Goal: Feedback & Contribution: Submit feedback/report problem

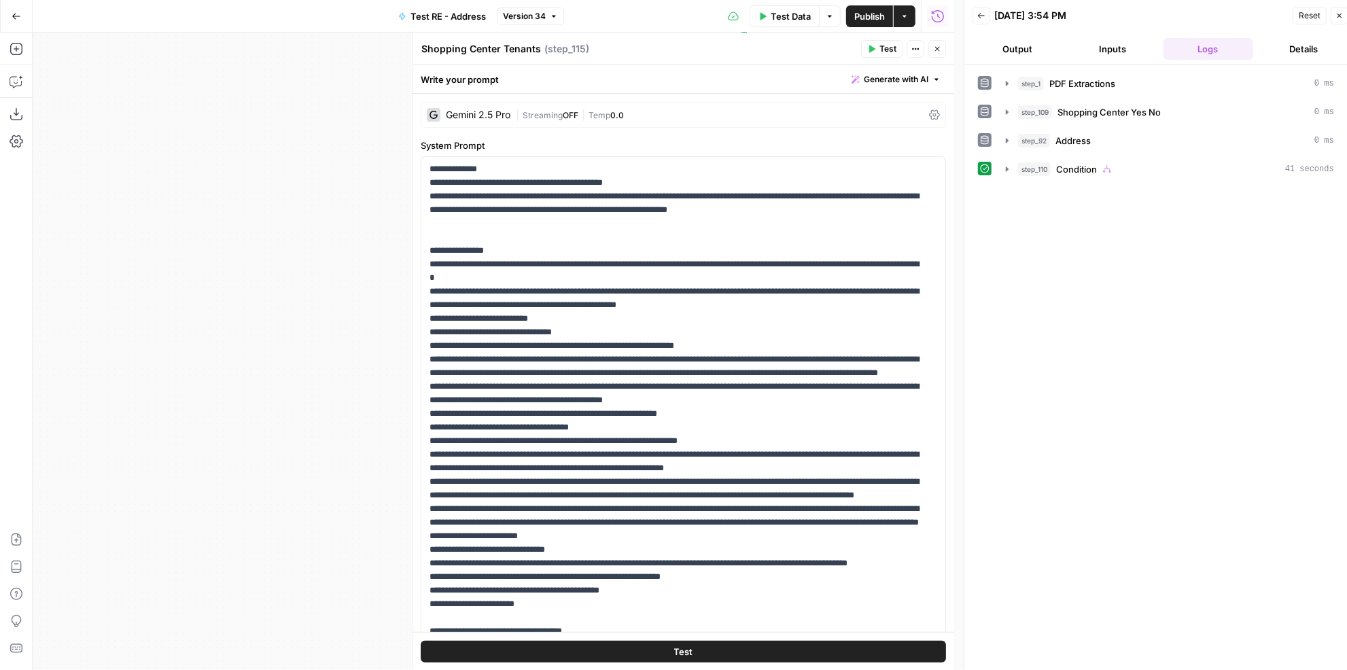
scroll to position [123, 0]
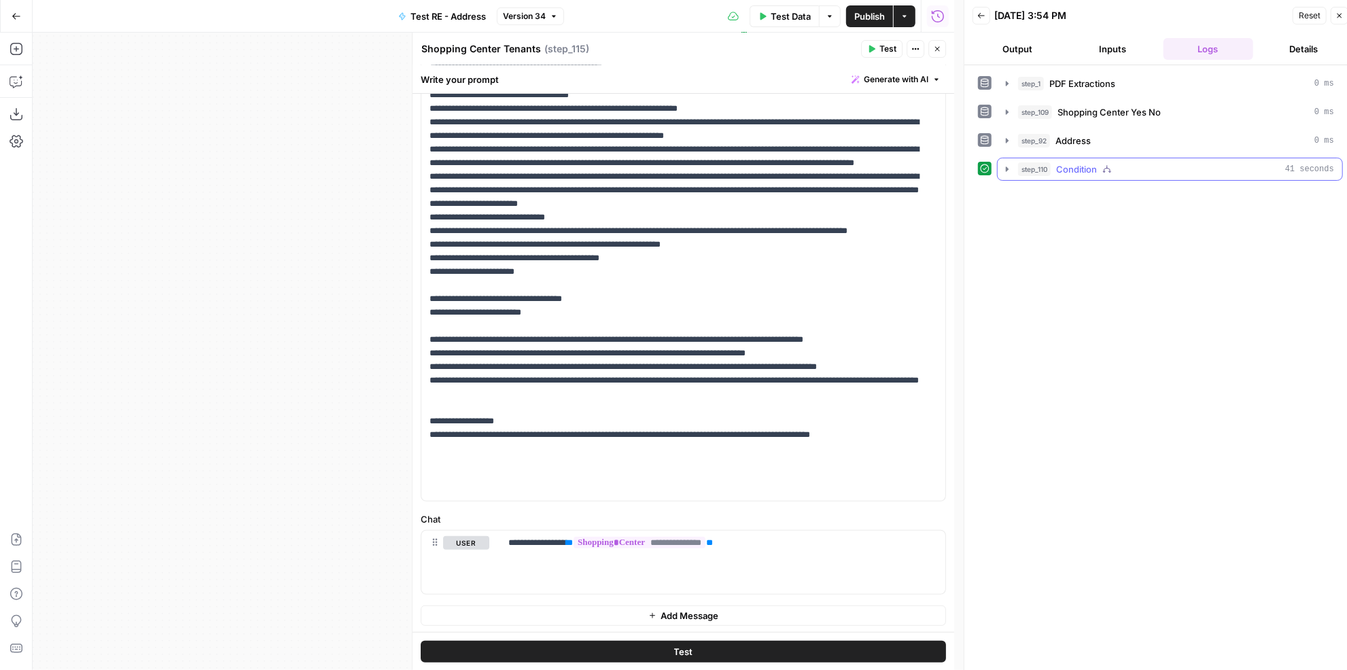
click at [1109, 178] on div "step_1 PDF Extractions 0 ms step_109 Shopping Center Yes No 0 ms step_92 Addres…" at bounding box center [1160, 372] width 365 height 601
click at [1122, 162] on div "step_110 Condition 41 seconds" at bounding box center [1176, 169] width 316 height 14
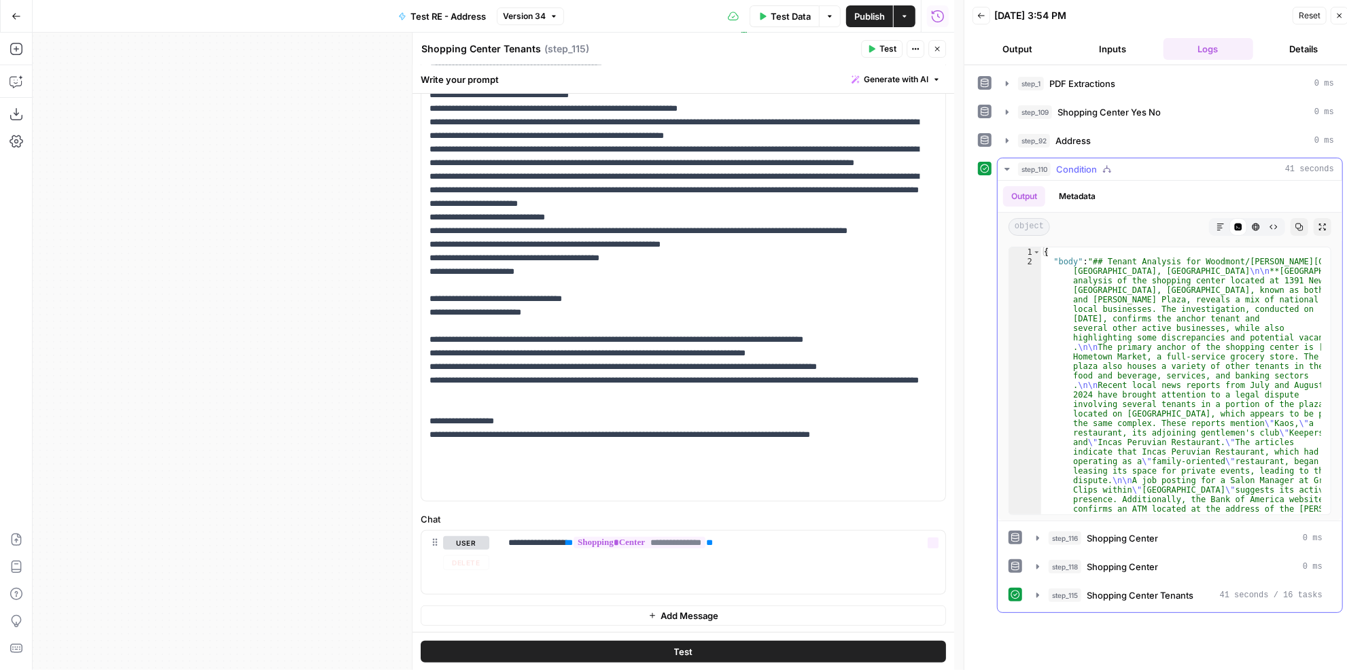
drag, startPoint x: 1159, startPoint y: 595, endPoint x: 1129, endPoint y: 592, distance: 30.1
click at [1159, 596] on button "step_115 Shopping Center Tenants 41 seconds / 16 tasks" at bounding box center [1179, 595] width 302 height 22
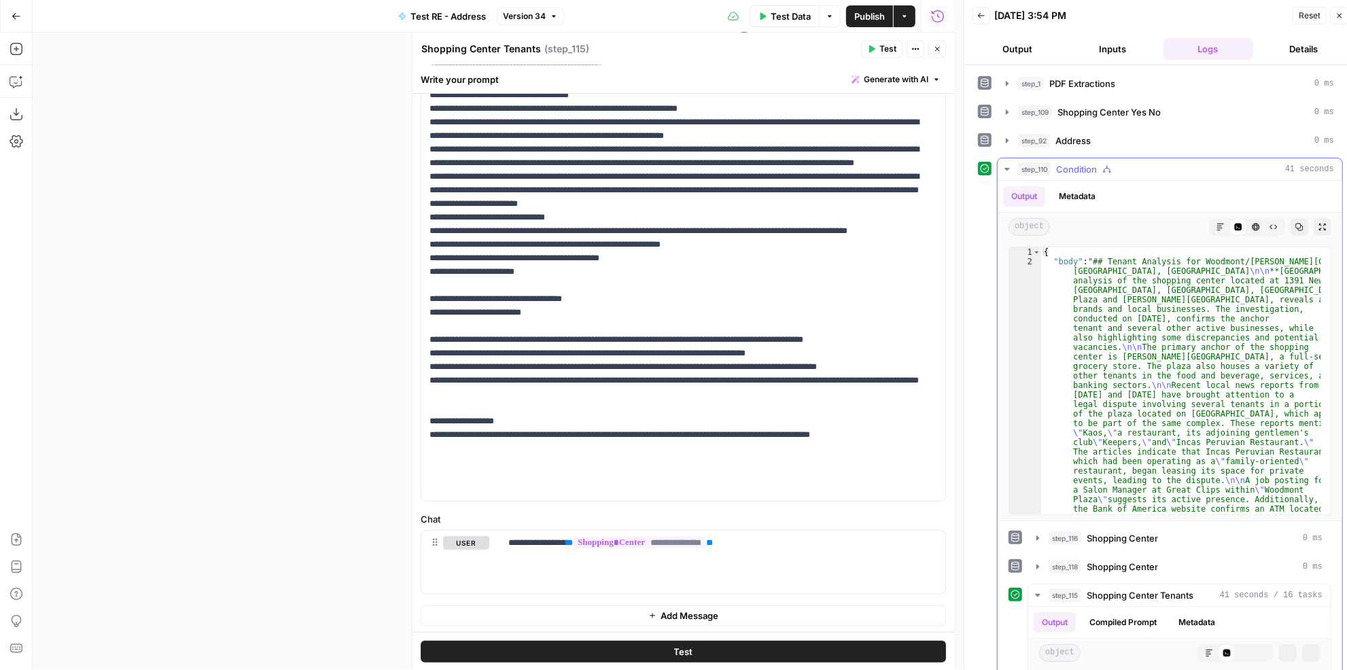
scroll to position [274, 0]
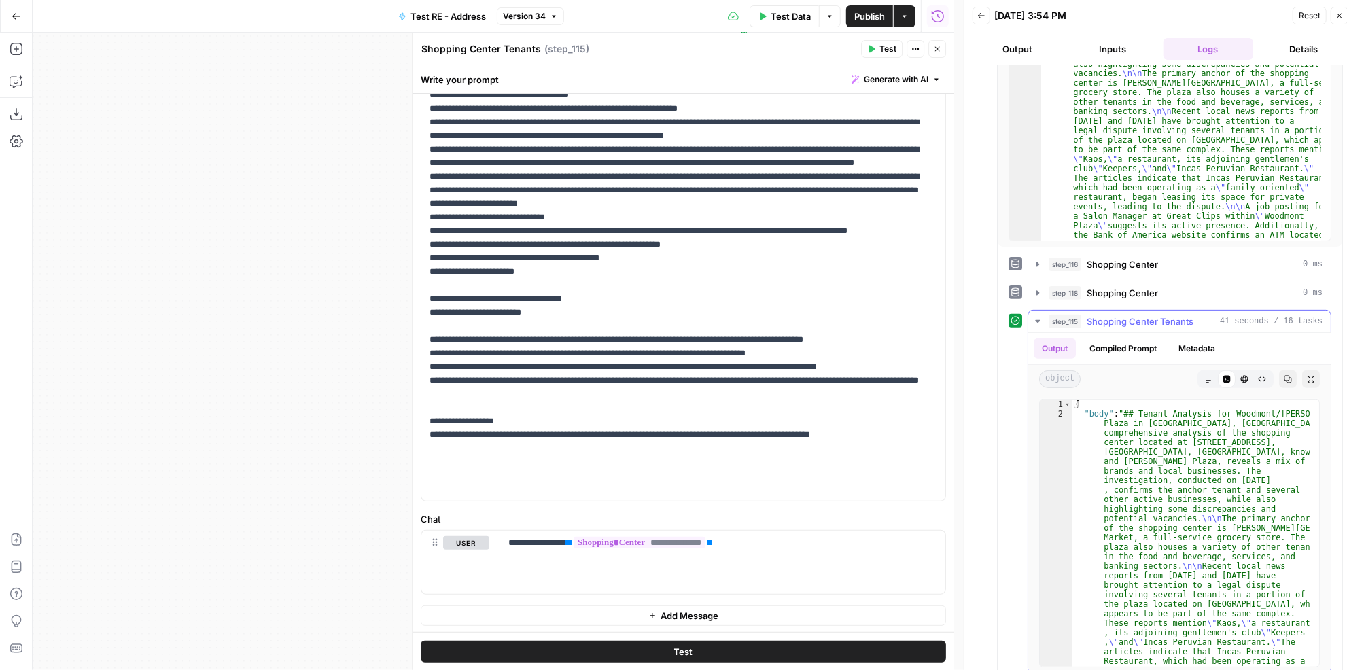
click at [1200, 374] on button "Markdown" at bounding box center [1209, 379] width 18 height 18
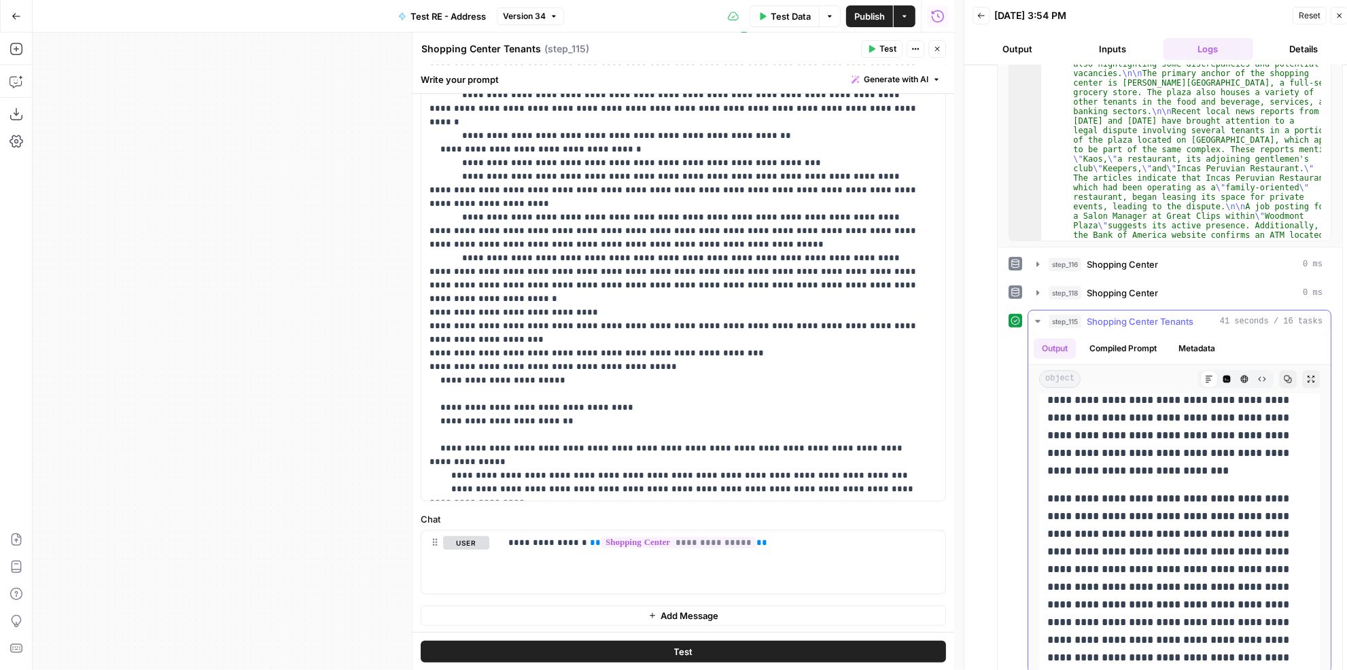
scroll to position [432, 0]
click at [1149, 462] on p "**********" at bounding box center [1170, 460] width 247 height 212
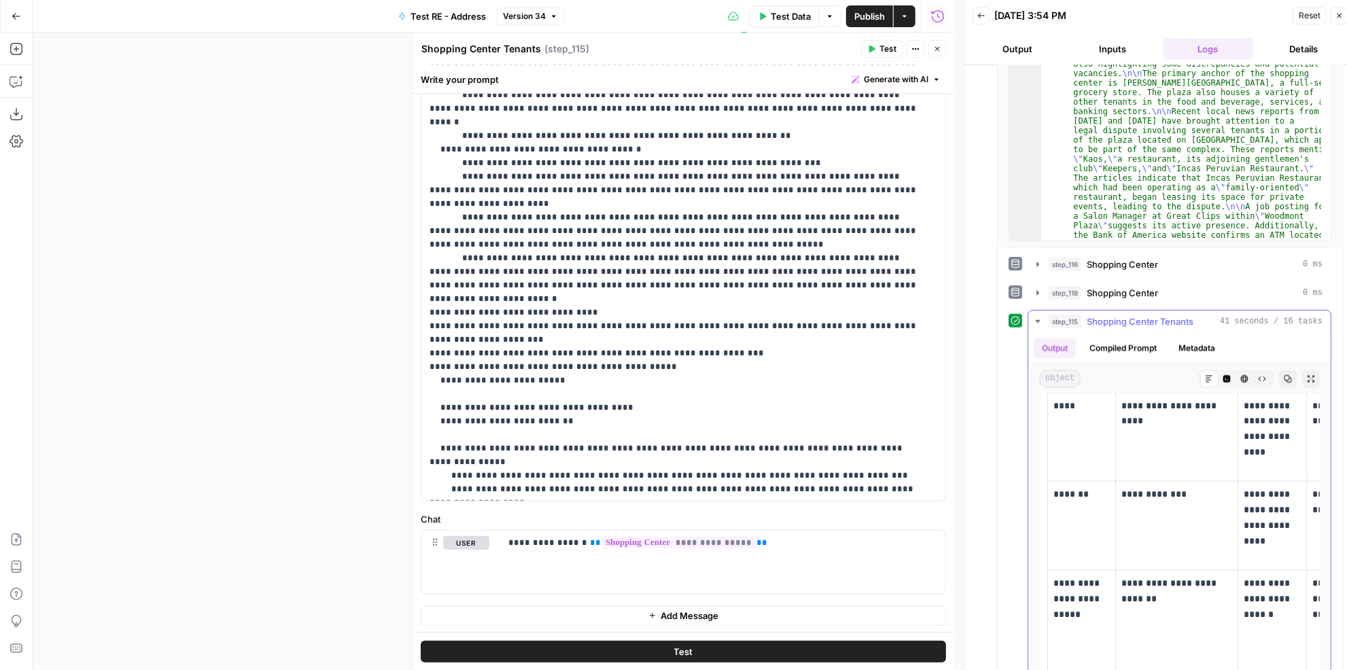
scroll to position [1976, 0]
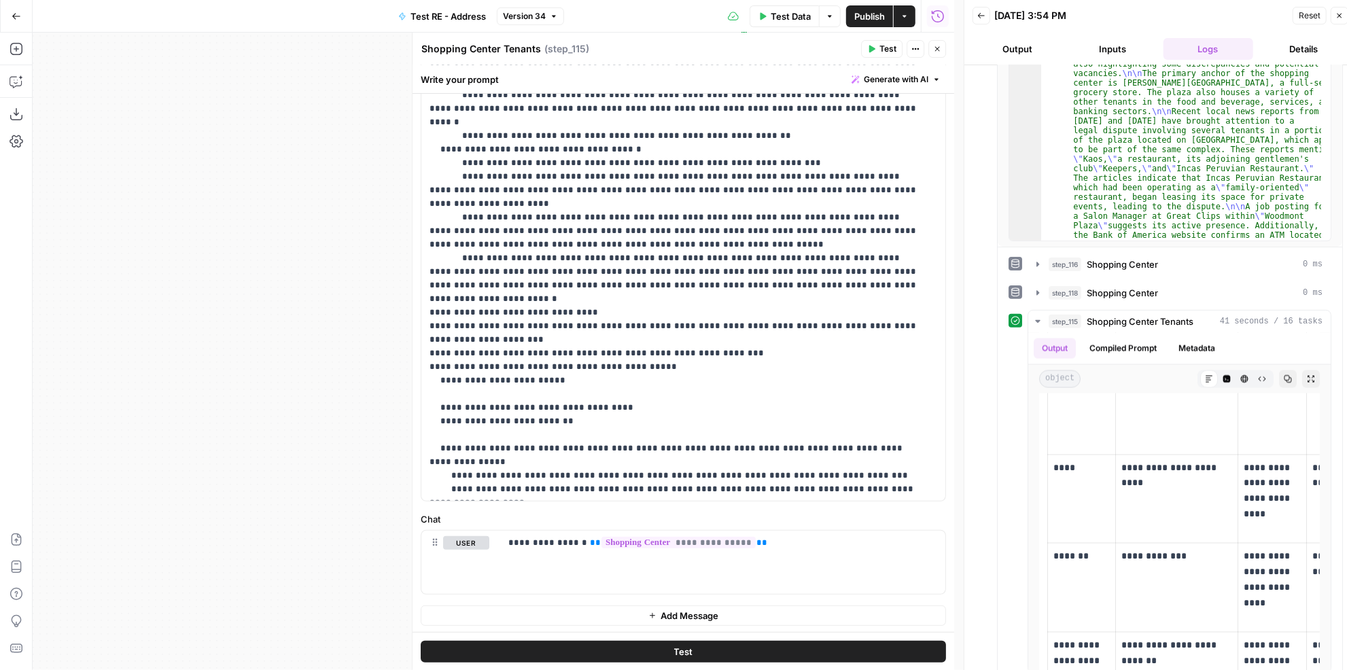
drag, startPoint x: 944, startPoint y: 50, endPoint x: 932, endPoint y: 52, distance: 11.9
click at [943, 50] on button "Close" at bounding box center [937, 49] width 18 height 18
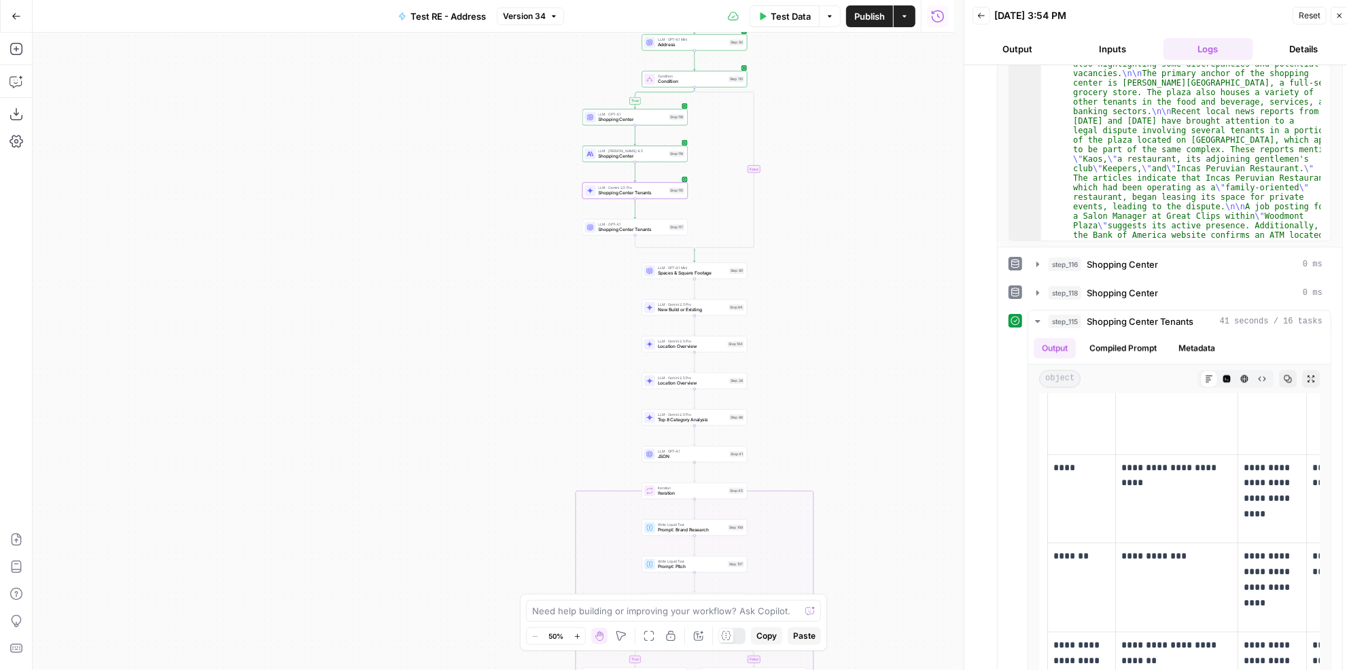
drag, startPoint x: 796, startPoint y: 190, endPoint x: 855, endPoint y: 340, distance: 161.1
click at [855, 344] on div "true true false false Workflow Input Settings Inputs LLM · Gemini 2.5 Pro PDF E…" at bounding box center [493, 351] width 921 height 637
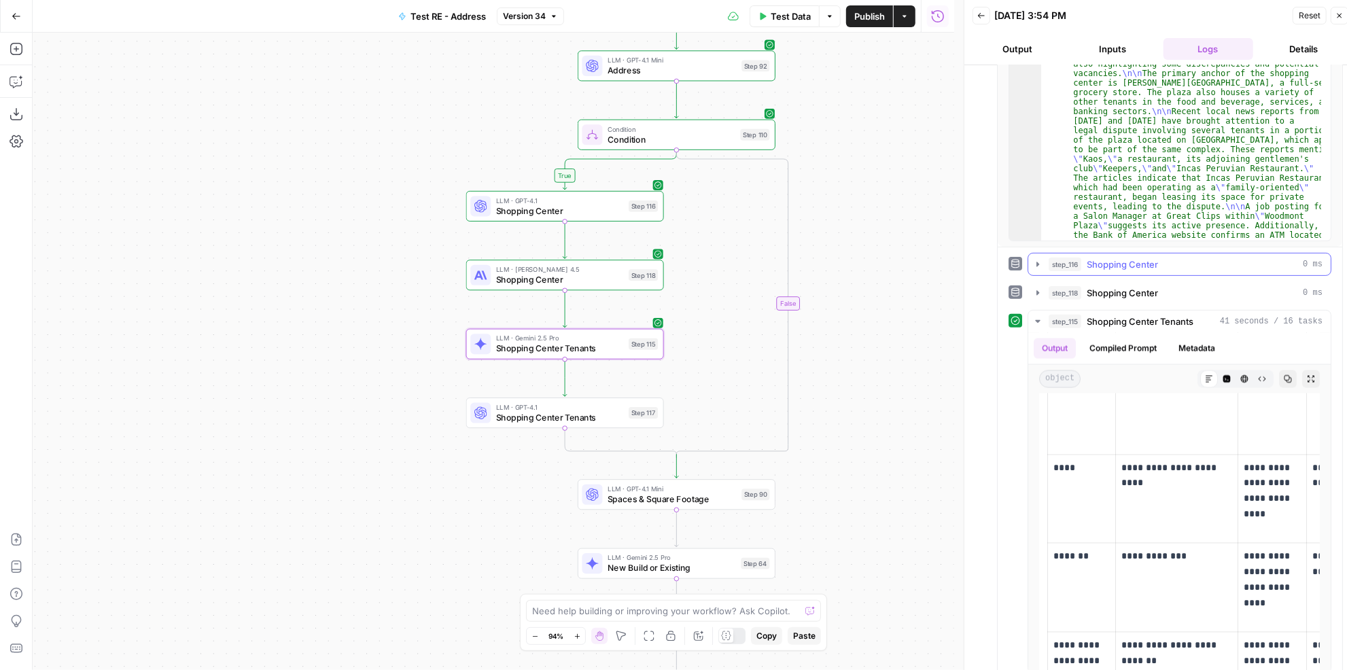
click at [1183, 260] on div "step_116 Shopping Center 0 ms" at bounding box center [1185, 264] width 274 height 14
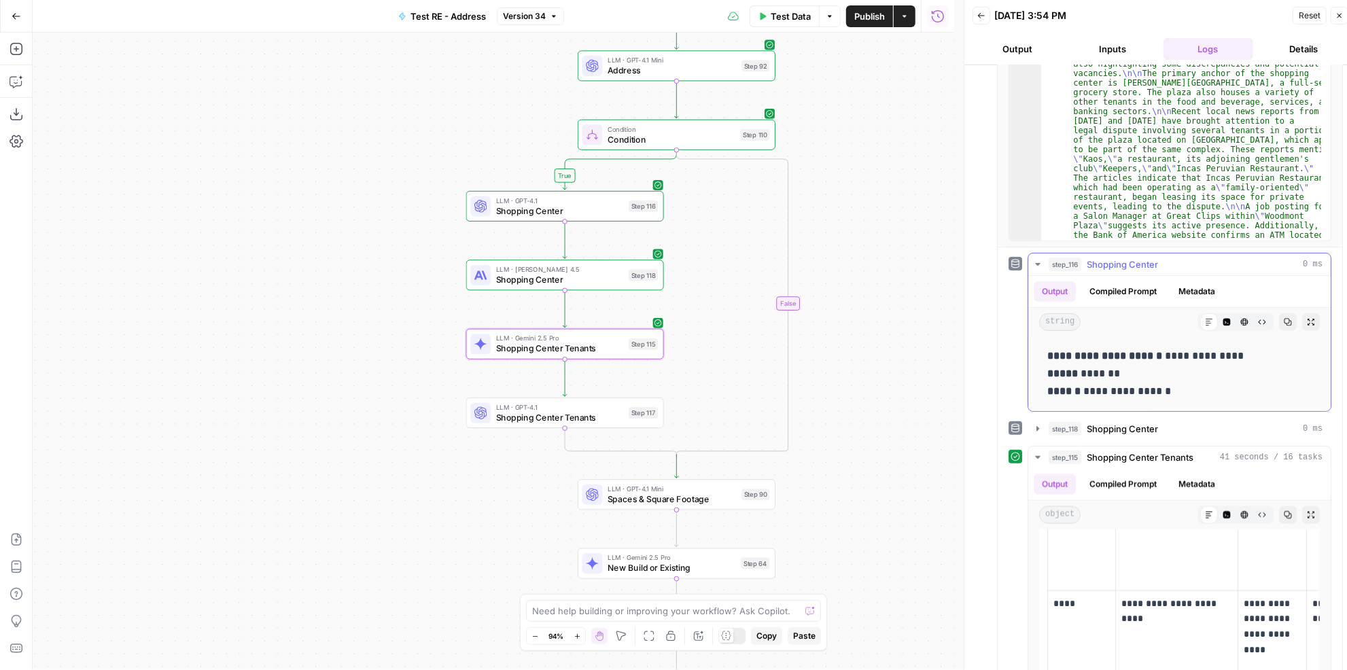
click at [1182, 261] on div "step_116 Shopping Center 0 ms" at bounding box center [1185, 264] width 274 height 14
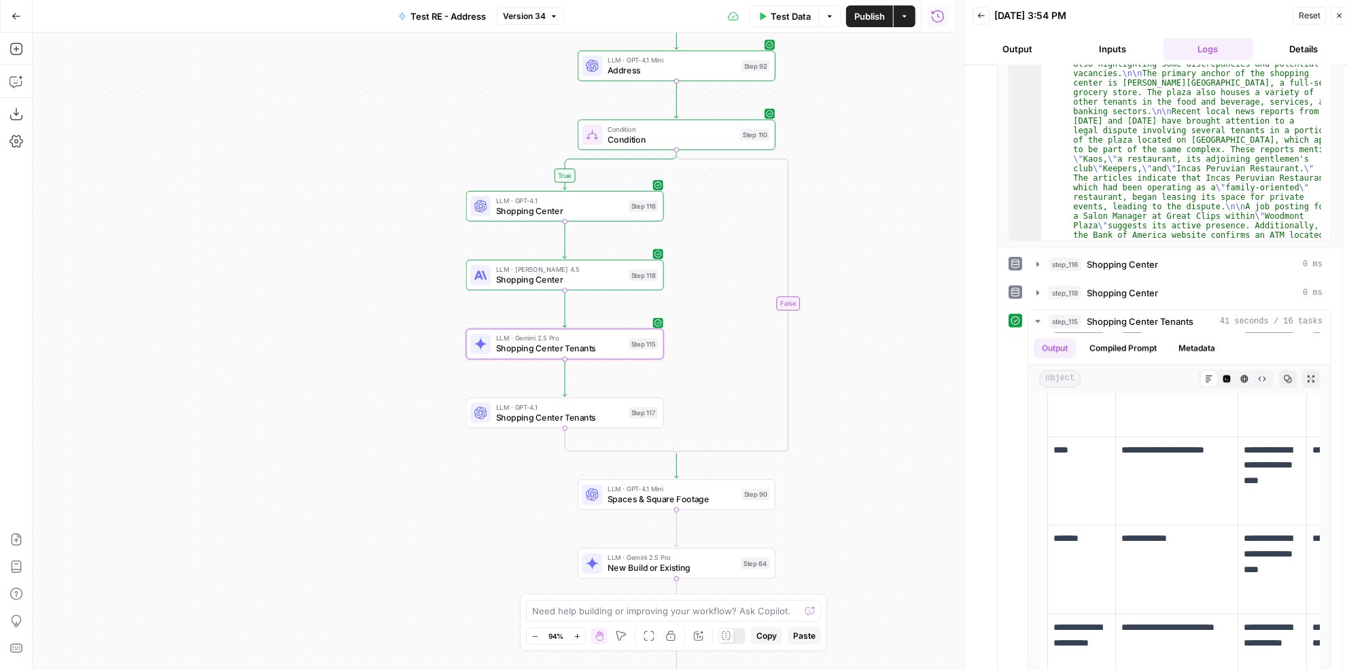
click at [604, 272] on span "LLM · [PERSON_NAME] 4.5" at bounding box center [560, 269] width 128 height 10
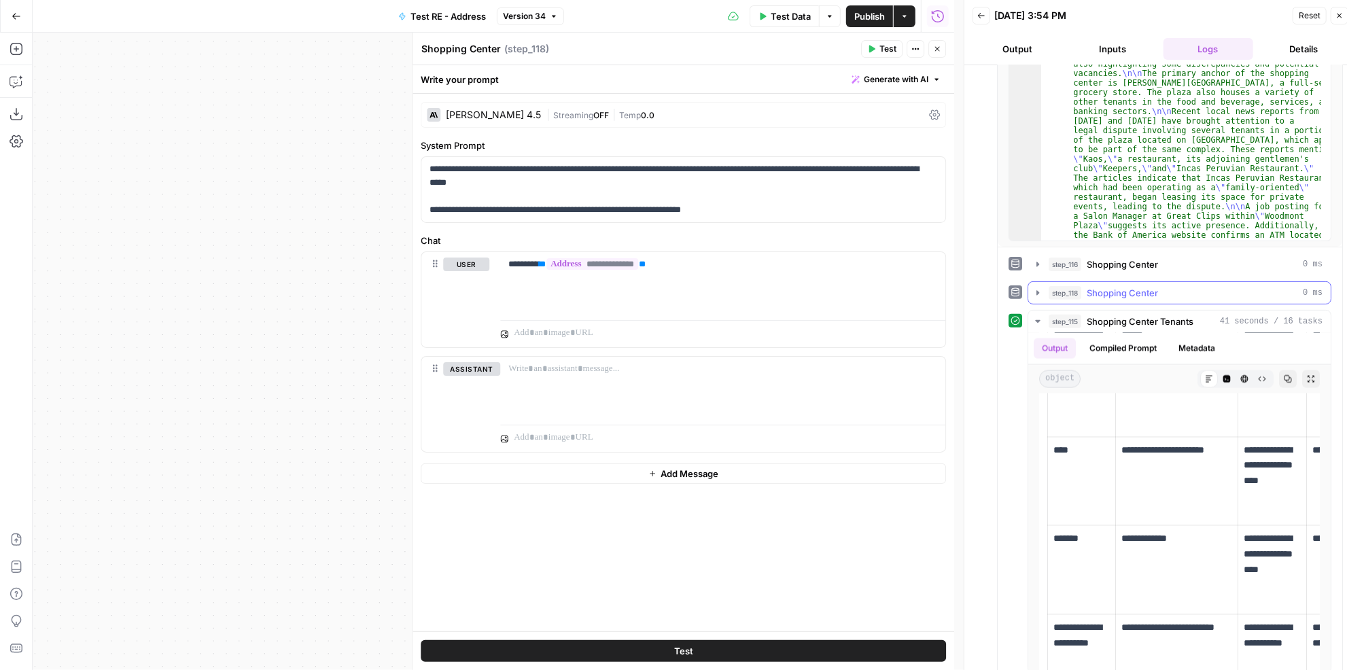
click at [1205, 291] on div "step_118 Shopping Center 0 ms" at bounding box center [1185, 293] width 274 height 14
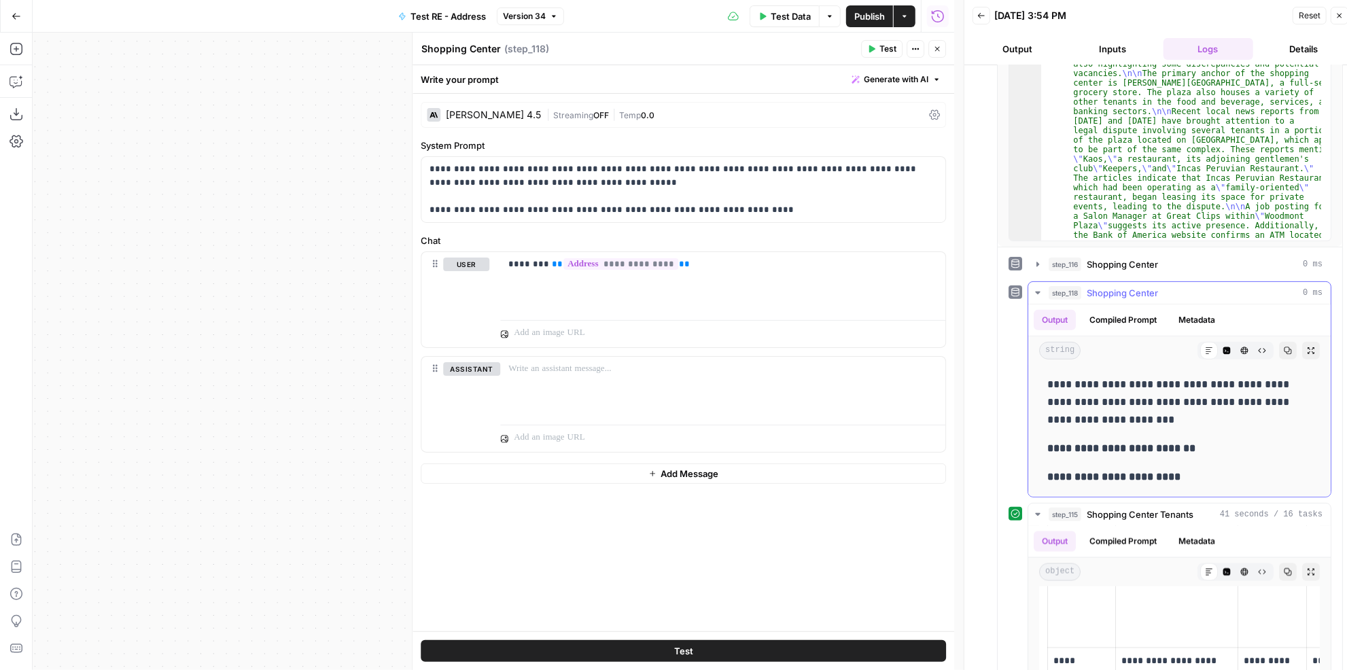
click at [1205, 292] on div "step_118 Shopping Center 0 ms" at bounding box center [1185, 293] width 274 height 14
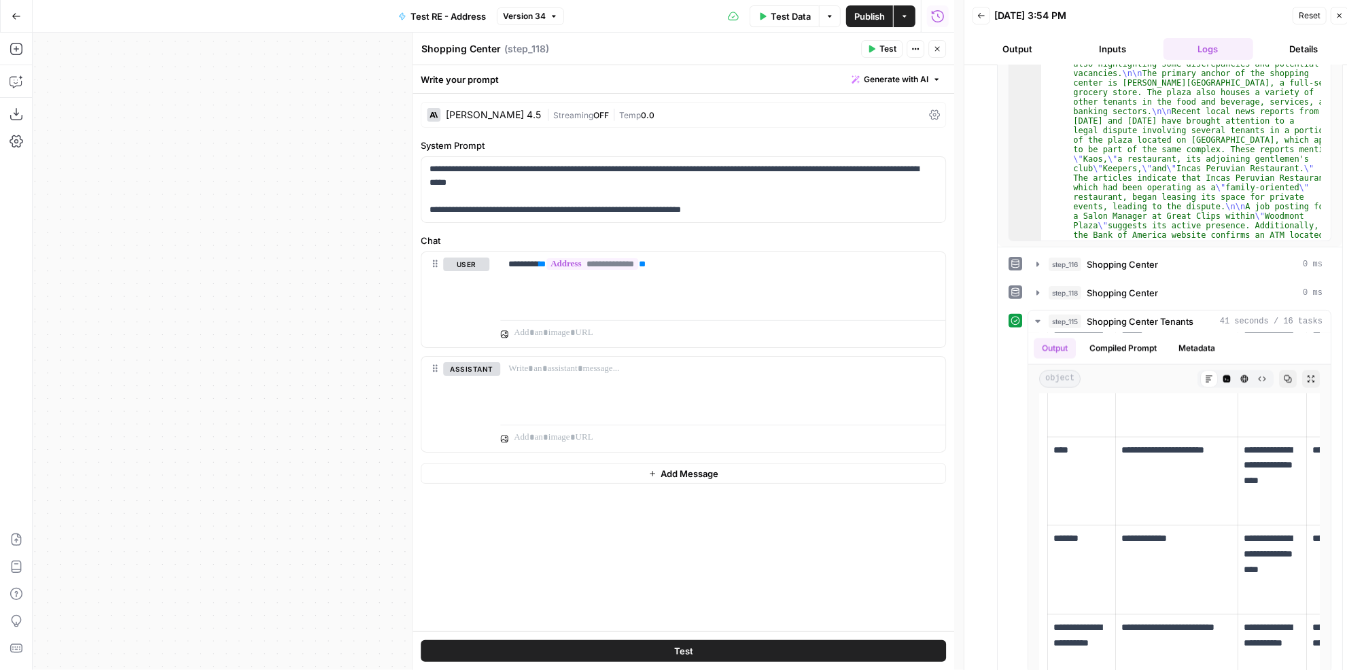
click at [936, 50] on icon "button" at bounding box center [937, 49] width 8 height 8
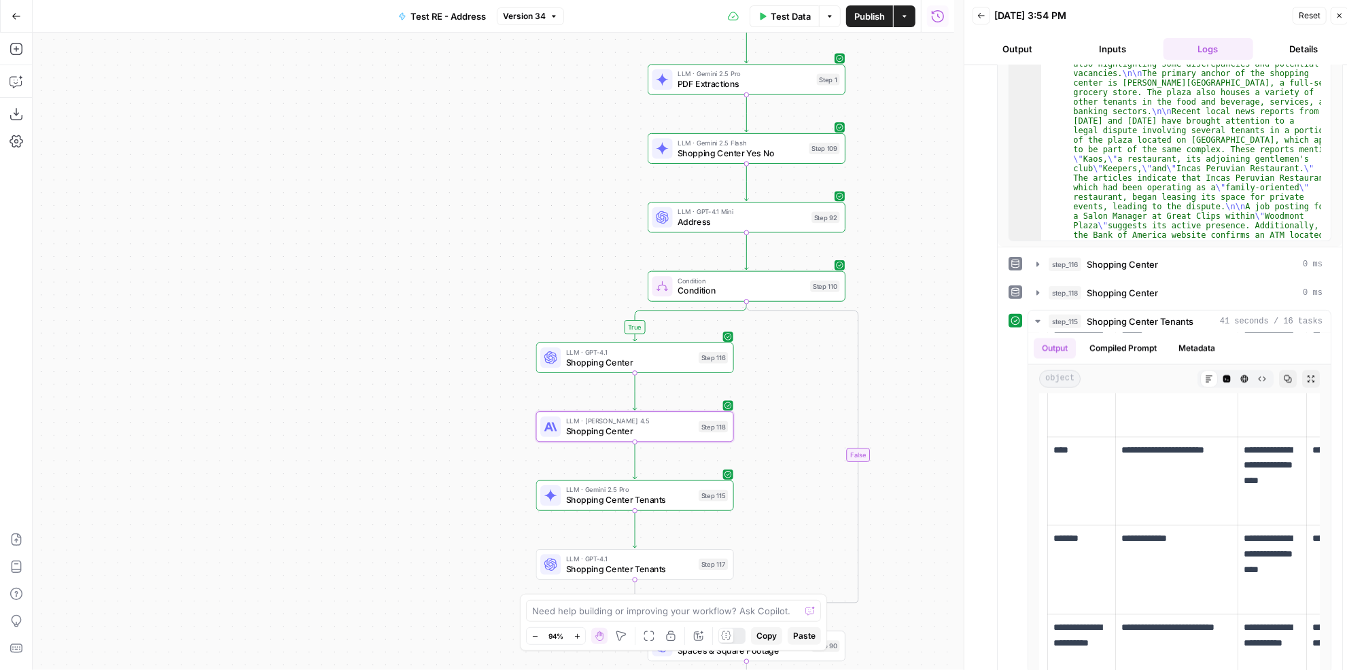
drag, startPoint x: 872, startPoint y: 183, endPoint x: 942, endPoint y: 335, distance: 166.9
click at [942, 335] on div "true true false false Workflow Input Settings Inputs LLM · Gemini 2.5 Pro PDF E…" at bounding box center [493, 351] width 921 height 637
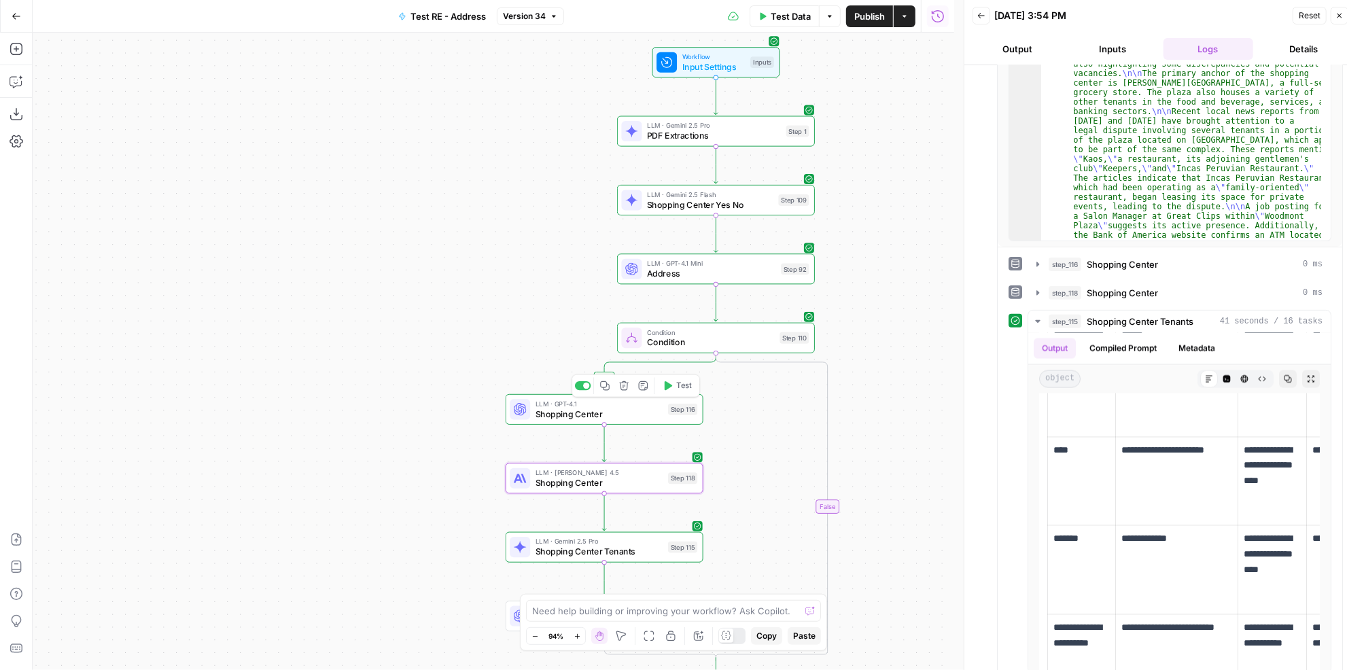
drag, startPoint x: 546, startPoint y: 201, endPoint x: 504, endPoint y: 269, distance: 79.9
click at [504, 269] on div "true true false false Workflow Input Settings Inputs LLM · Gemini 2.5 Pro PDF E…" at bounding box center [493, 351] width 921 height 637
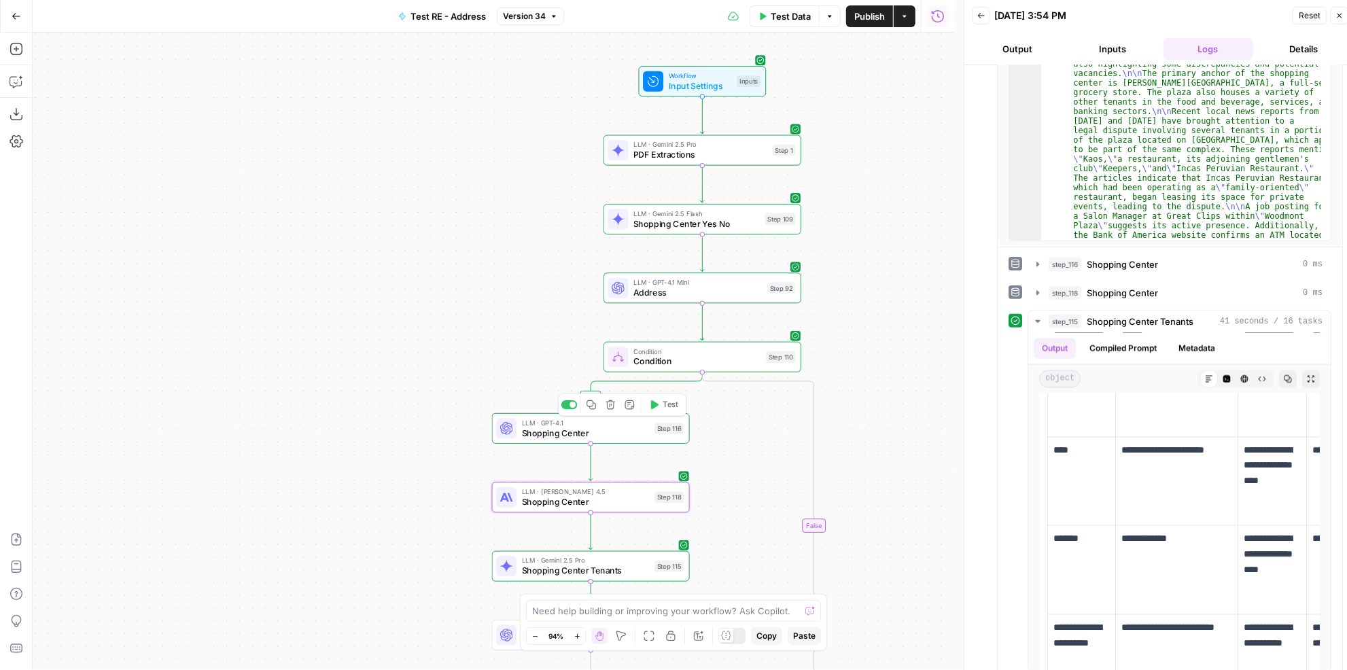
click at [599, 430] on span "Shopping Center" at bounding box center [586, 433] width 128 height 13
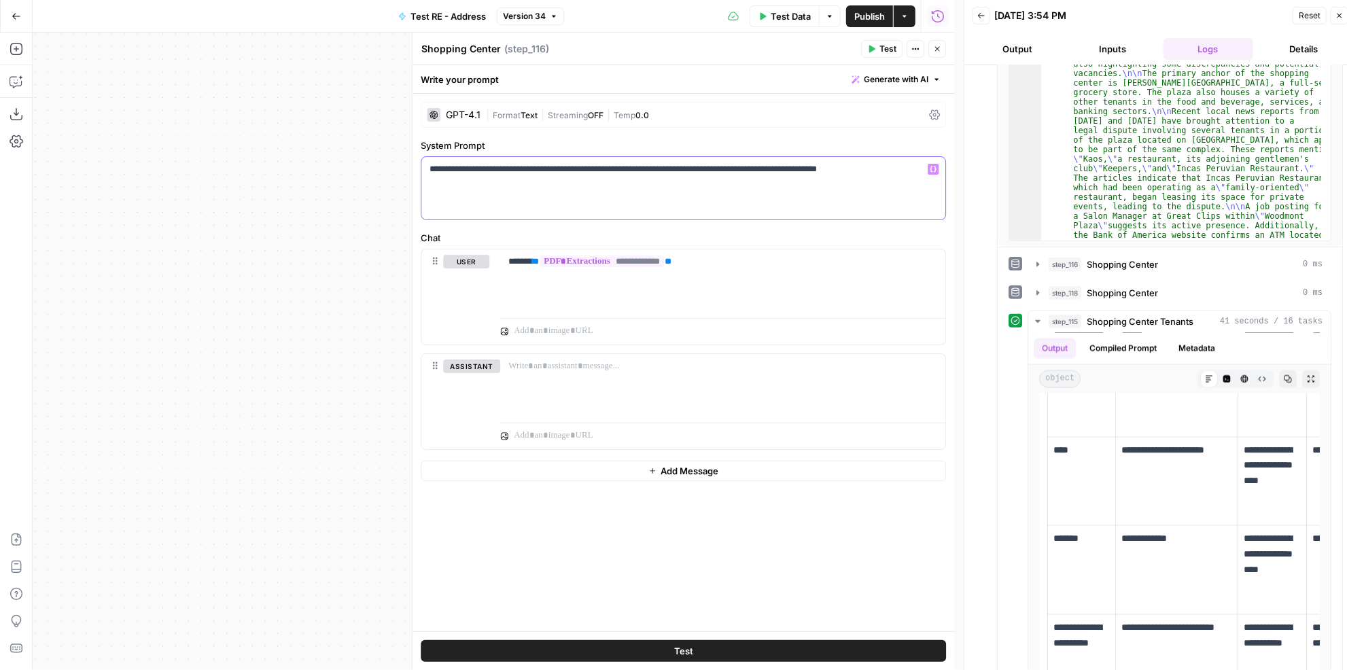
drag, startPoint x: 478, startPoint y: 170, endPoint x: 948, endPoint y: 188, distance: 471.1
click at [948, 188] on div "**********" at bounding box center [682, 362] width 541 height 537
click at [743, 643] on button "Test" at bounding box center [683, 651] width 525 height 22
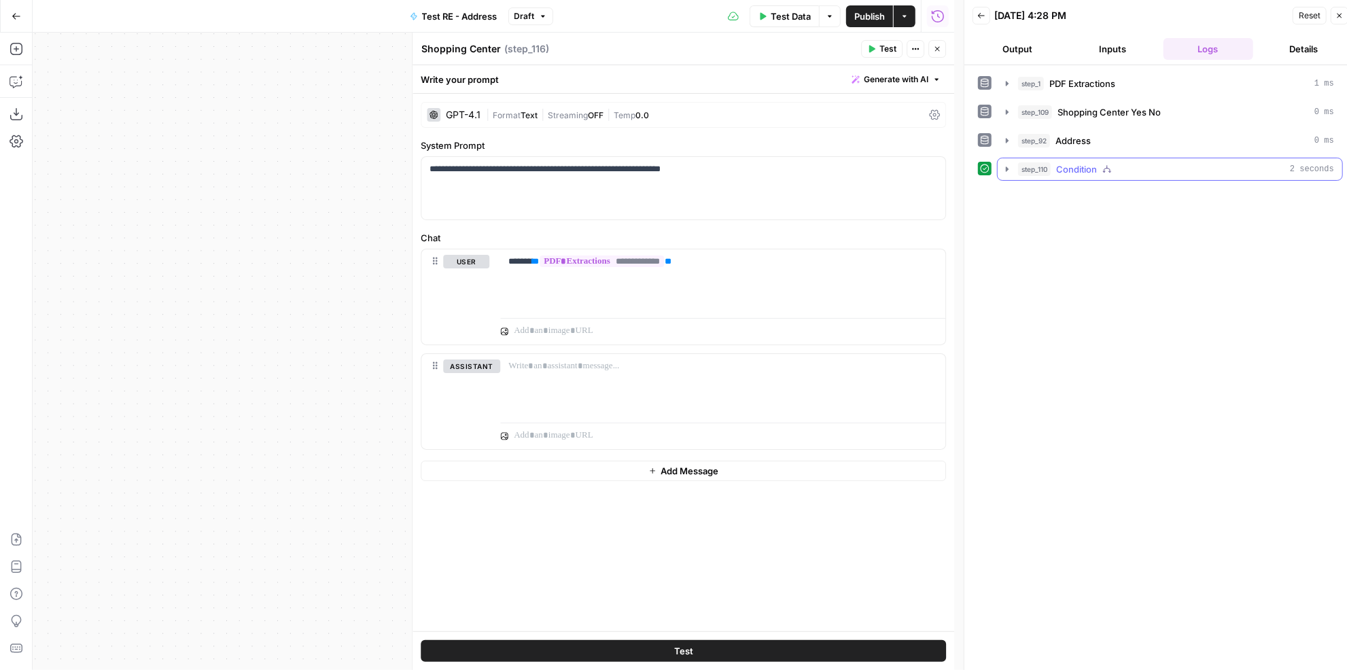
click at [1113, 164] on div "step_110 Condition 2 seconds" at bounding box center [1176, 169] width 316 height 14
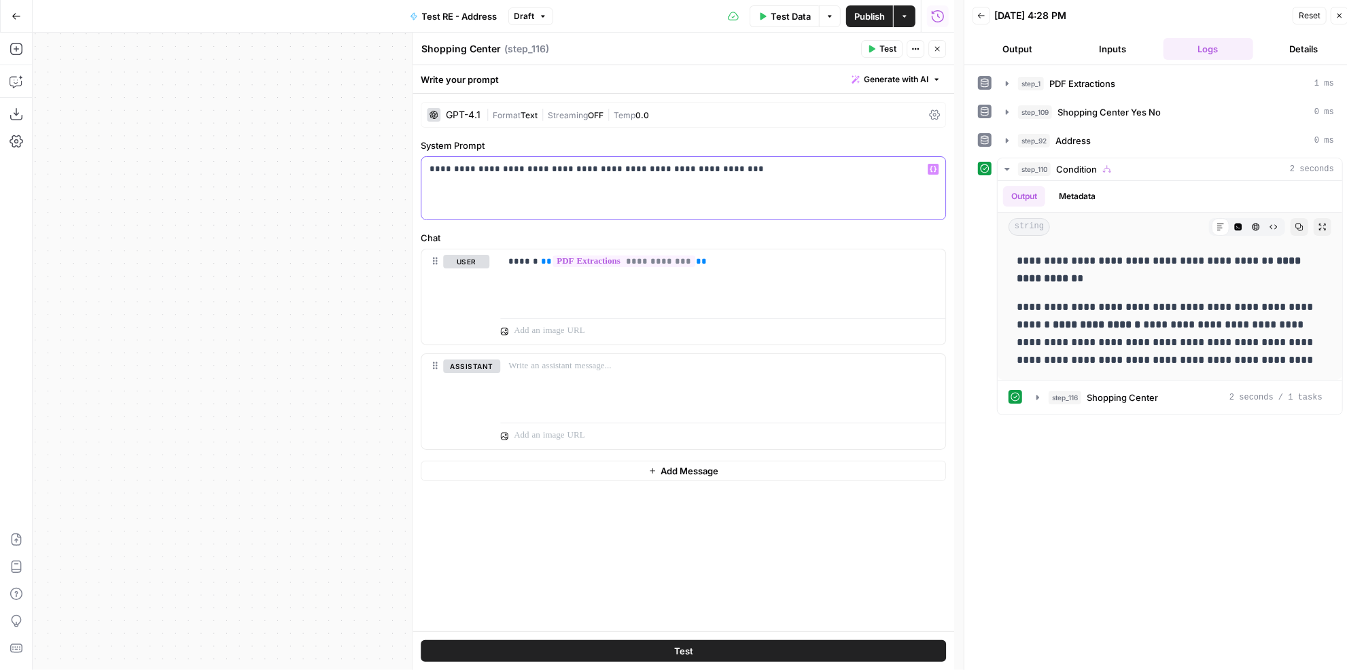
click at [747, 169] on p "**********" at bounding box center [683, 169] width 508 height 14
click at [886, 170] on p "**********" at bounding box center [683, 169] width 508 height 14
click at [783, 649] on button "Test" at bounding box center [683, 651] width 525 height 22
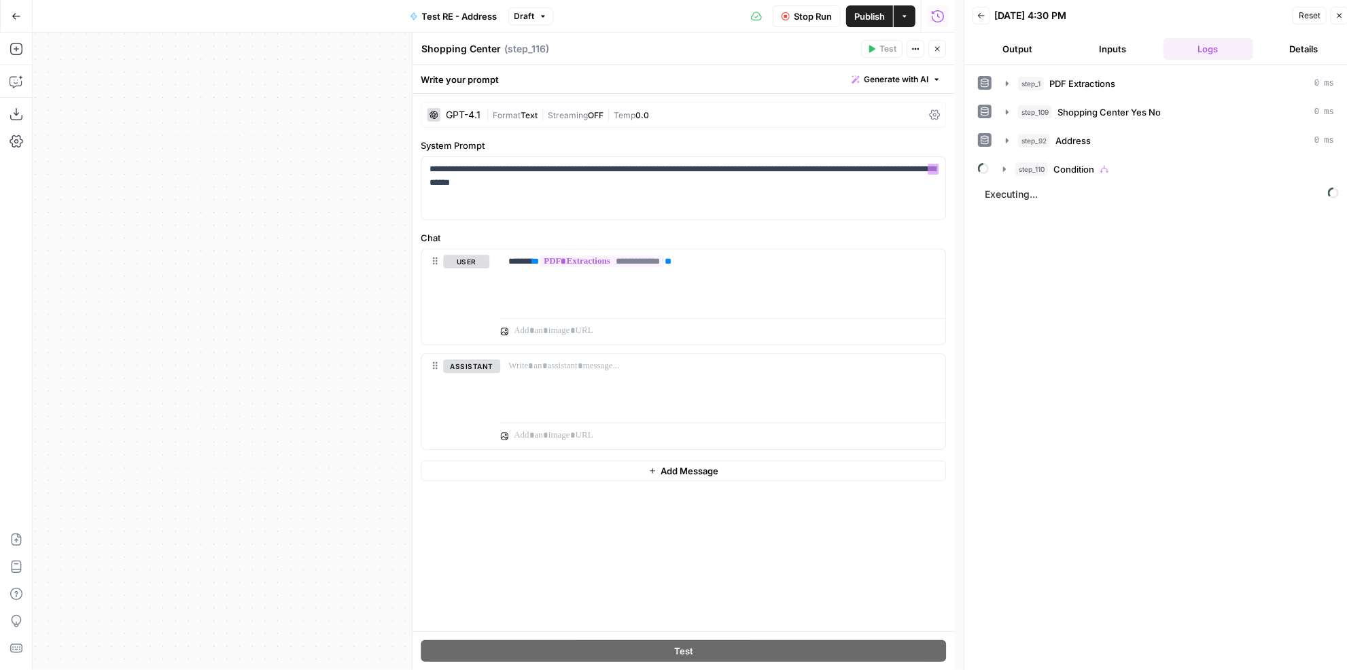
click at [669, 111] on div "| Format Text | Streaming OFF | Temp 0.0" at bounding box center [705, 115] width 438 height 13
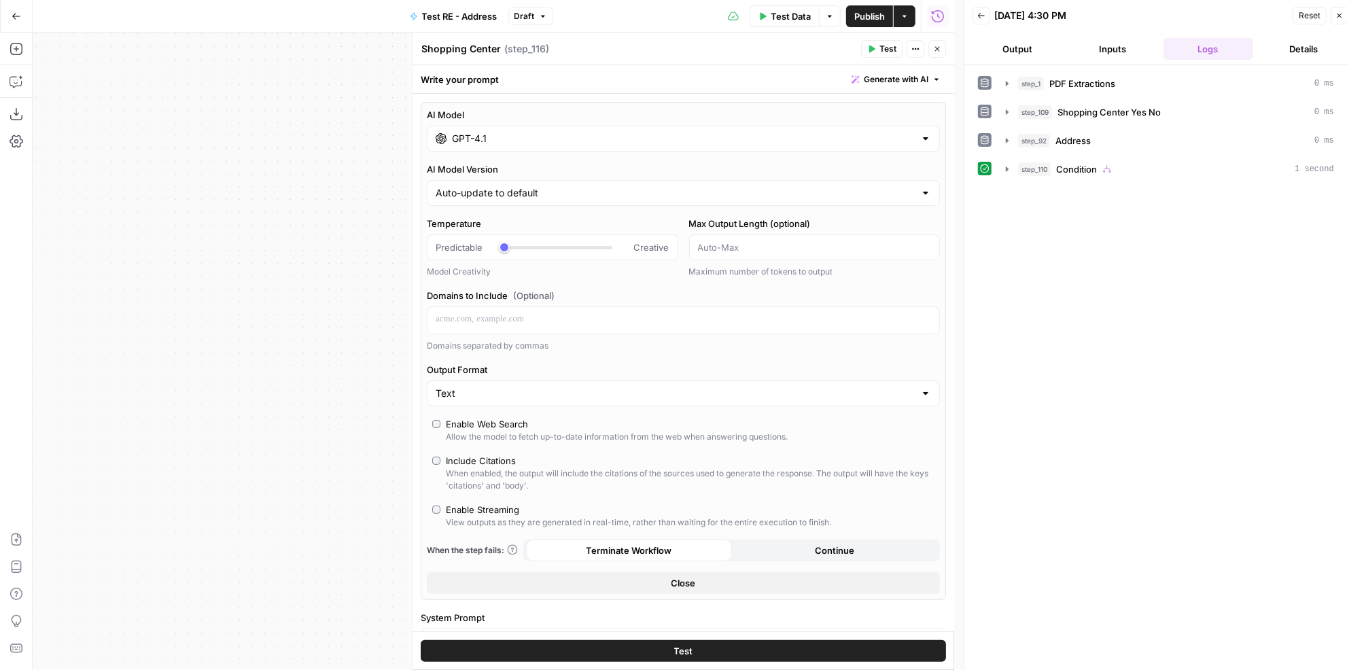
click at [1133, 168] on div "step_110 Condition 1 second" at bounding box center [1176, 169] width 316 height 14
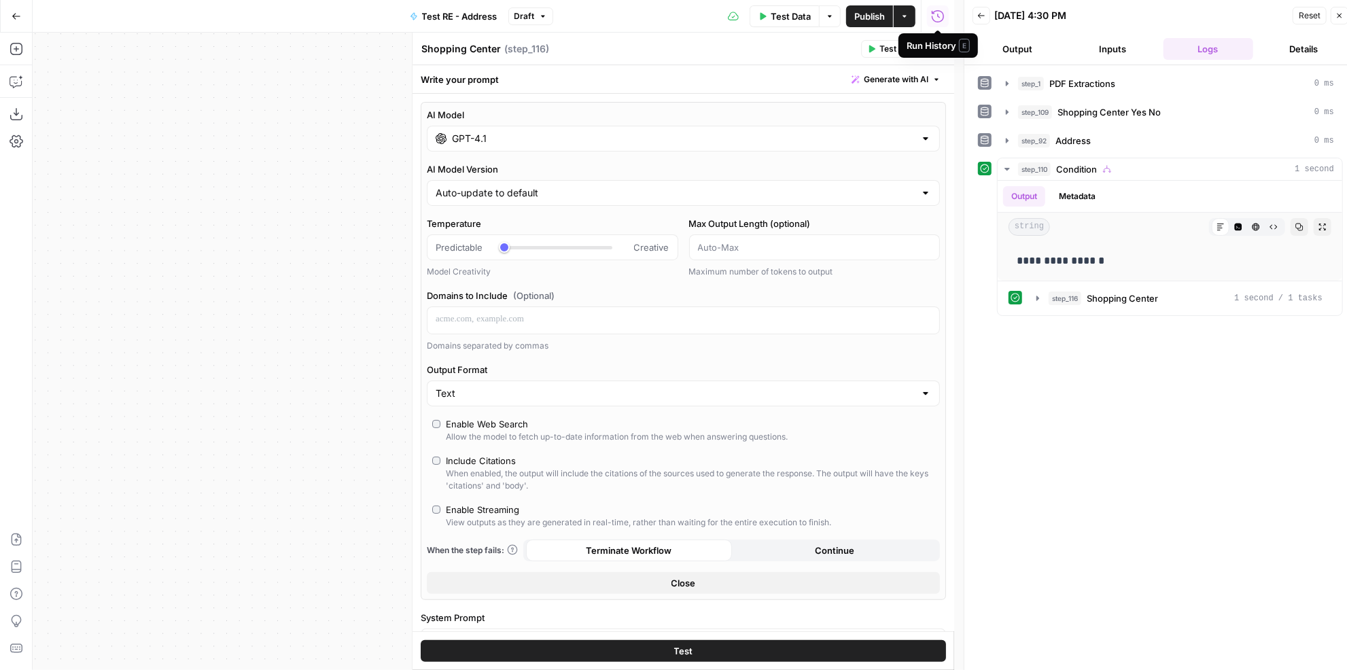
click at [938, 53] on div "Run History E" at bounding box center [937, 45] width 79 height 24
click at [944, 51] on button "Close" at bounding box center [937, 49] width 18 height 18
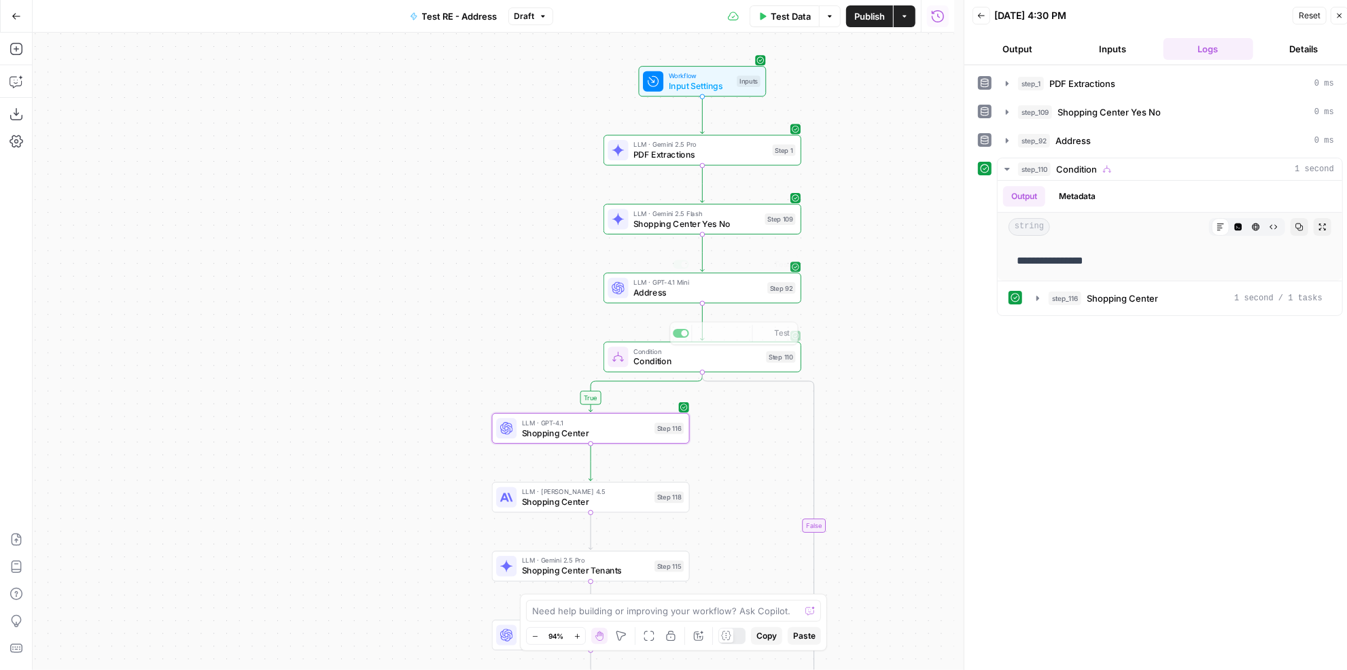
click at [738, 306] on div "true true false false Workflow Input Settings Inputs LLM · Gemini 2.5 Pro PDF E…" at bounding box center [493, 351] width 921 height 637
click at [739, 300] on div "LLM · GPT-4.1 Mini Address Step 92 Copy step Delete step Edit Note Test" at bounding box center [702, 287] width 198 height 31
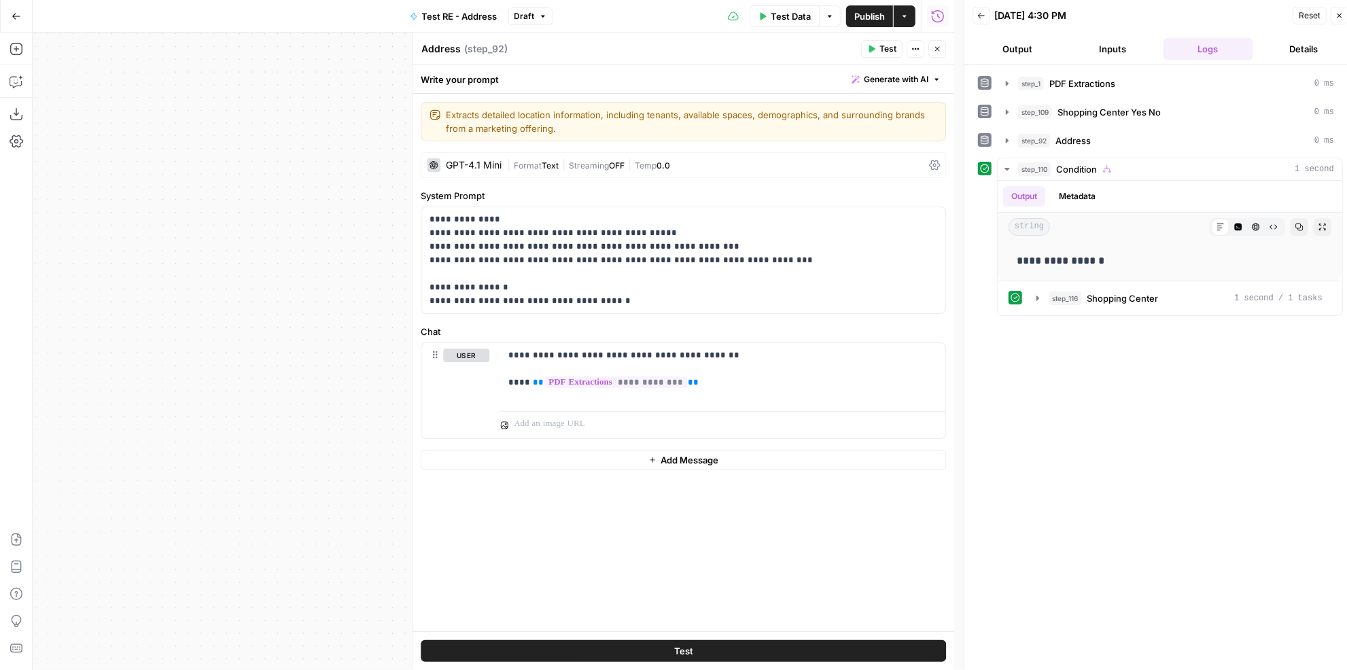
click at [940, 43] on button "Close" at bounding box center [937, 49] width 18 height 18
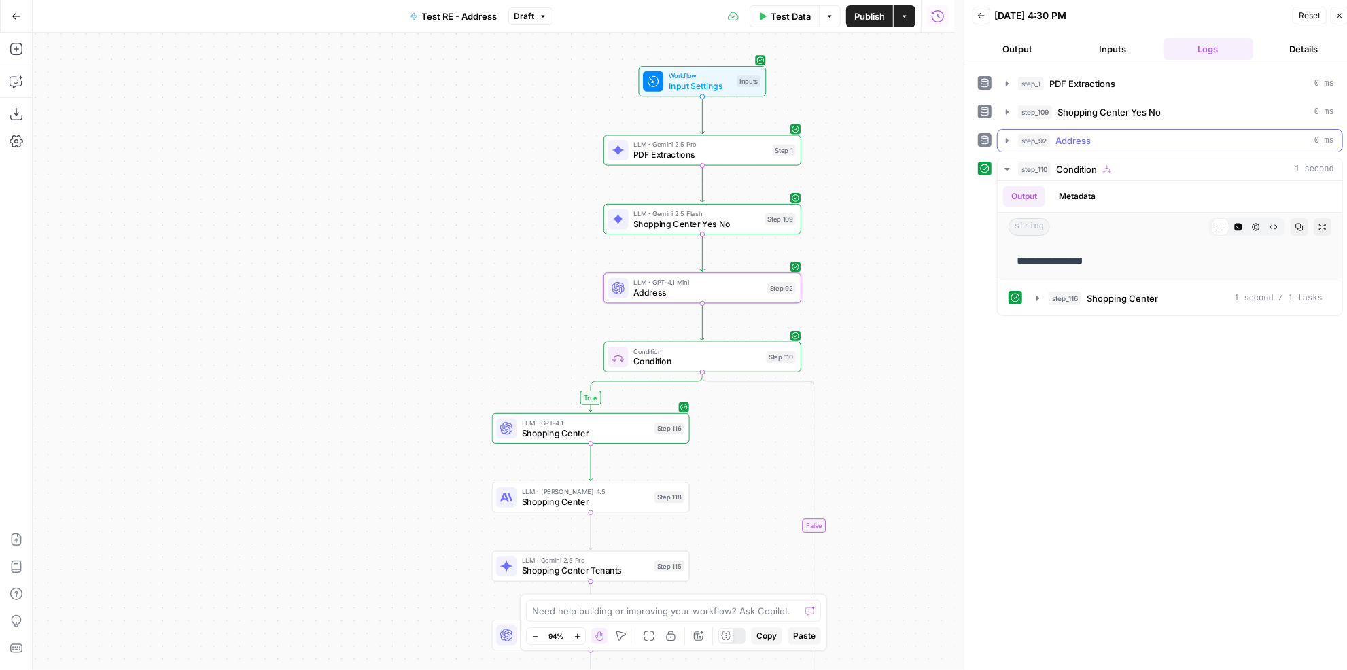
click at [1065, 135] on span "Address" at bounding box center [1072, 141] width 35 height 14
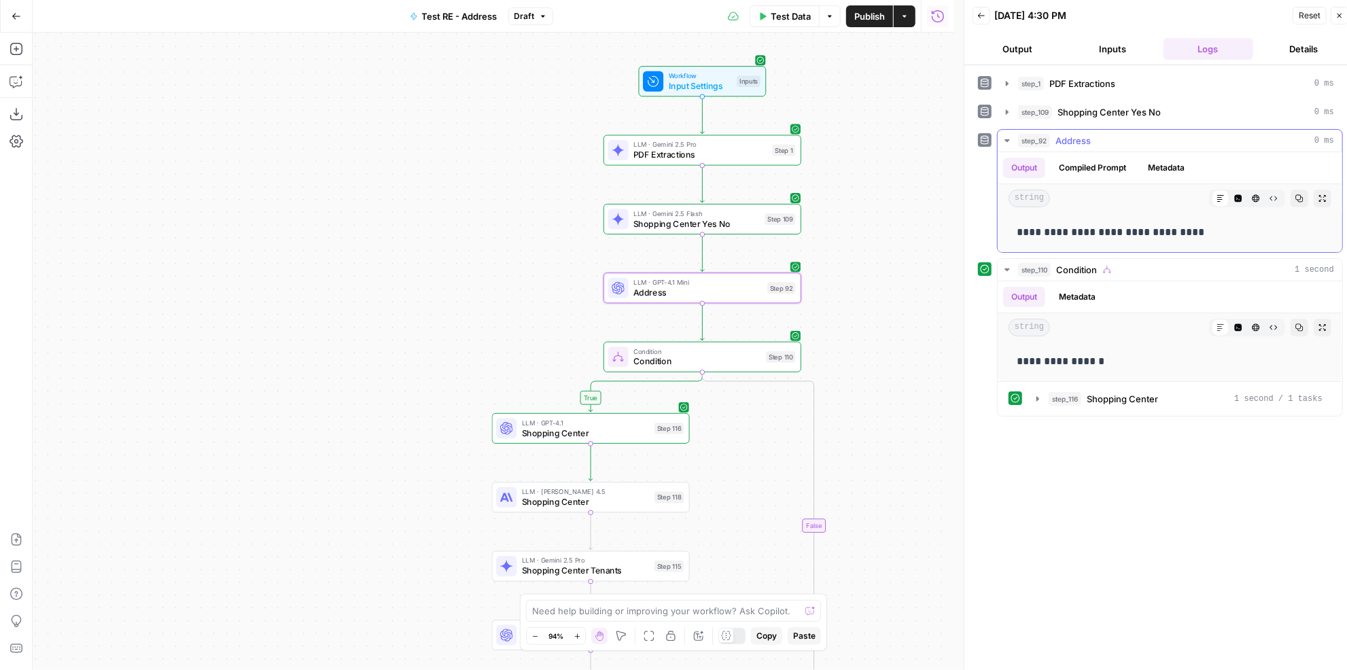
click at [1065, 135] on span "Address" at bounding box center [1072, 141] width 35 height 14
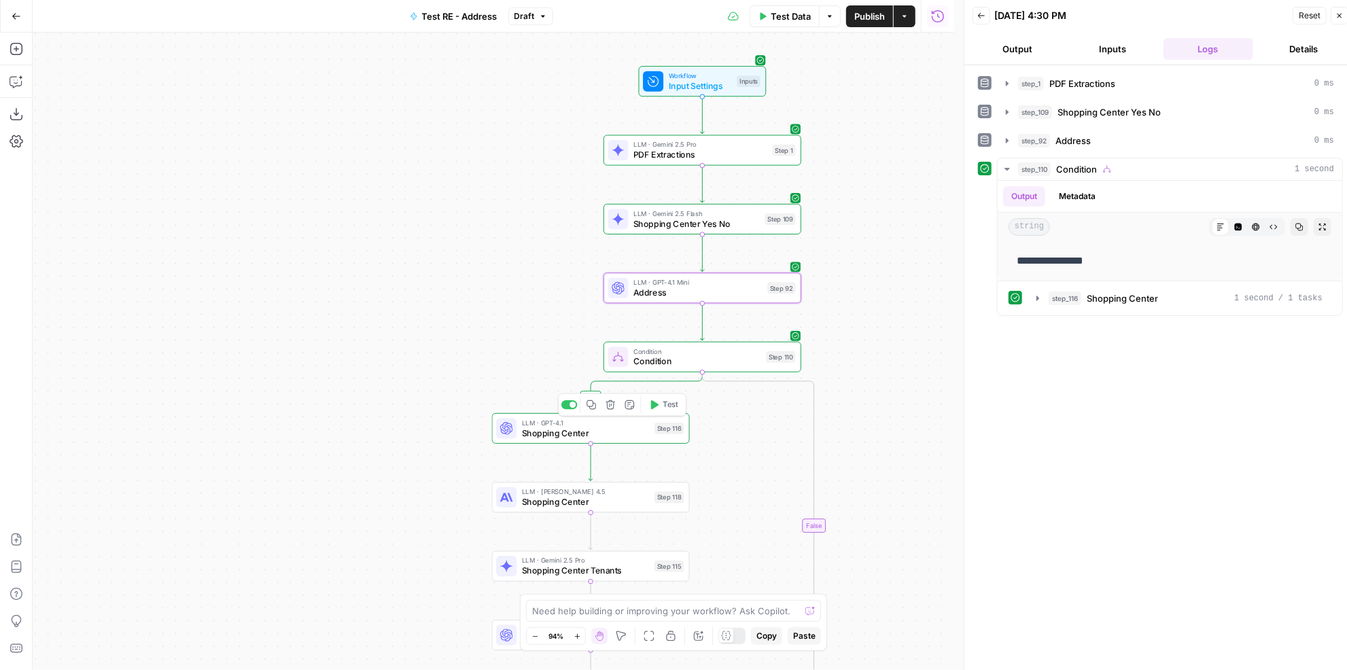
click at [635, 435] on span "Shopping Center" at bounding box center [586, 433] width 128 height 13
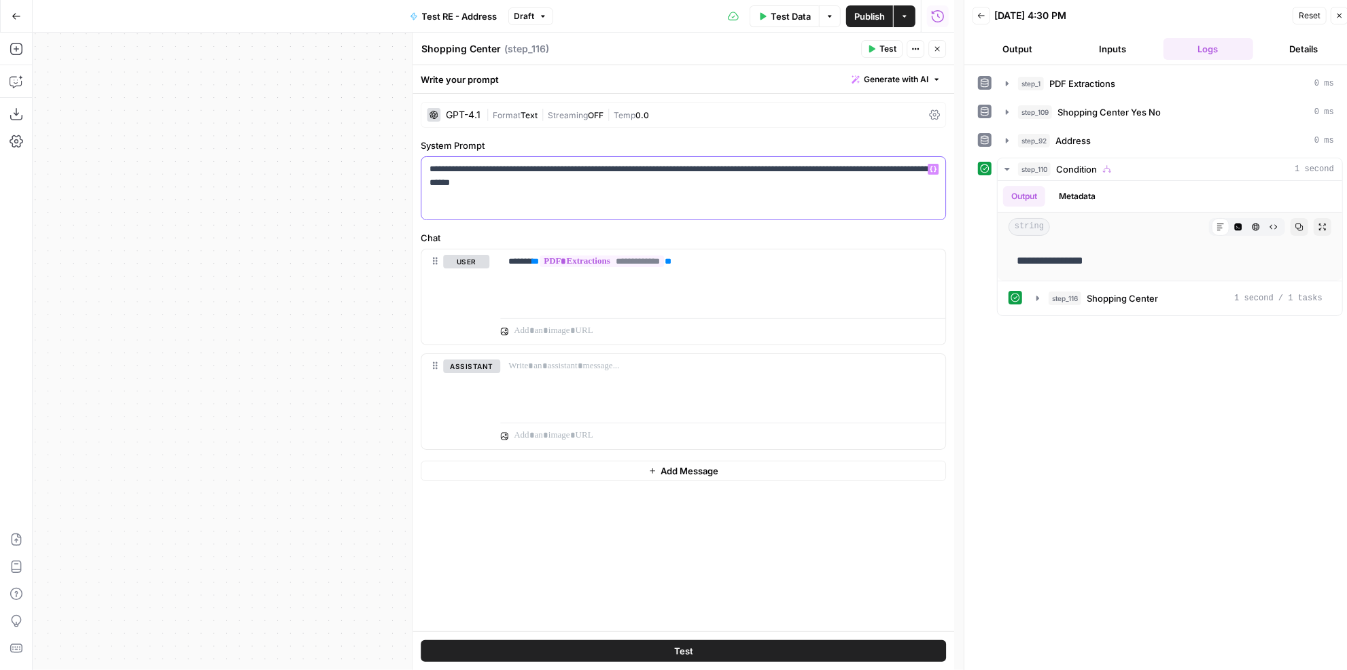
drag, startPoint x: 612, startPoint y: 171, endPoint x: 715, endPoint y: 164, distance: 102.9
click at [715, 164] on p "**********" at bounding box center [683, 175] width 508 height 27
drag, startPoint x: 731, startPoint y: 266, endPoint x: 451, endPoint y: 249, distance: 280.4
click at [451, 249] on div "**********" at bounding box center [683, 296] width 524 height 95
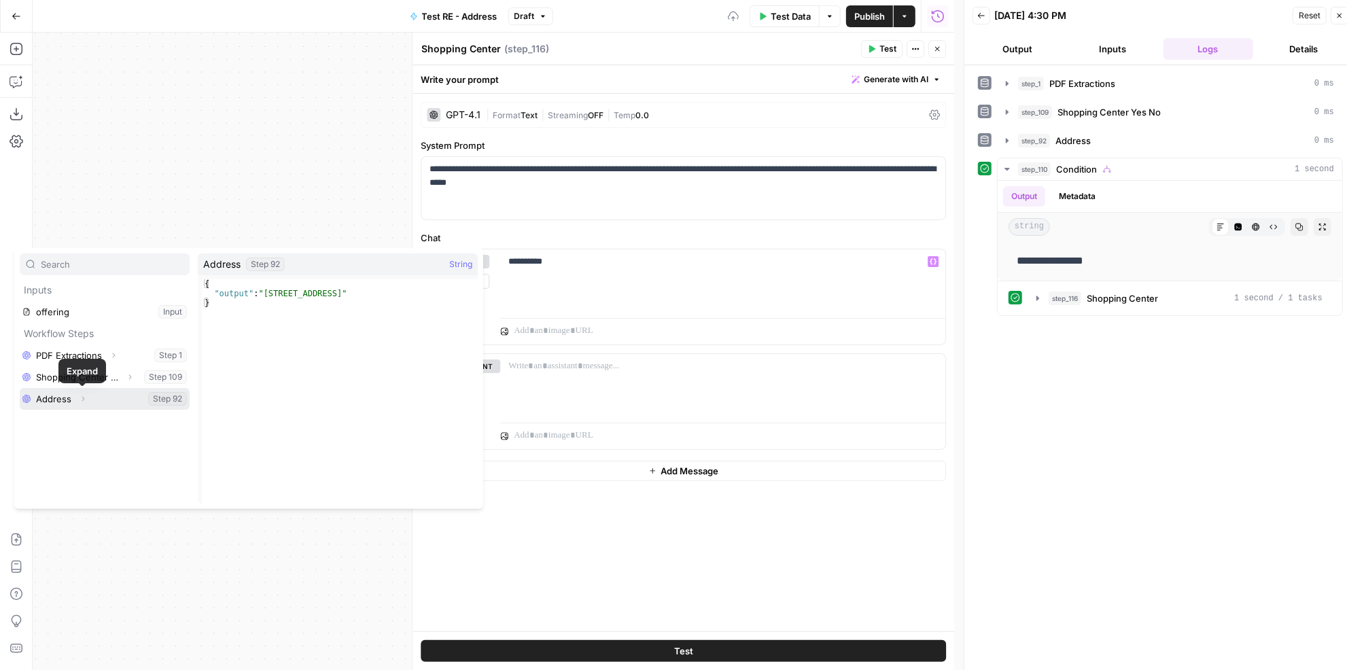
click at [73, 397] on button "Select variable Address" at bounding box center [105, 399] width 170 height 22
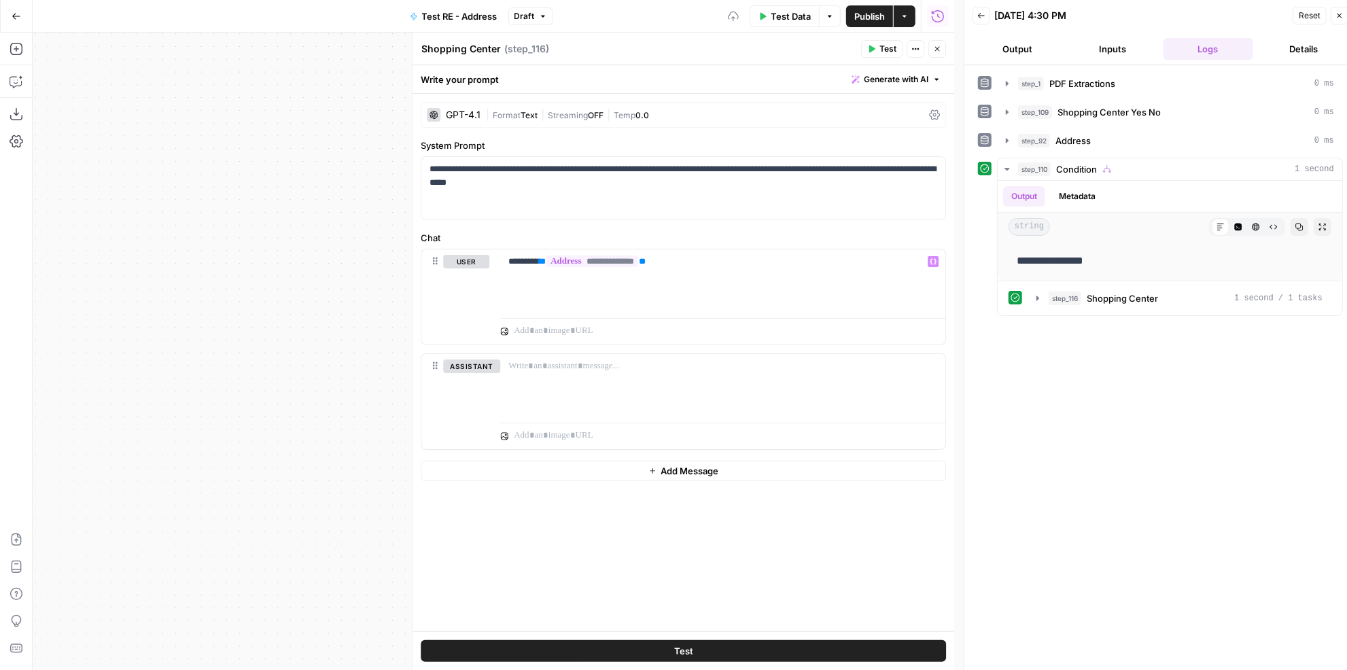
click at [722, 648] on button "Test" at bounding box center [683, 651] width 525 height 22
click at [1117, 164] on div "step_110 Condition 2 seconds" at bounding box center [1176, 169] width 316 height 14
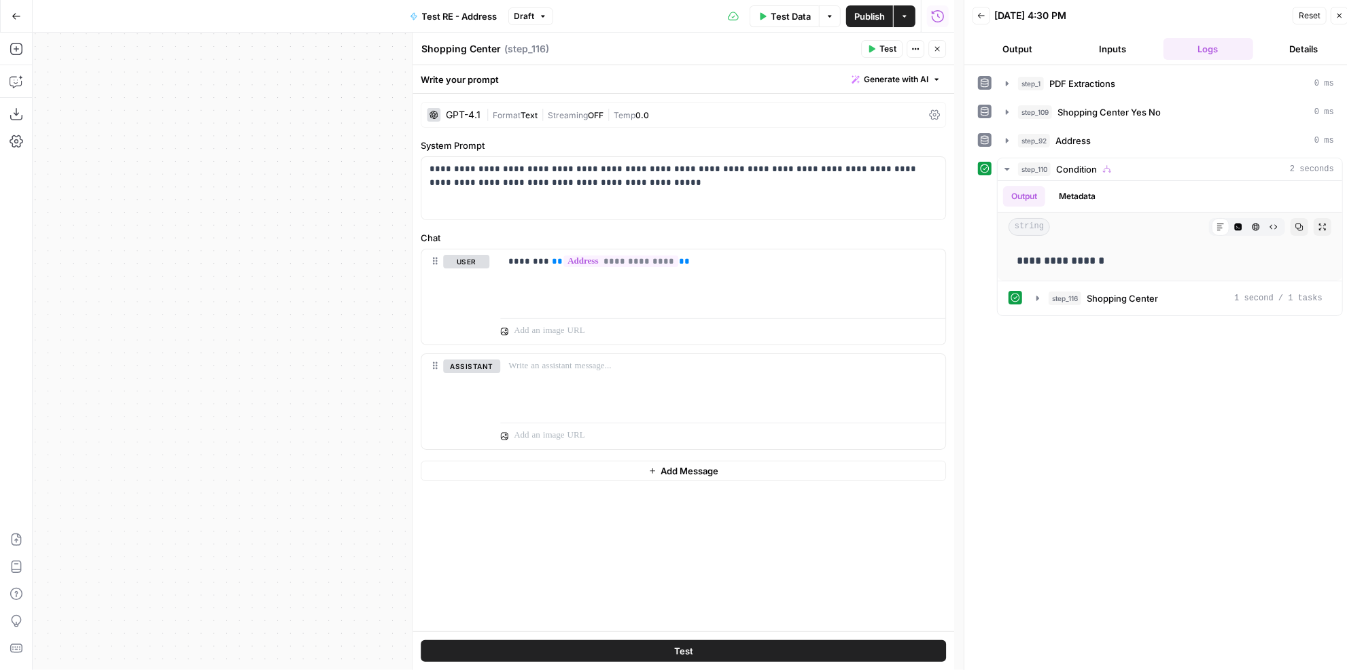
click at [936, 45] on icon "button" at bounding box center [937, 49] width 8 height 8
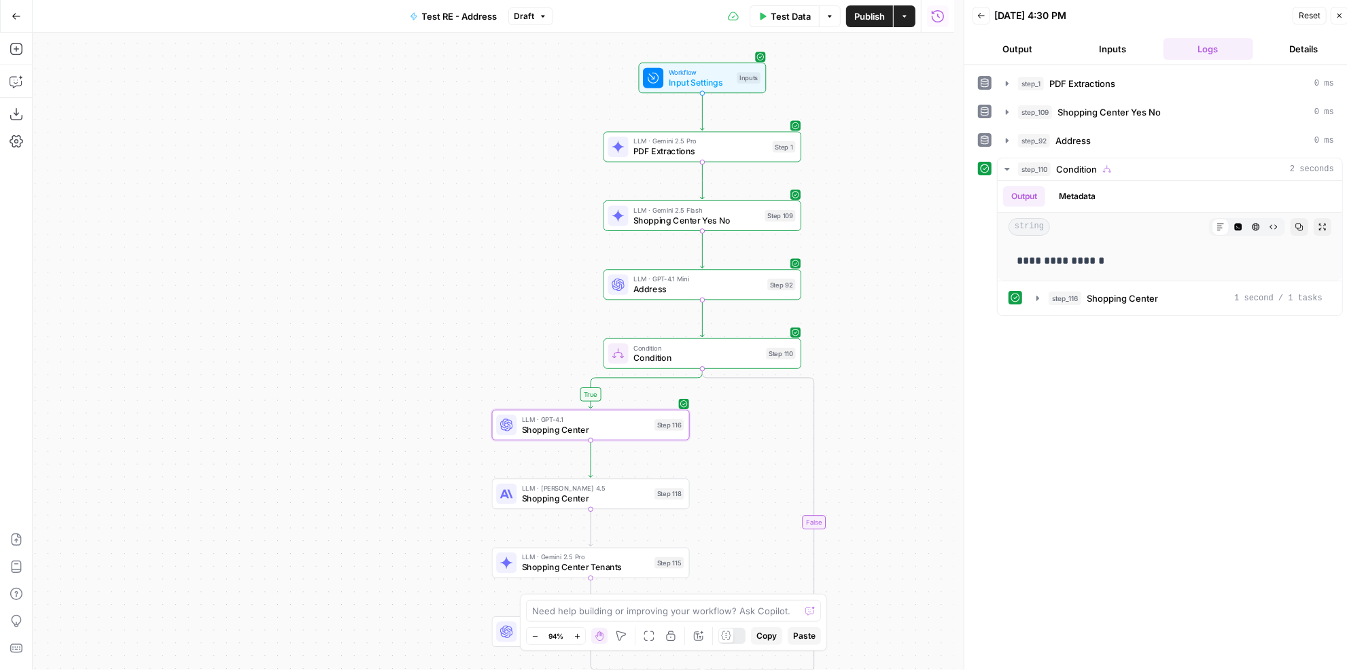
drag, startPoint x: 868, startPoint y: 417, endPoint x: 866, endPoint y: 368, distance: 49.6
click at [866, 368] on div "true true false false Workflow Input Settings Inputs LLM · Gemini 2.5 Pro PDF E…" at bounding box center [493, 351] width 921 height 637
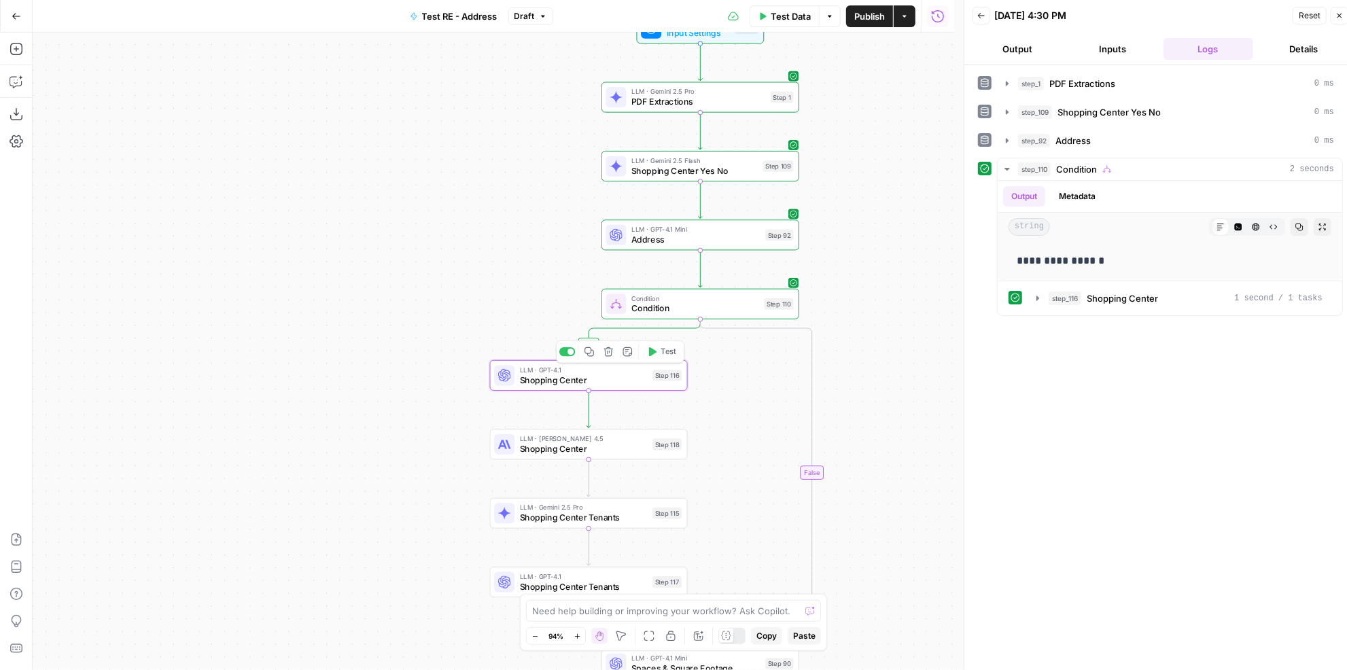
click at [556, 376] on span "Shopping Center" at bounding box center [584, 380] width 128 height 13
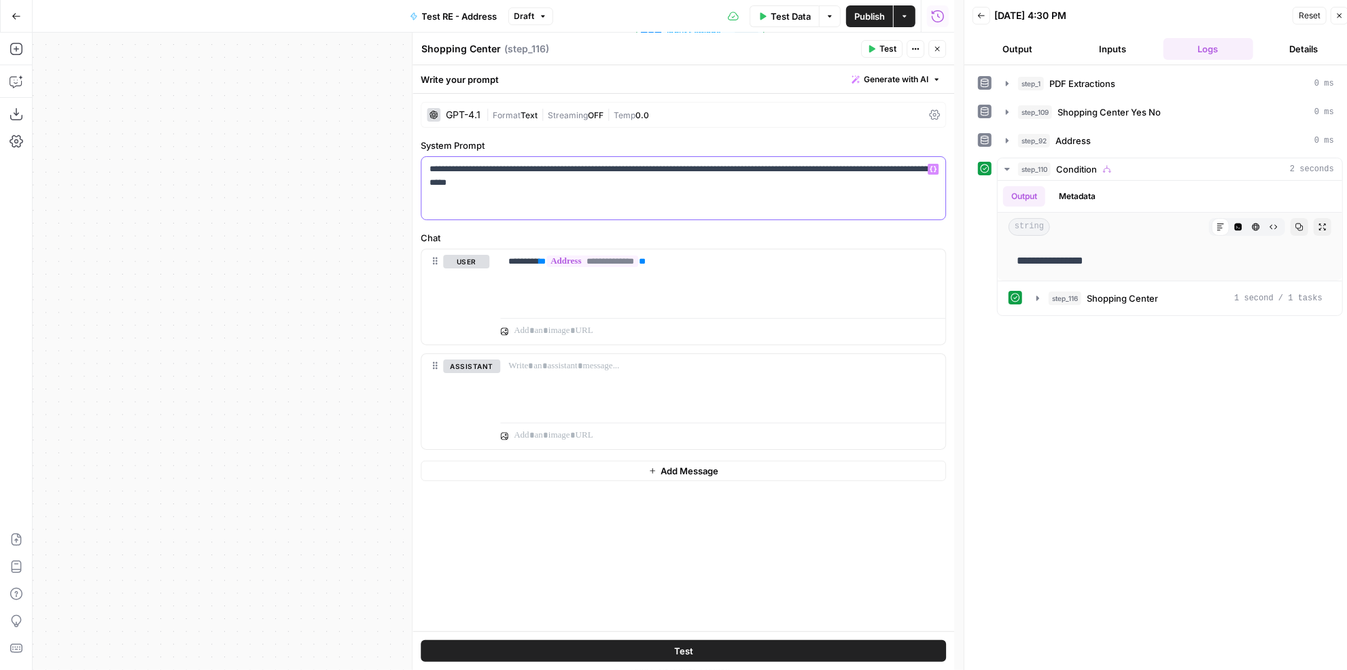
click at [521, 167] on p "**********" at bounding box center [683, 175] width 508 height 27
click at [504, 183] on p "**********" at bounding box center [683, 175] width 508 height 27
click at [647, 182] on p "**********" at bounding box center [683, 175] width 508 height 27
click at [850, 644] on button "Test" at bounding box center [683, 651] width 525 height 22
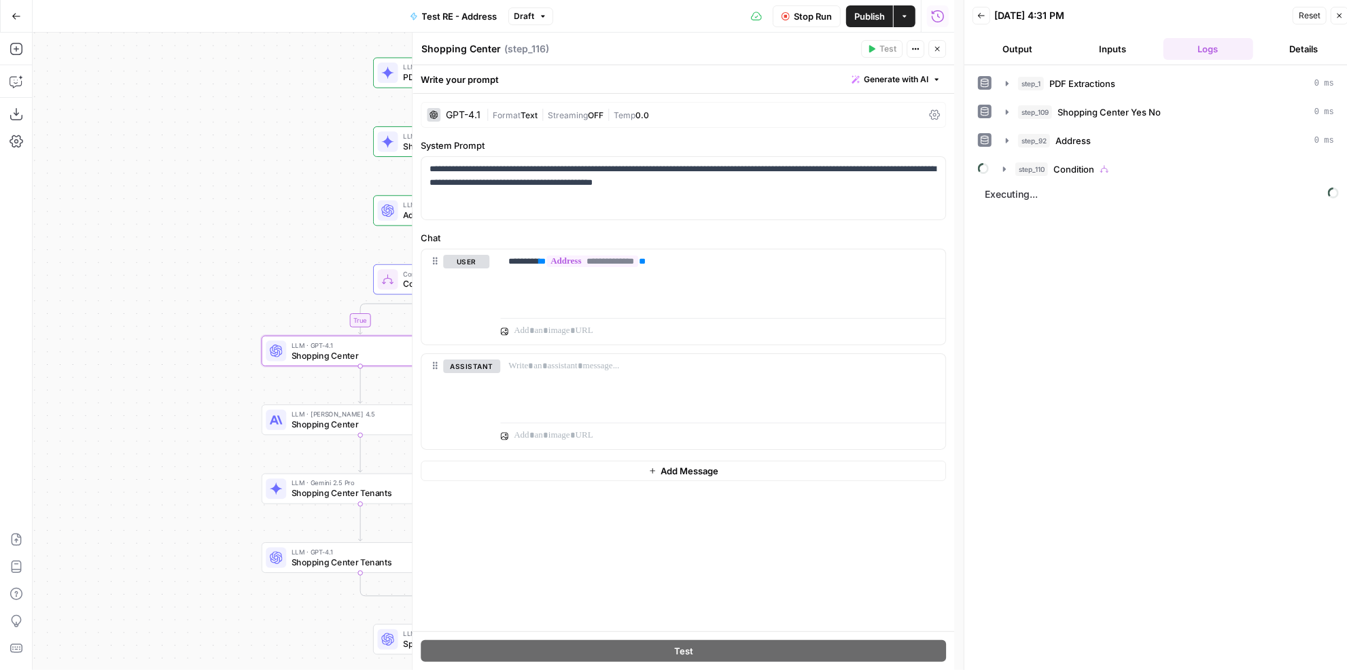
drag, startPoint x: 306, startPoint y: 204, endPoint x: 77, endPoint y: 179, distance: 229.6
click at [77, 179] on div "true true false false Workflow Input Settings Inputs LLM · Gemini 2.5 Pro PDF E…" at bounding box center [493, 351] width 921 height 637
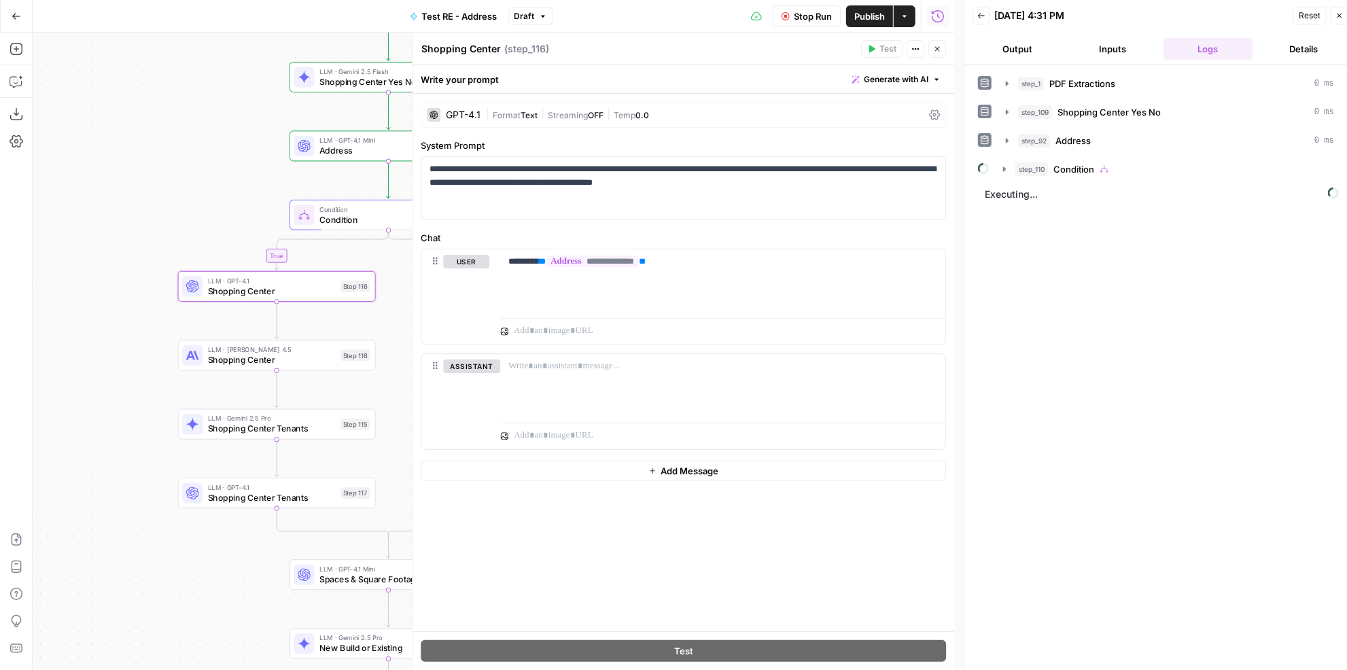
drag, startPoint x: 120, startPoint y: 135, endPoint x: 105, endPoint y: 130, distance: 15.7
click at [105, 130] on div "true true false false Workflow Input Settings Inputs LLM · Gemini 2.5 Pro PDF E…" at bounding box center [493, 351] width 921 height 637
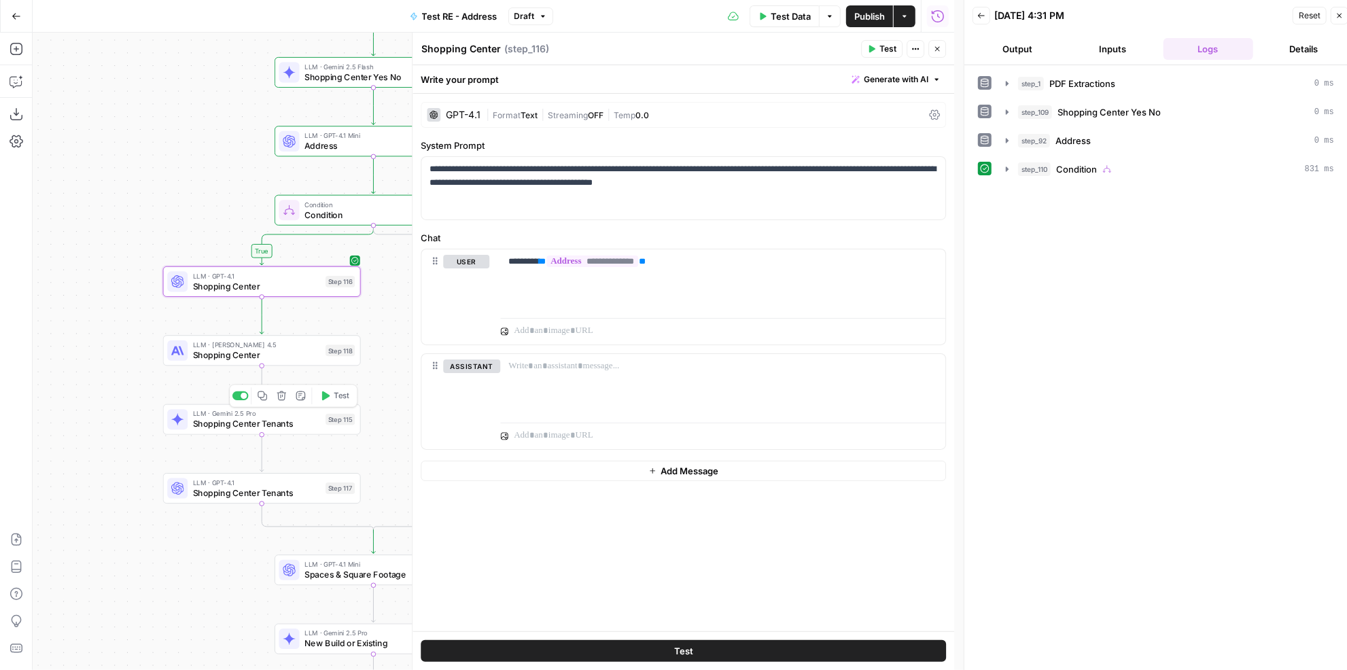
click at [336, 393] on span "Test" at bounding box center [342, 396] width 16 height 12
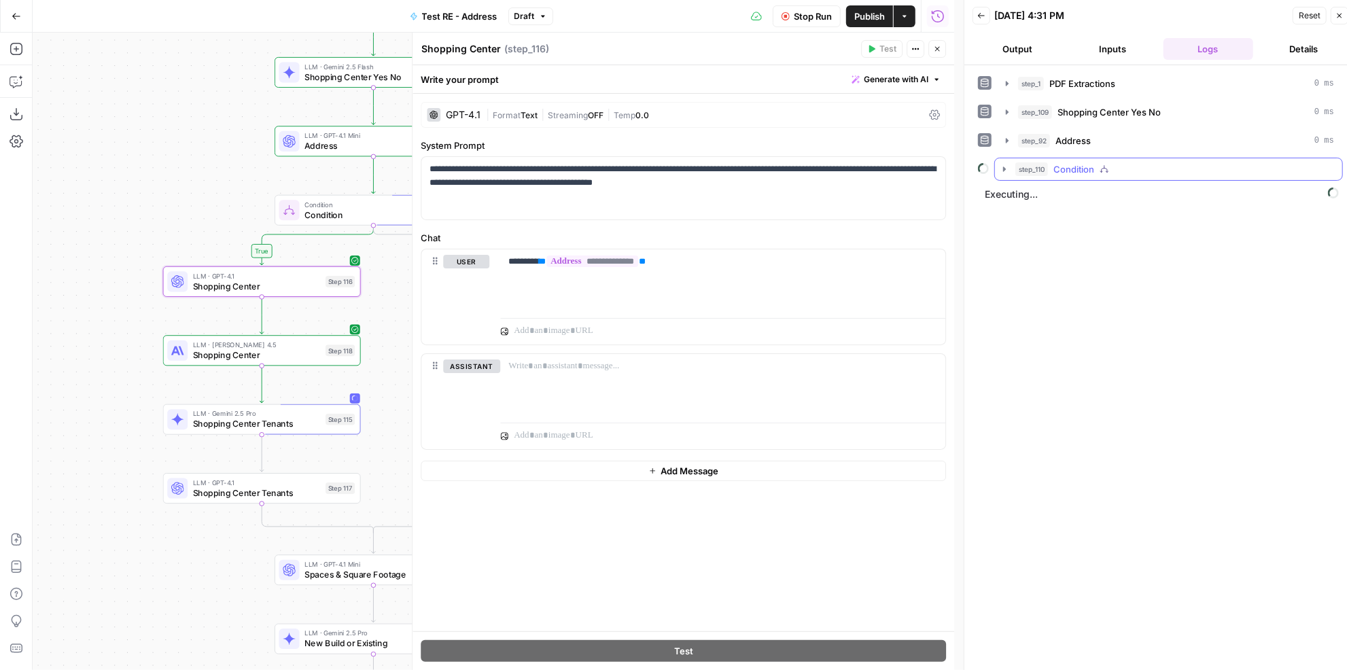
click at [1071, 162] on span "Condition" at bounding box center [1073, 169] width 41 height 14
click at [1109, 197] on span "Shopping Center" at bounding box center [1119, 198] width 71 height 14
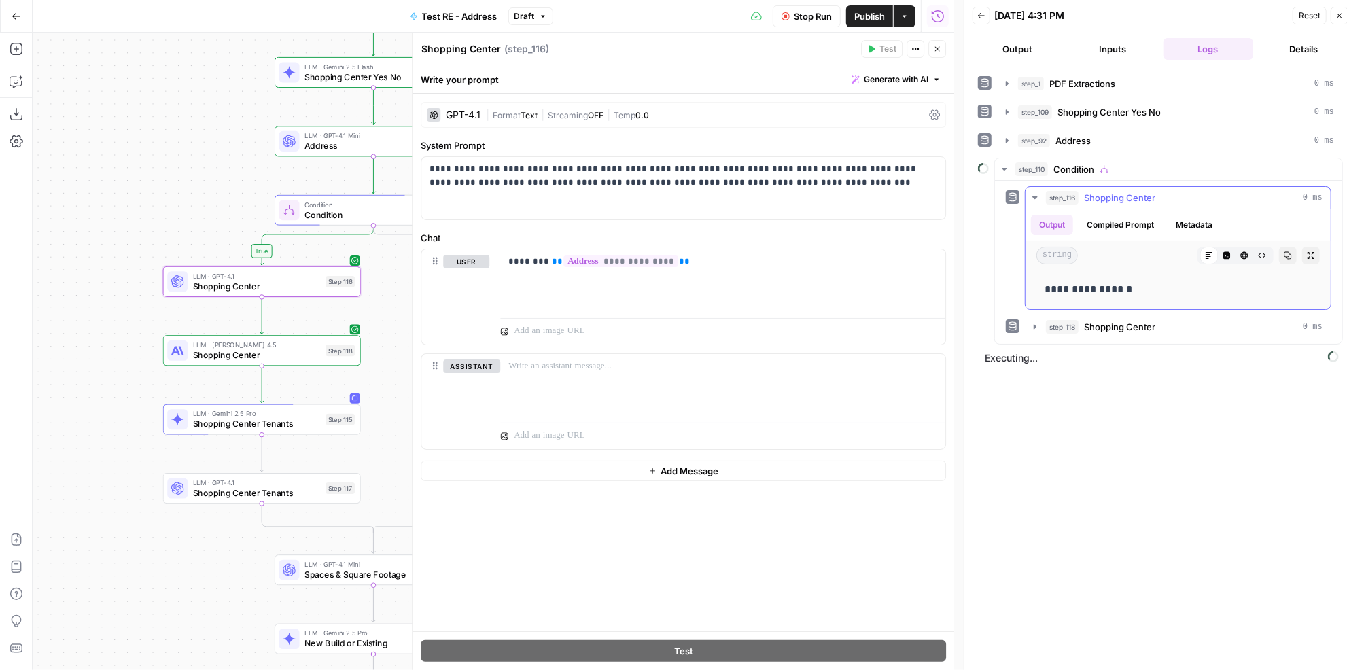
click at [1109, 196] on span "Shopping Center" at bounding box center [1119, 198] width 71 height 14
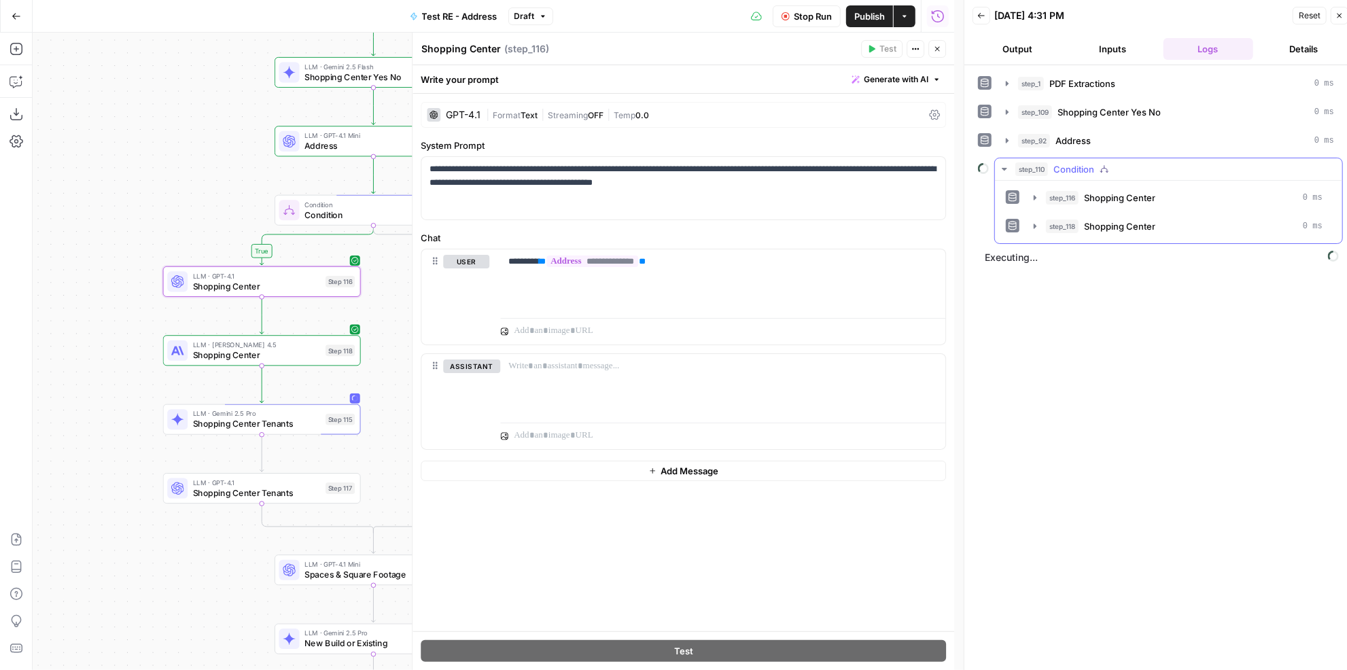
click at [1123, 230] on button "step_118 Shopping Center 0 ms" at bounding box center [1177, 226] width 305 height 22
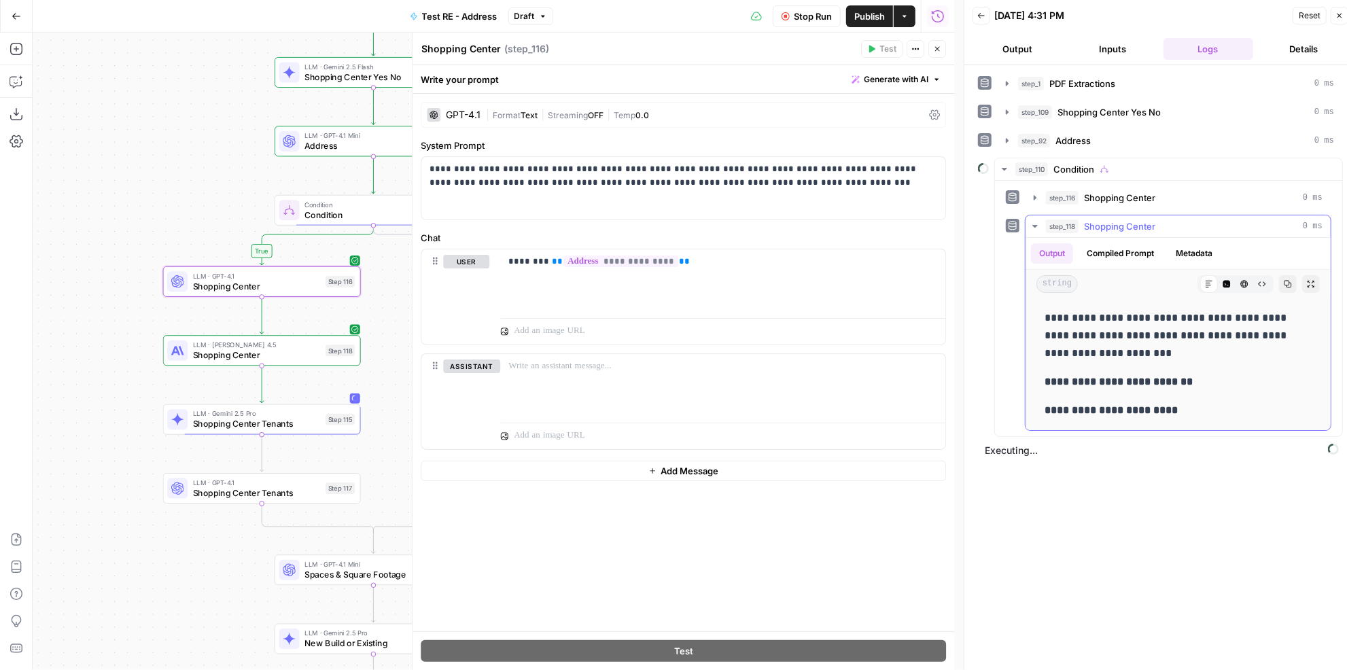
click at [1124, 226] on span "Shopping Center" at bounding box center [1119, 226] width 71 height 14
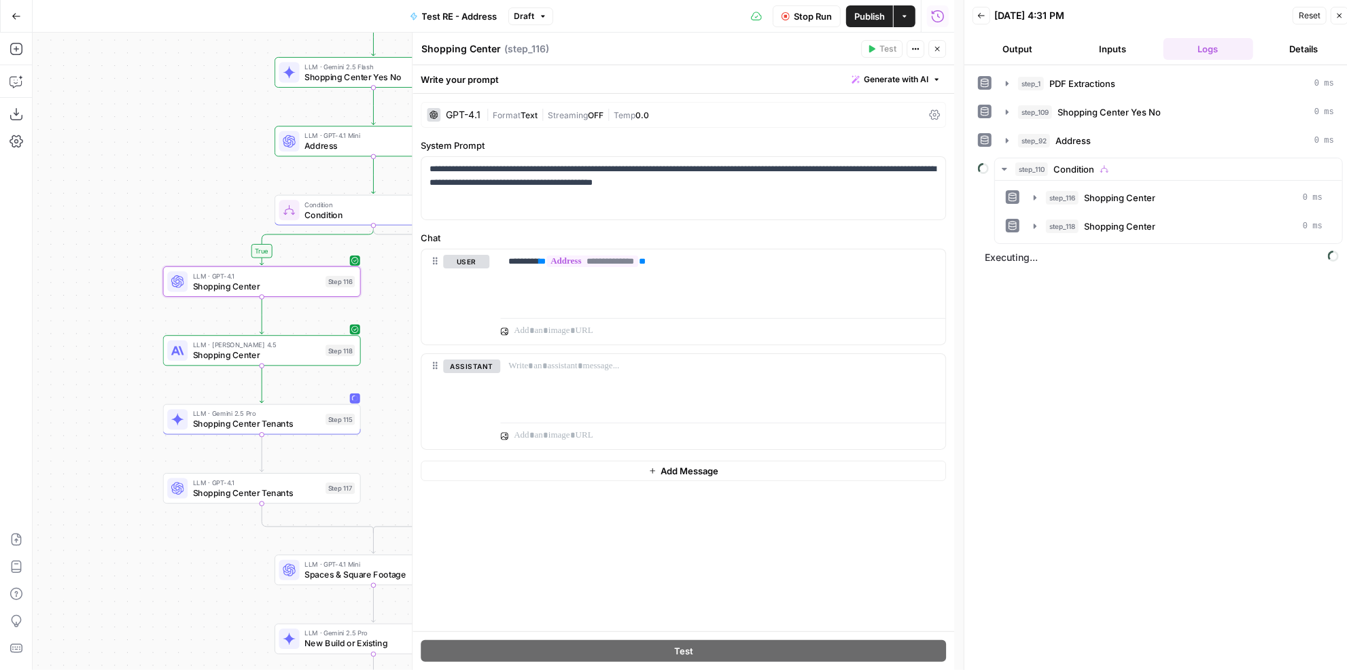
click at [826, 16] on span "Stop Run" at bounding box center [813, 17] width 38 height 14
click at [265, 289] on span "Shopping Center" at bounding box center [257, 286] width 128 height 13
click at [278, 284] on span "Shopping Center" at bounding box center [257, 286] width 128 height 13
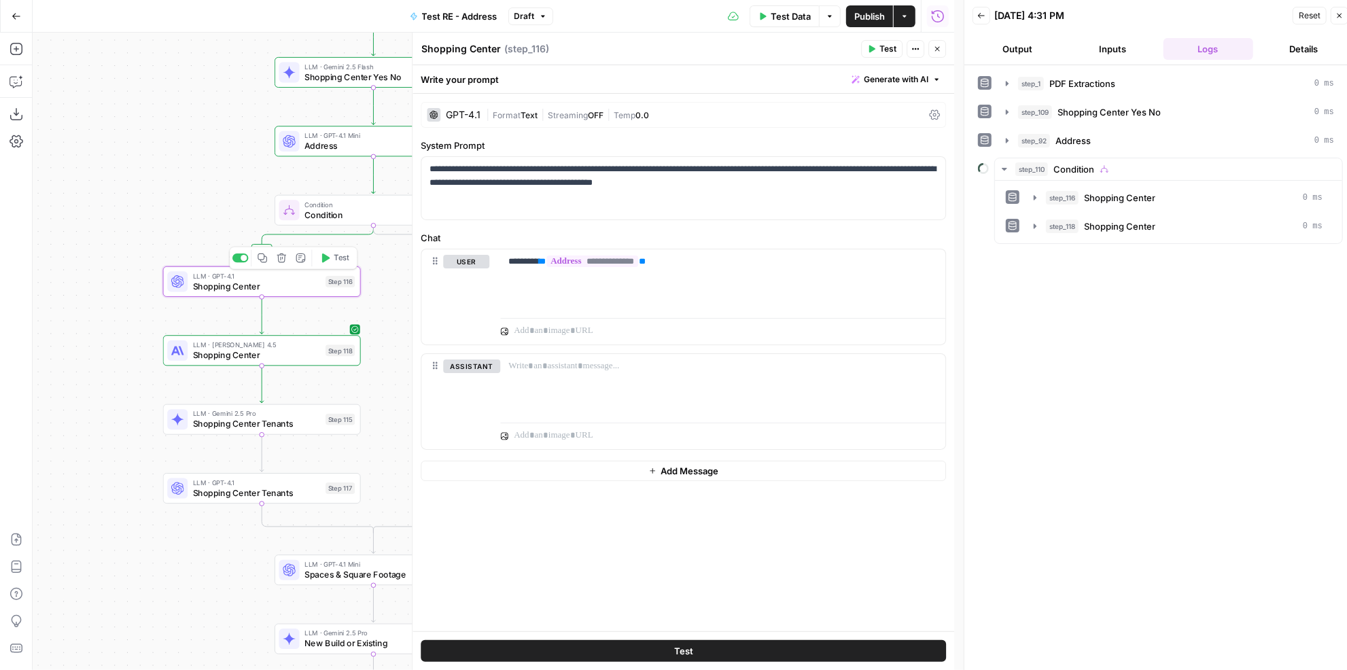
click at [349, 261] on span "Test" at bounding box center [342, 258] width 16 height 12
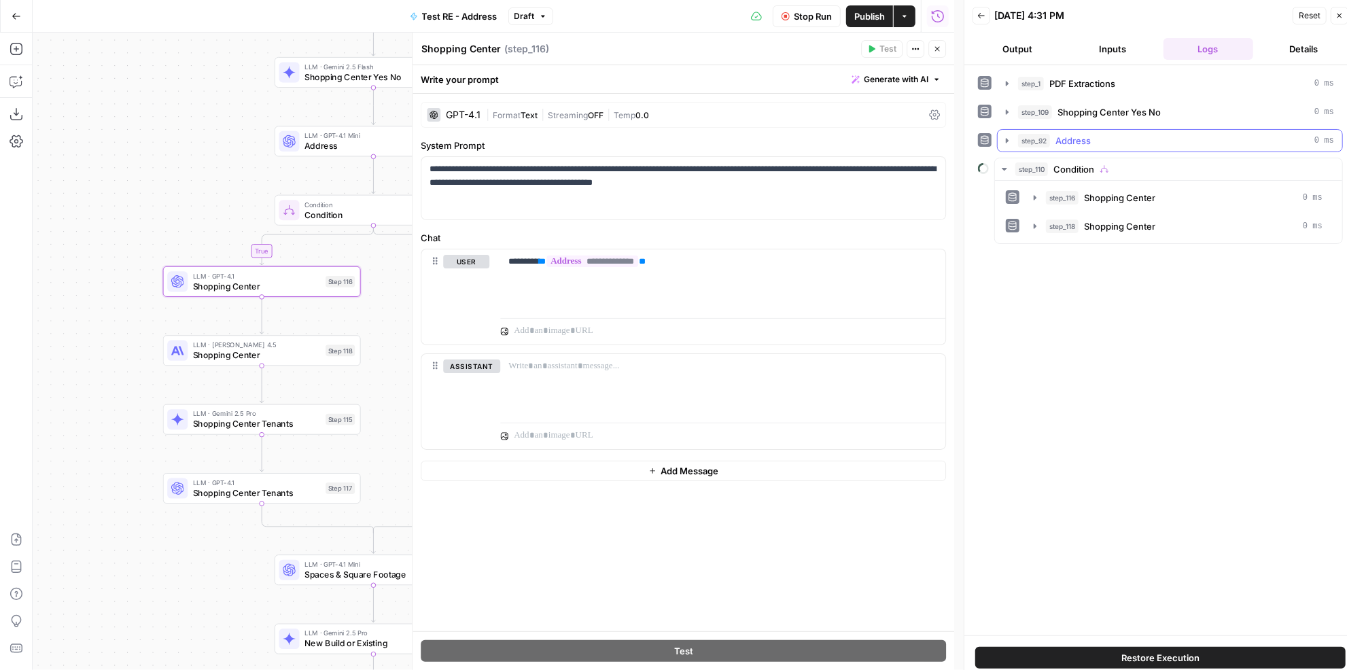
click at [1085, 130] on button "step_92 Address 0 ms" at bounding box center [1169, 141] width 344 height 22
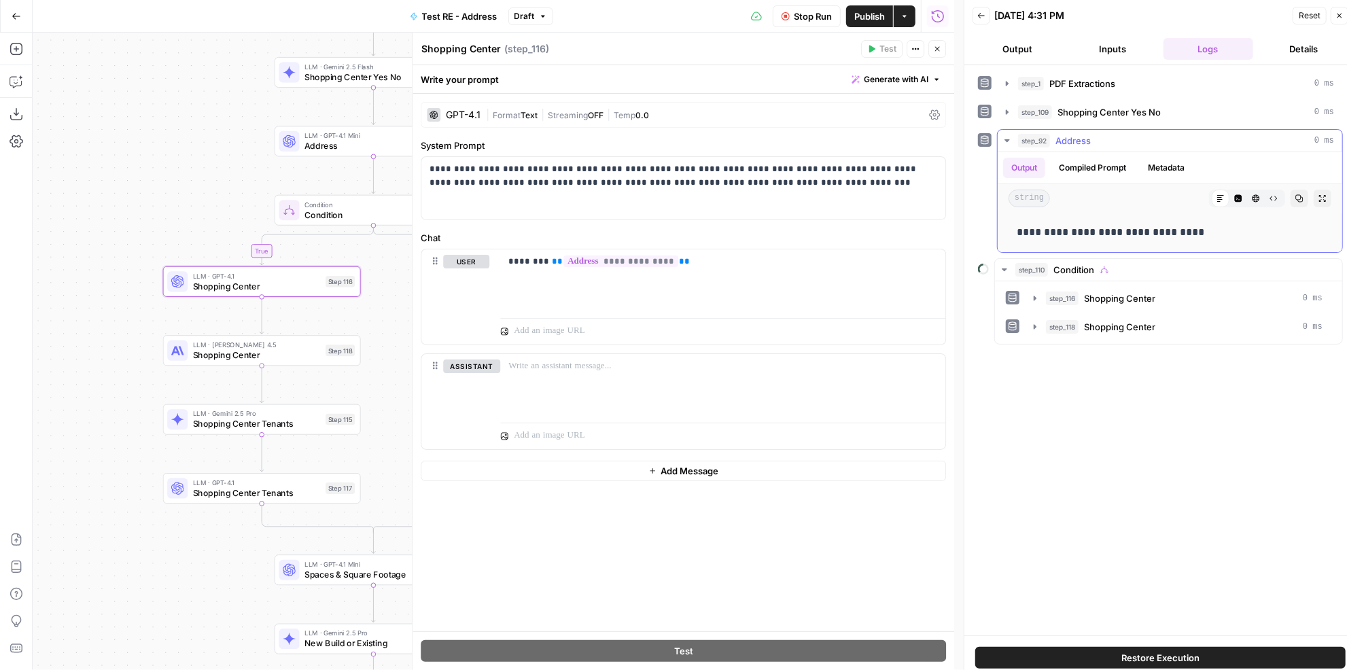
click at [1082, 134] on span "Address" at bounding box center [1072, 141] width 35 height 14
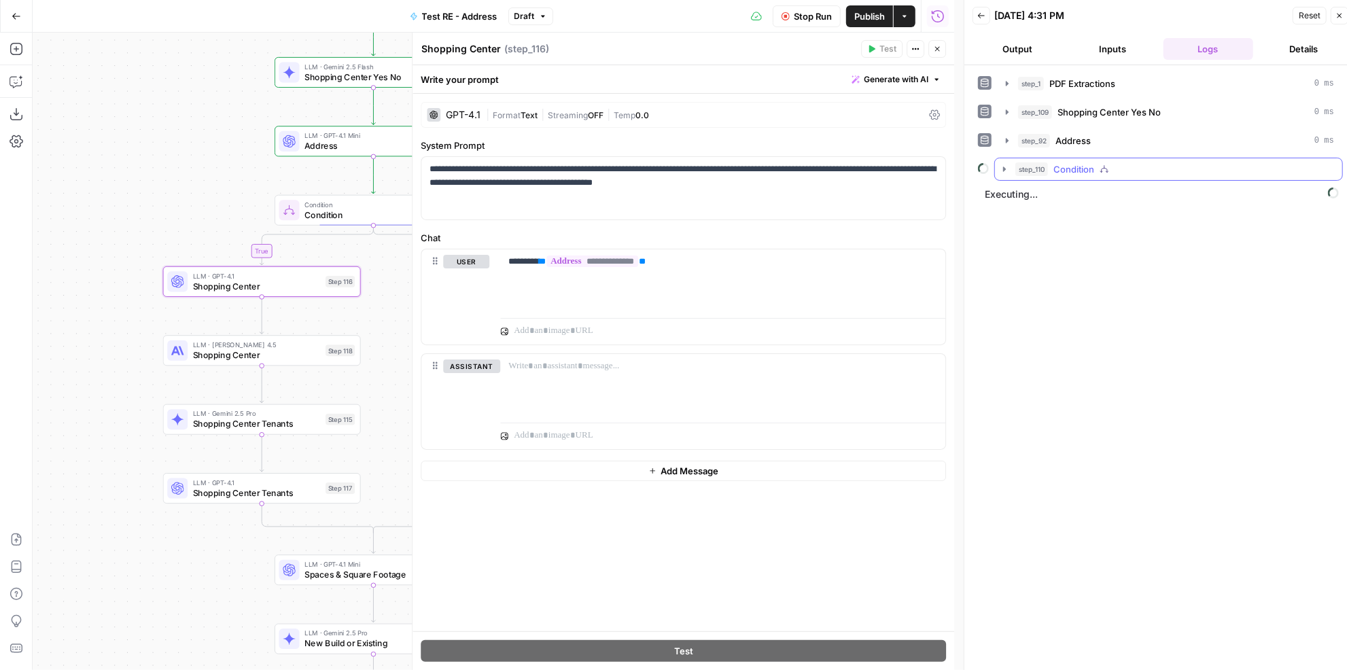
click at [1171, 168] on div "step_110 Condition" at bounding box center [1174, 169] width 319 height 14
click at [1138, 181] on div at bounding box center [1168, 186] width 347 height 11
click at [1125, 166] on div "step_110 Condition" at bounding box center [1174, 169] width 319 height 14
click at [1051, 158] on button "step_110 Condition" at bounding box center [1168, 169] width 347 height 22
click at [1055, 162] on span "Condition" at bounding box center [1073, 169] width 41 height 14
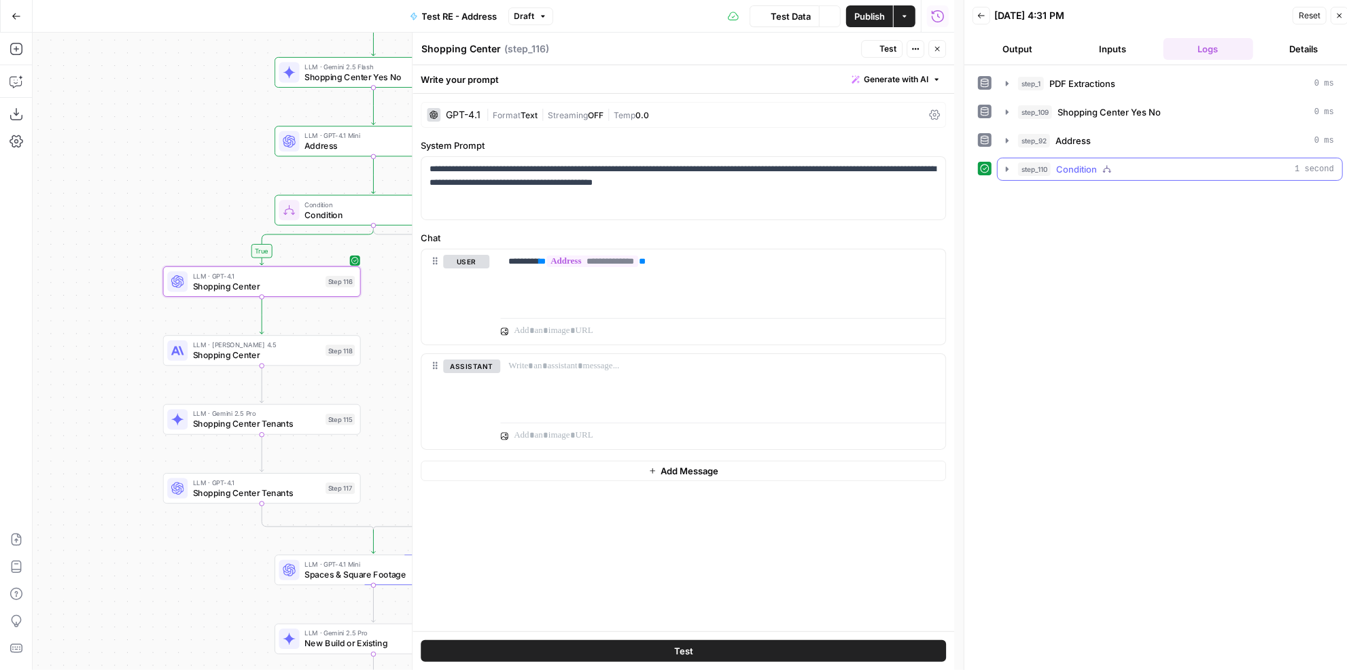
click at [1055, 162] on div "step_110 Condition 1 second" at bounding box center [1176, 169] width 316 height 14
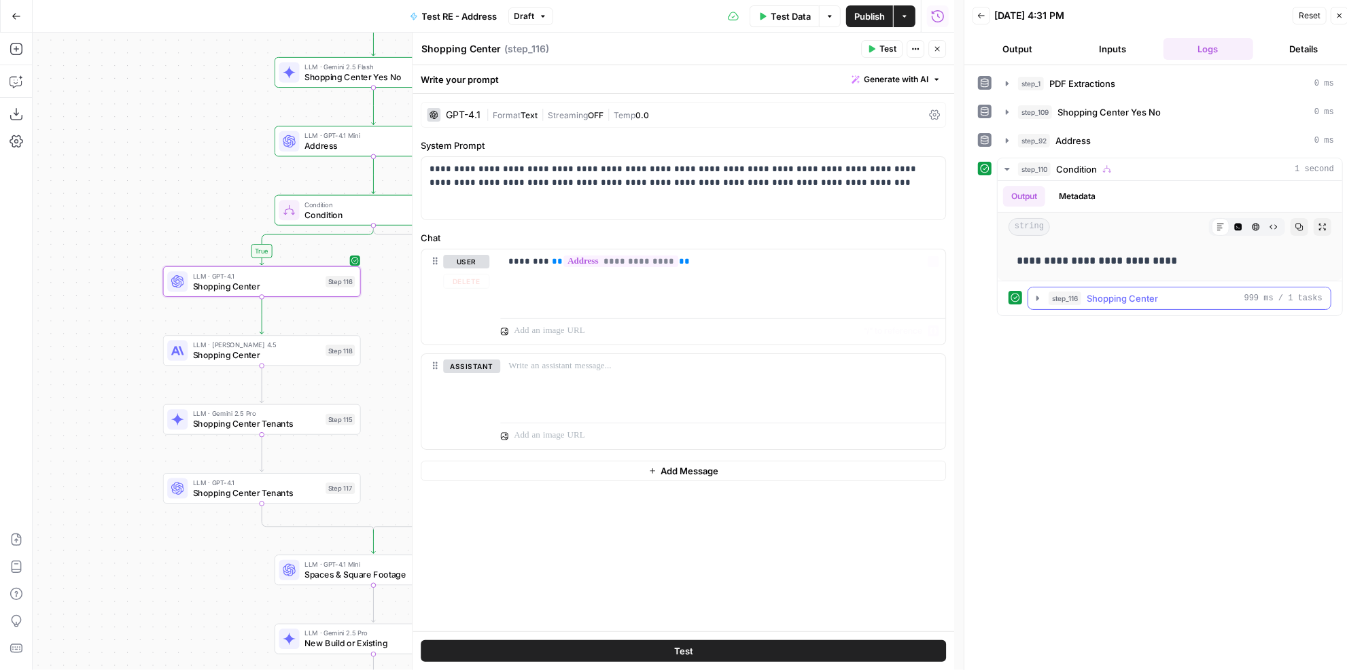
click at [1104, 281] on div "**********" at bounding box center [1169, 248] width 344 height 135
click at [1144, 293] on span "Shopping Center" at bounding box center [1121, 298] width 71 height 14
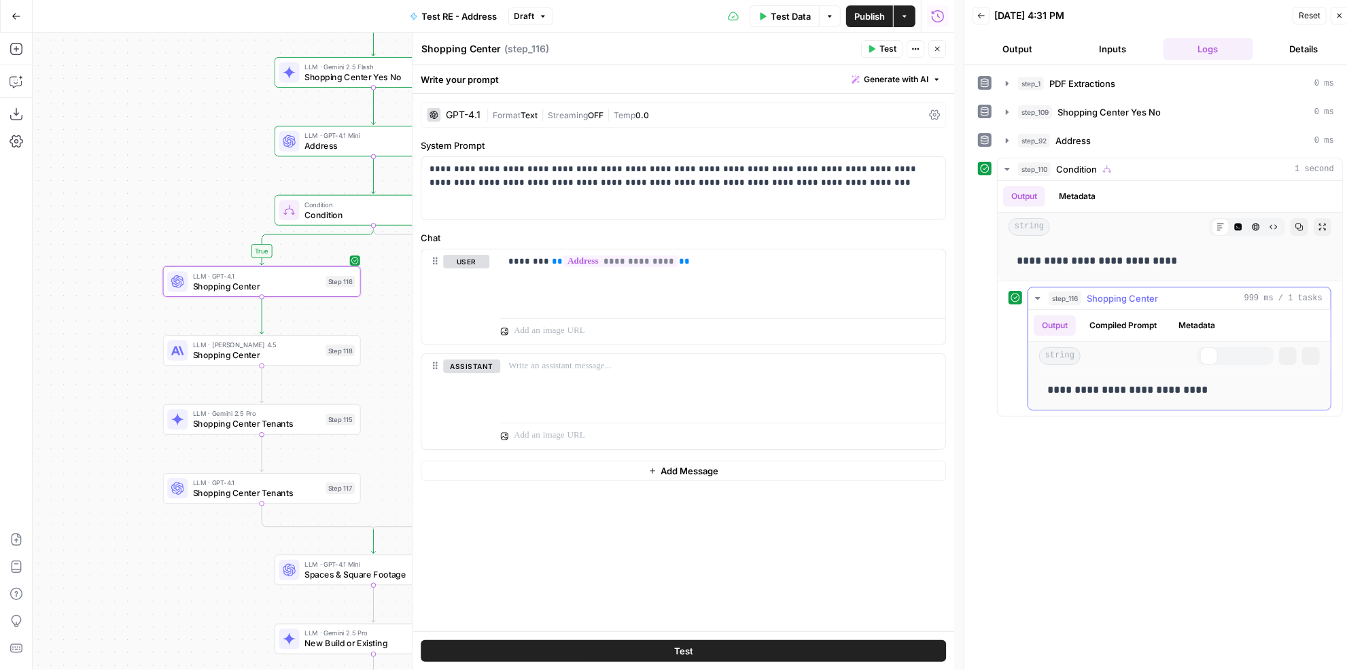
click at [1144, 297] on span "Shopping Center" at bounding box center [1121, 298] width 71 height 14
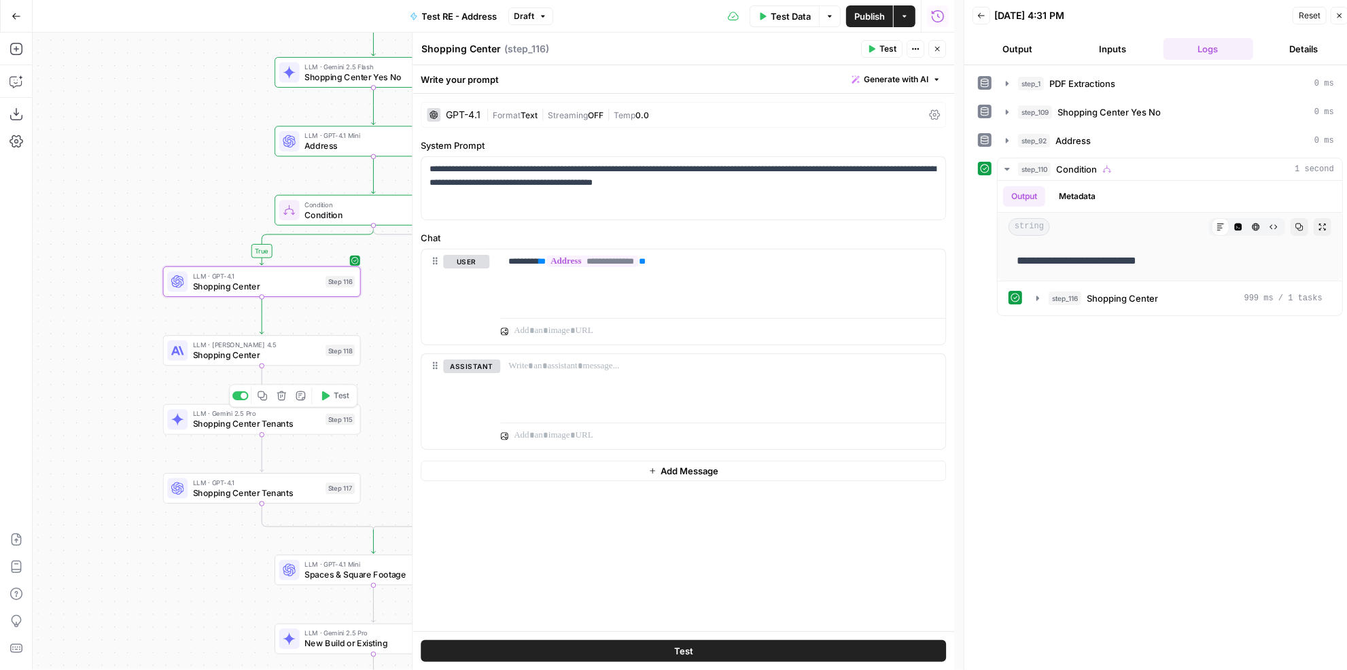
click at [349, 397] on span "Test" at bounding box center [342, 396] width 16 height 12
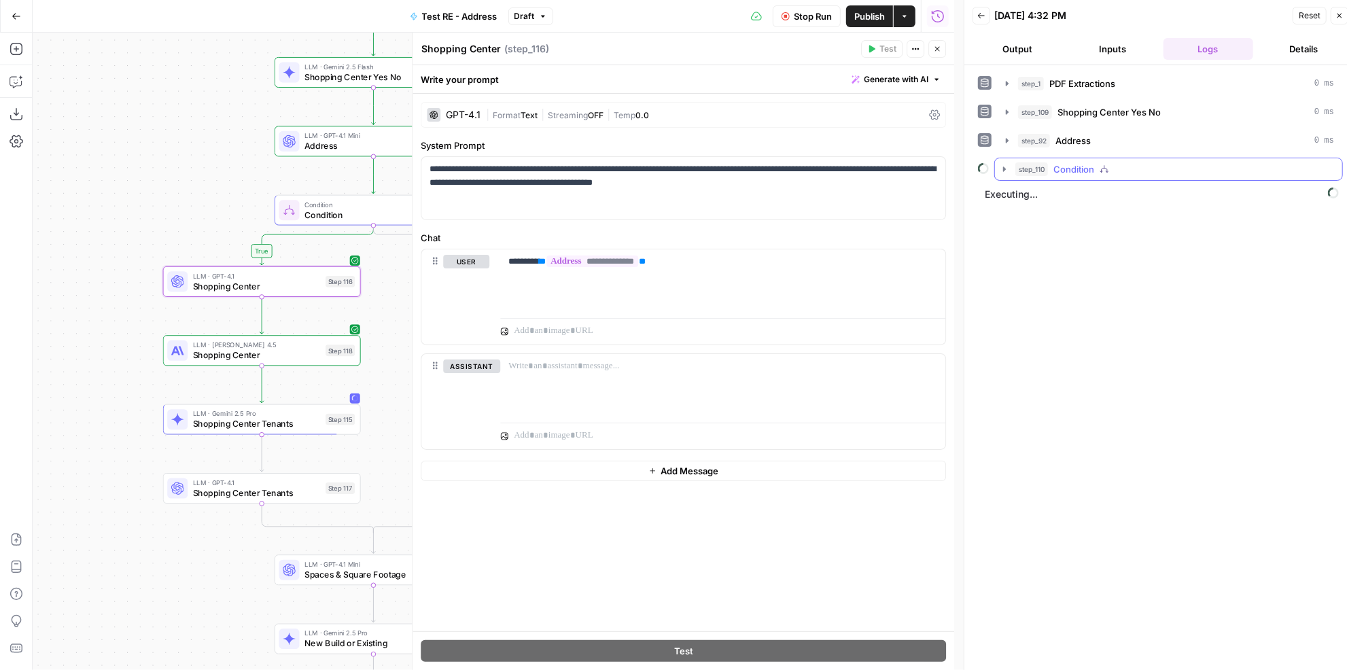
click at [1164, 162] on div "step_110 Condition" at bounding box center [1174, 169] width 319 height 14
click at [1162, 163] on div "step_110 Condition" at bounding box center [1174, 169] width 319 height 14
click at [1162, 166] on div "step_110 Condition" at bounding box center [1174, 169] width 319 height 14
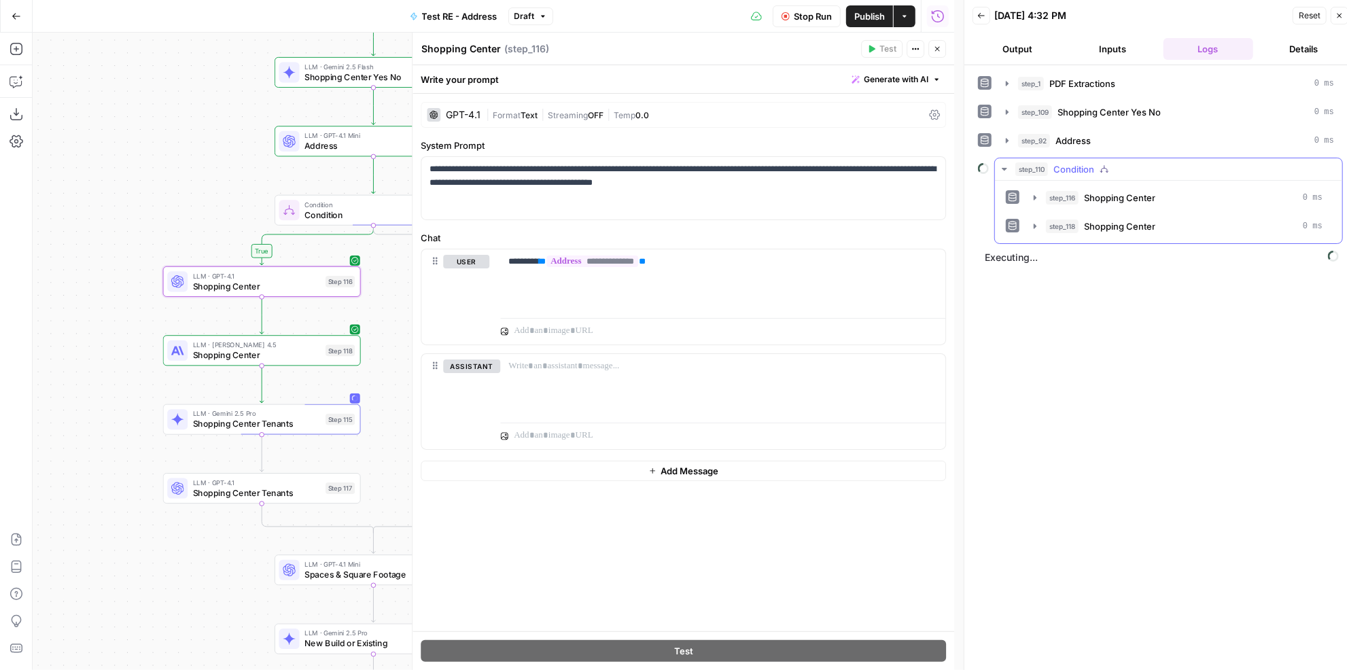
click at [1139, 173] on button "step_110 Condition" at bounding box center [1168, 169] width 347 height 22
click at [1139, 166] on div "step_110 Condition" at bounding box center [1174, 169] width 319 height 14
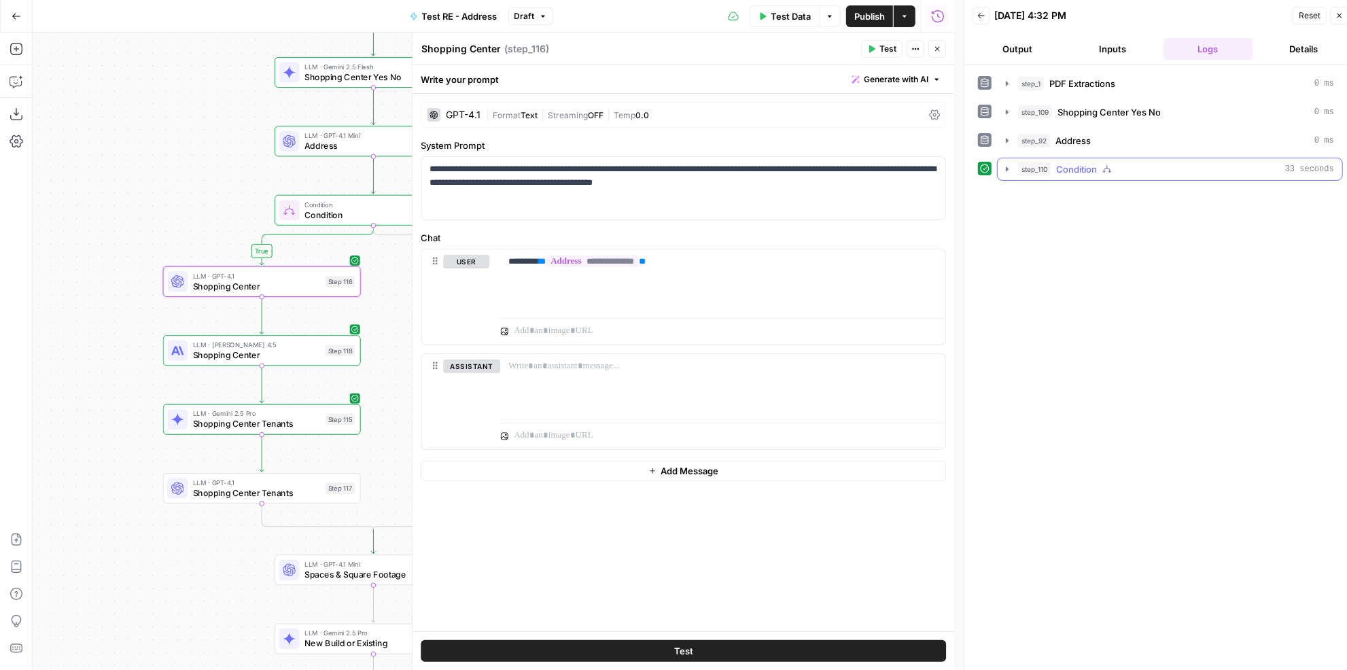
click at [1137, 168] on div "step_110 Condition 33 seconds" at bounding box center [1176, 169] width 316 height 14
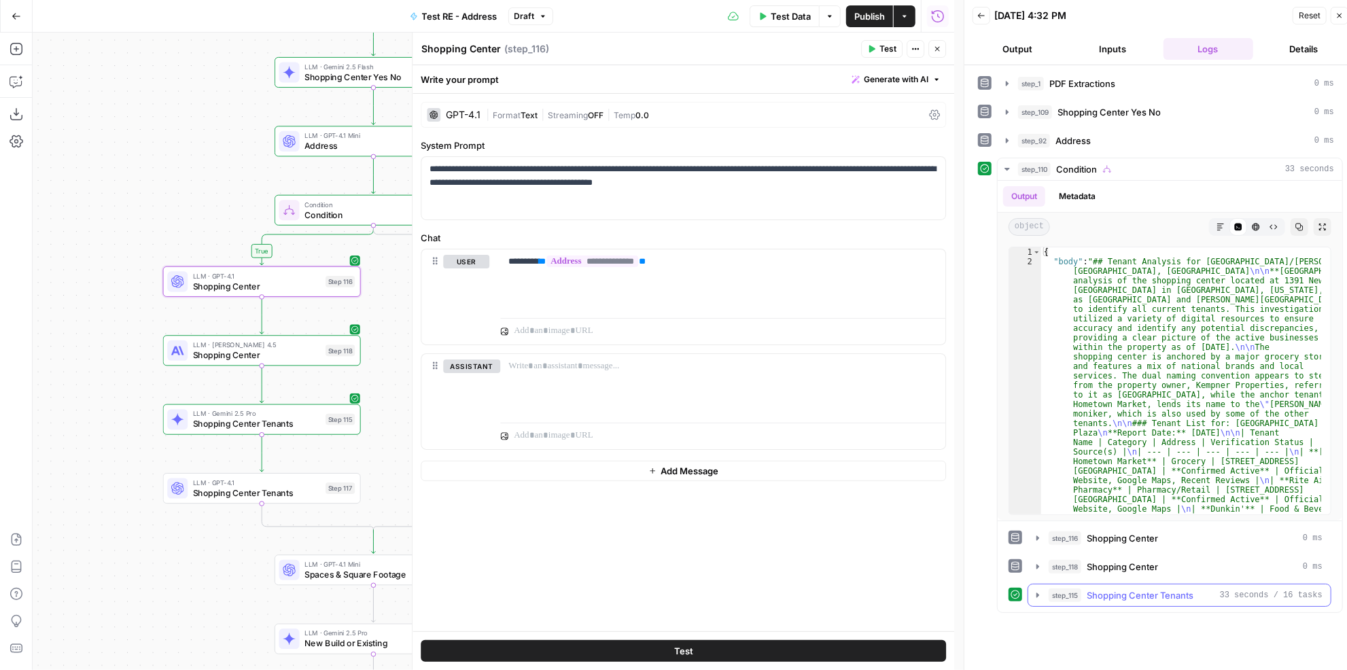
click at [1171, 590] on span "Shopping Center Tenants" at bounding box center [1139, 595] width 107 height 14
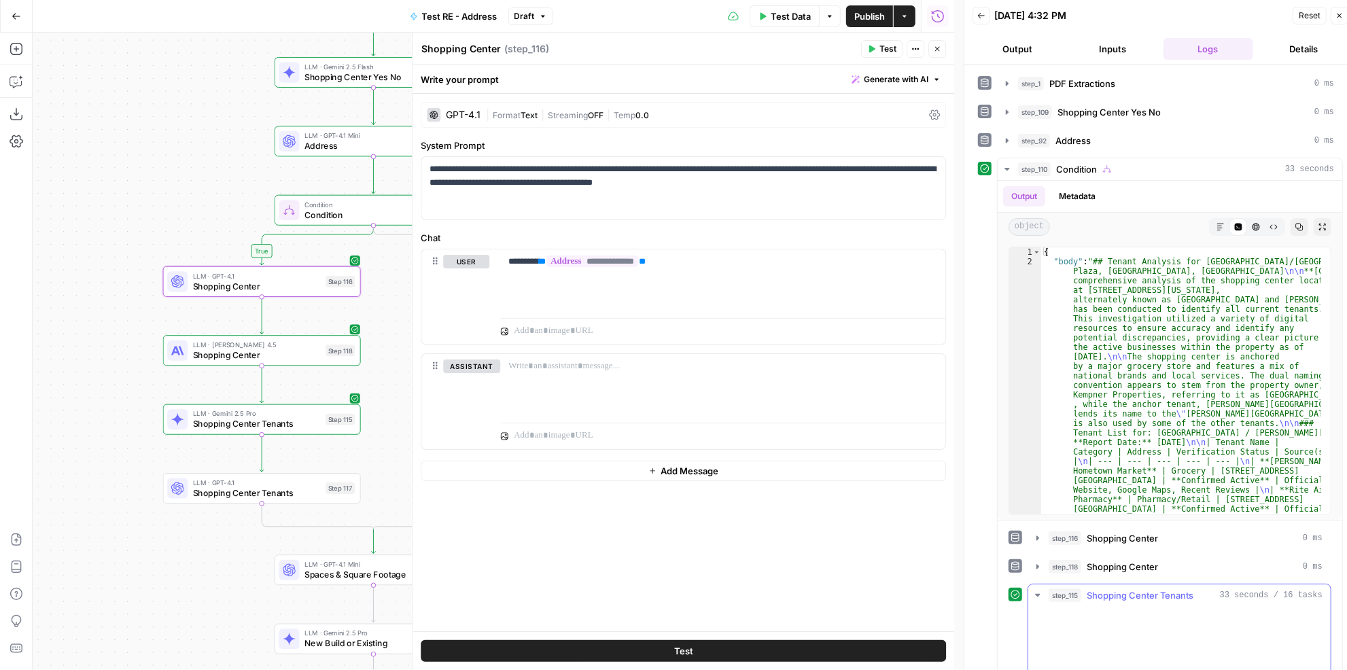
click at [1170, 591] on span "Shopping Center Tenants" at bounding box center [1139, 595] width 107 height 14
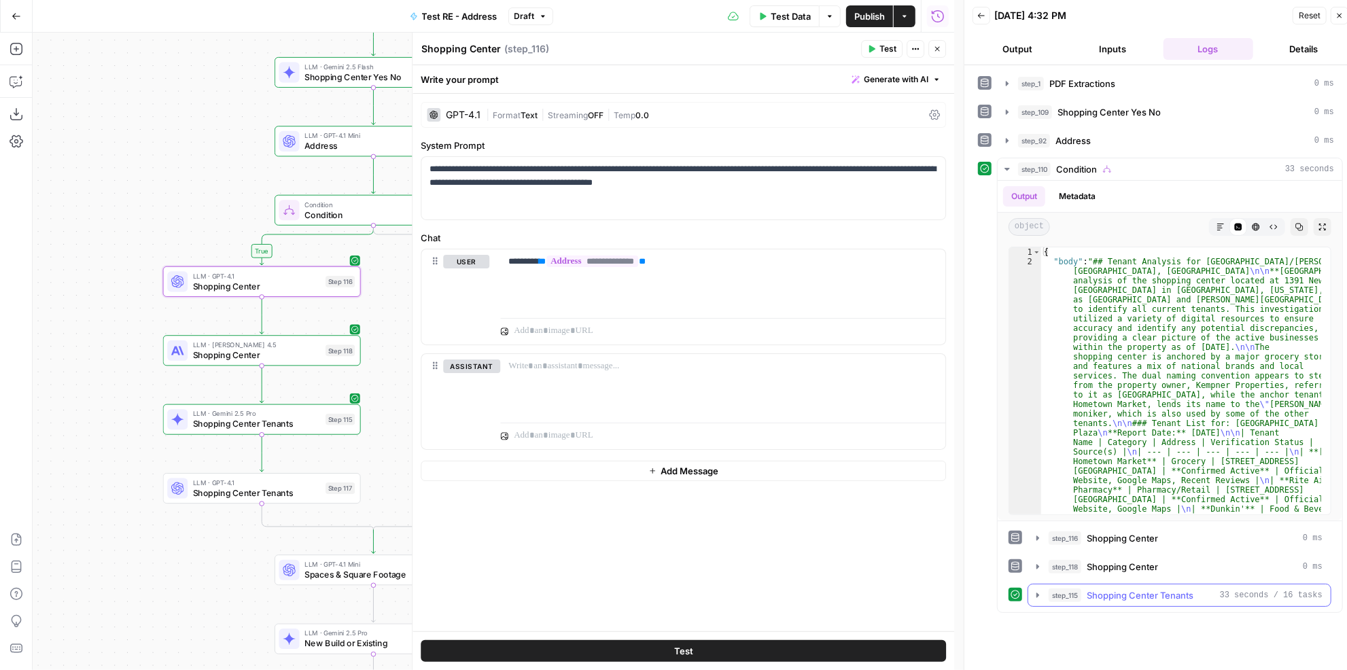
scroll to position [9, 0]
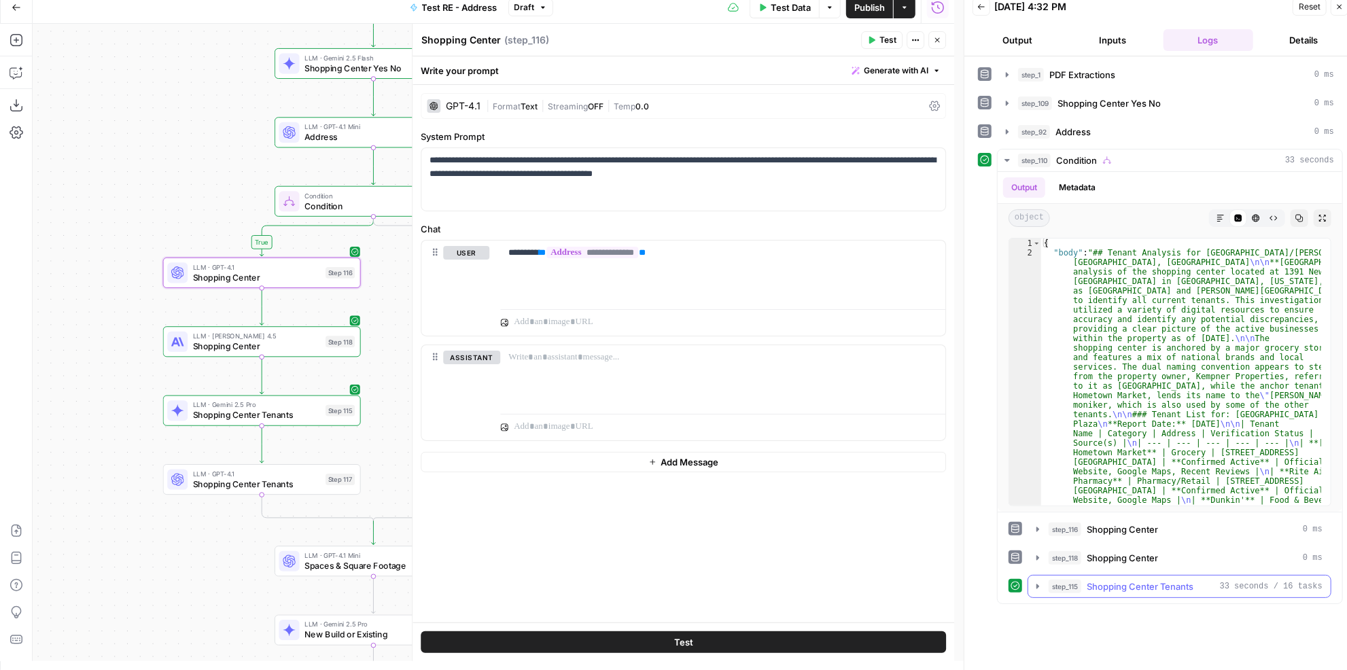
click at [1136, 575] on button "step_115 Shopping Center Tenants 33 seconds / 16 tasks" at bounding box center [1179, 586] width 302 height 22
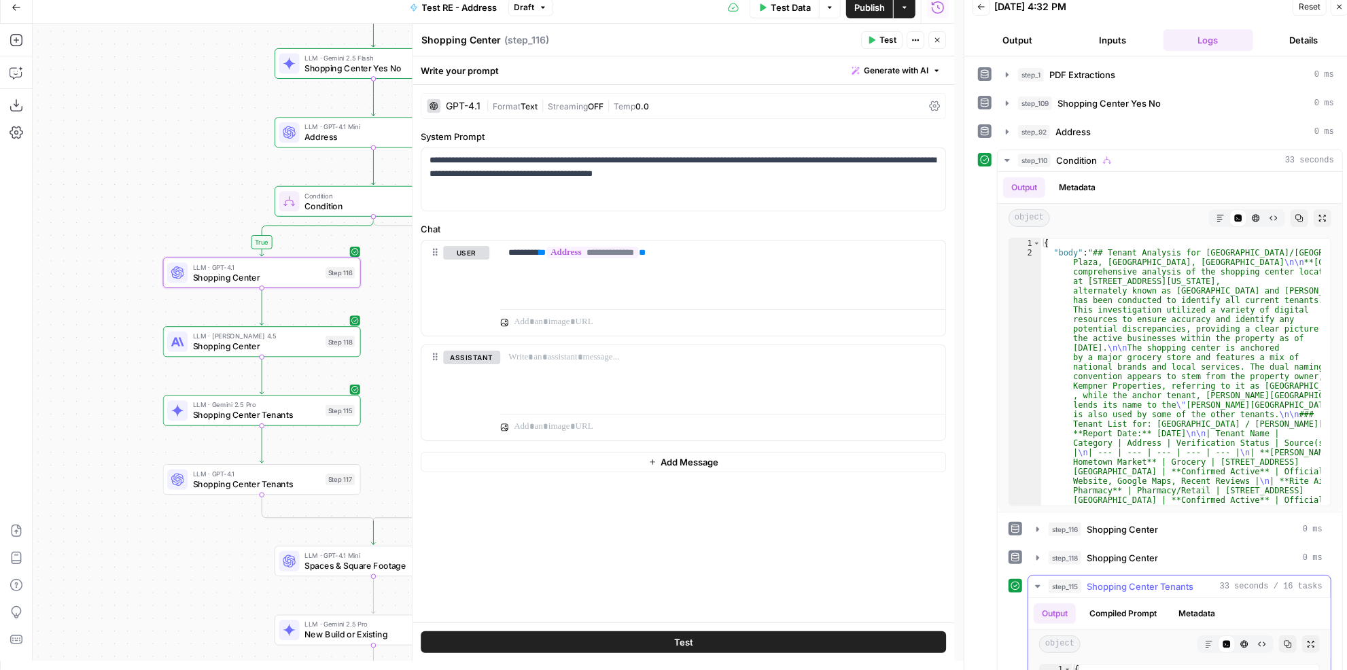
click at [1140, 580] on span "Shopping Center Tenants" at bounding box center [1139, 587] width 107 height 14
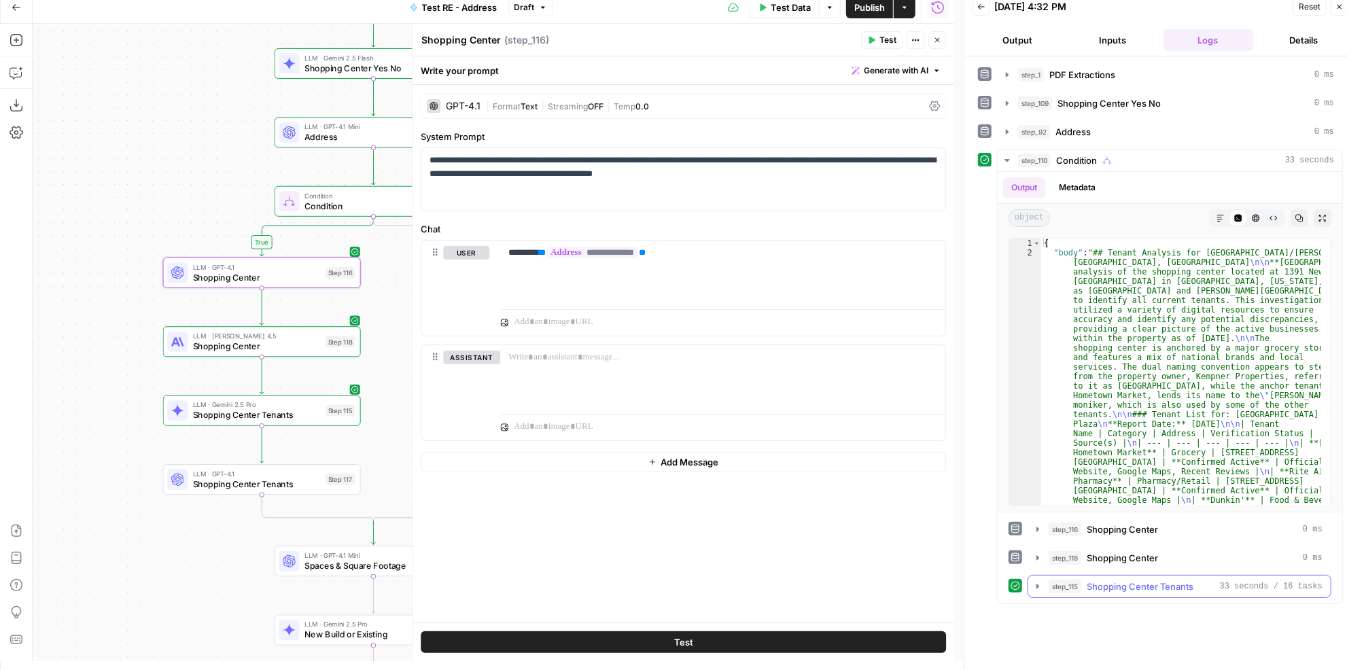
click at [1157, 585] on span "Shopping Center Tenants" at bounding box center [1139, 587] width 107 height 14
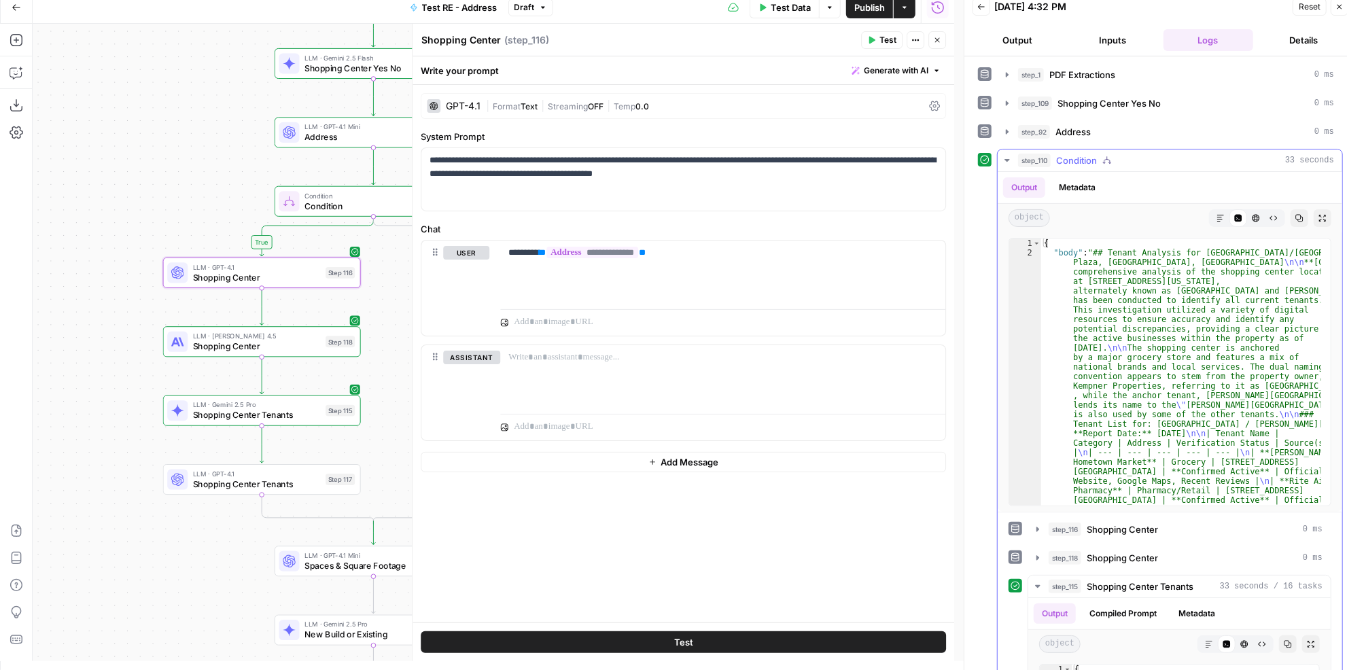
scroll to position [185, 0]
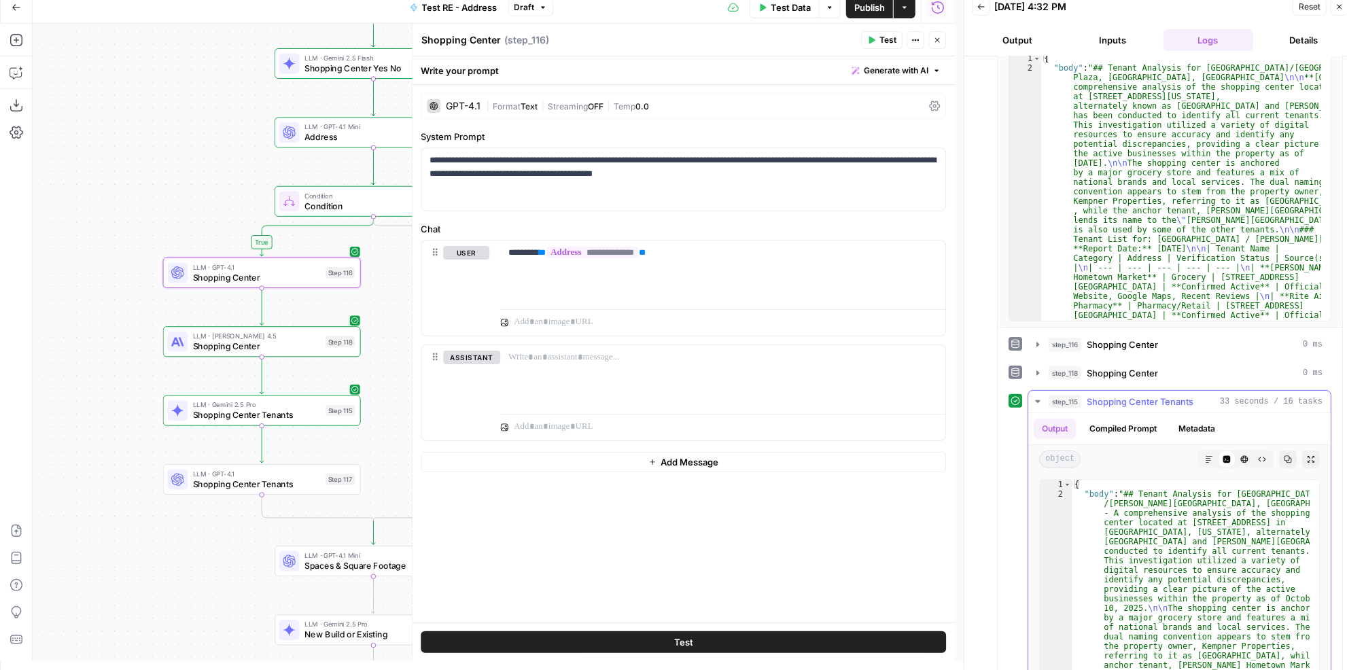
drag, startPoint x: 1203, startPoint y: 452, endPoint x: 1249, endPoint y: 457, distance: 47.1
click at [1205, 455] on icon "button" at bounding box center [1209, 459] width 8 height 8
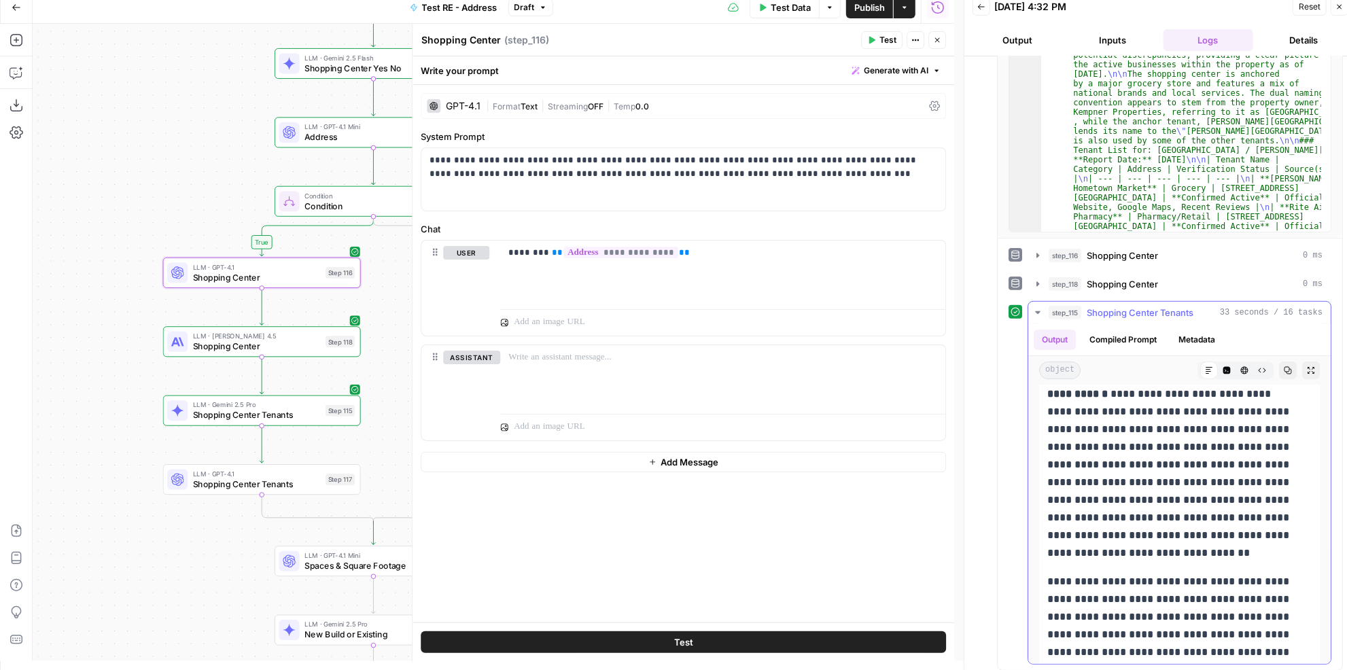
scroll to position [0, 0]
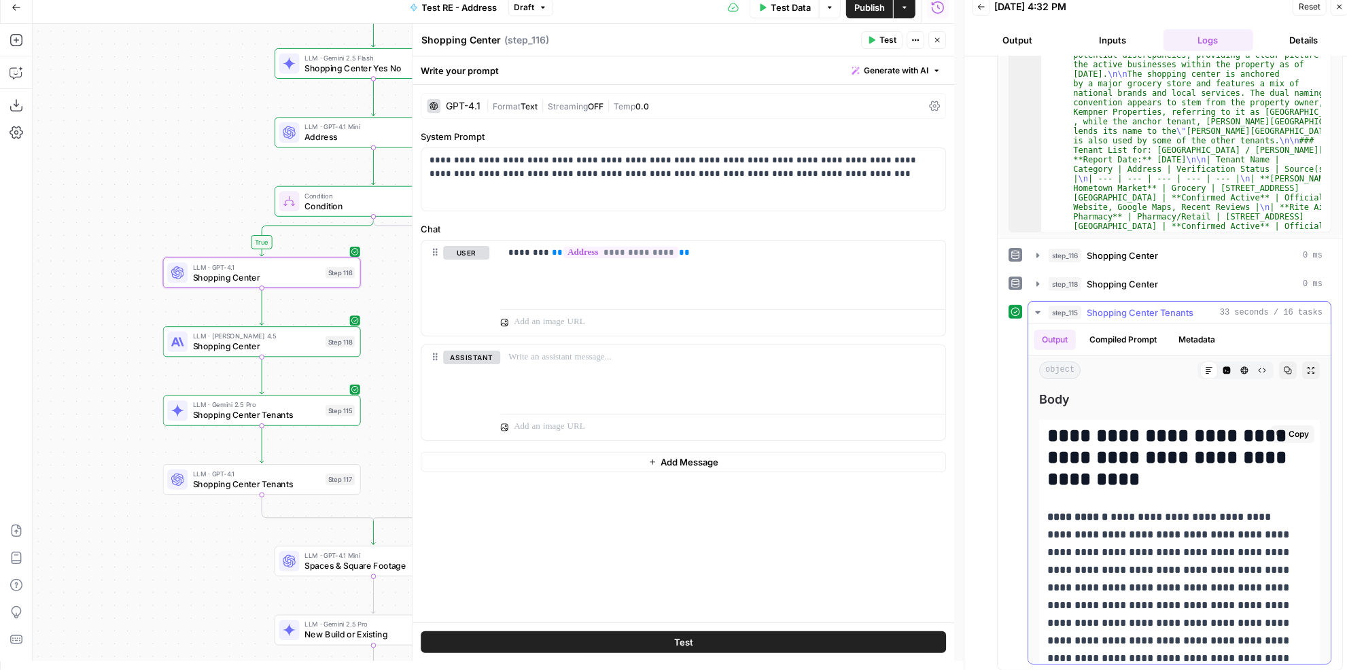
click at [1205, 537] on p "**********" at bounding box center [1170, 596] width 247 height 177
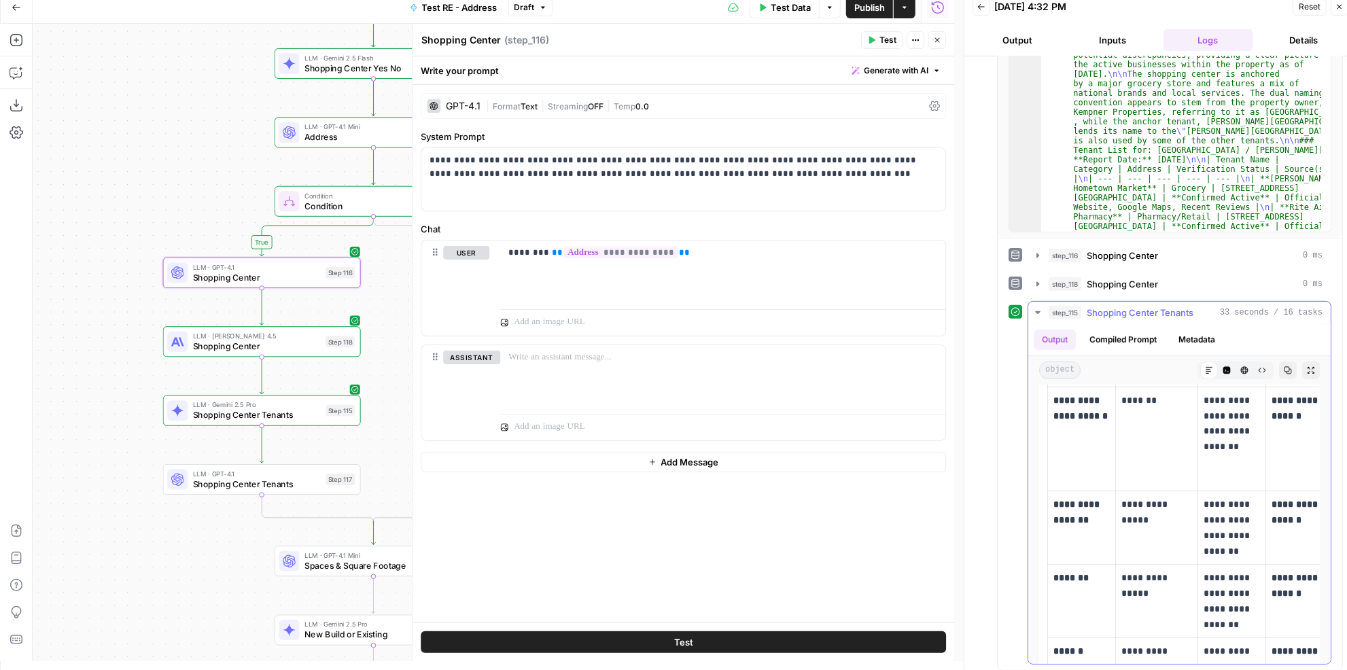
scroll to position [556, 0]
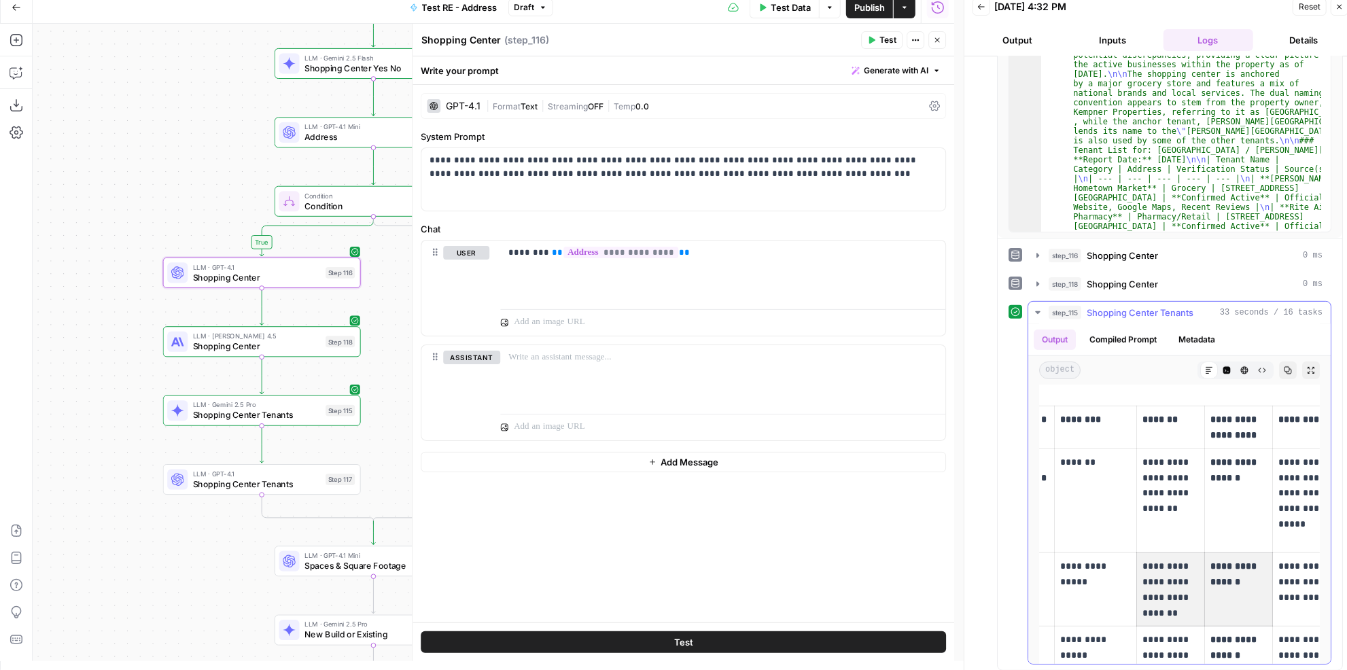
drag, startPoint x: 1218, startPoint y: 564, endPoint x: 1299, endPoint y: 560, distance: 80.9
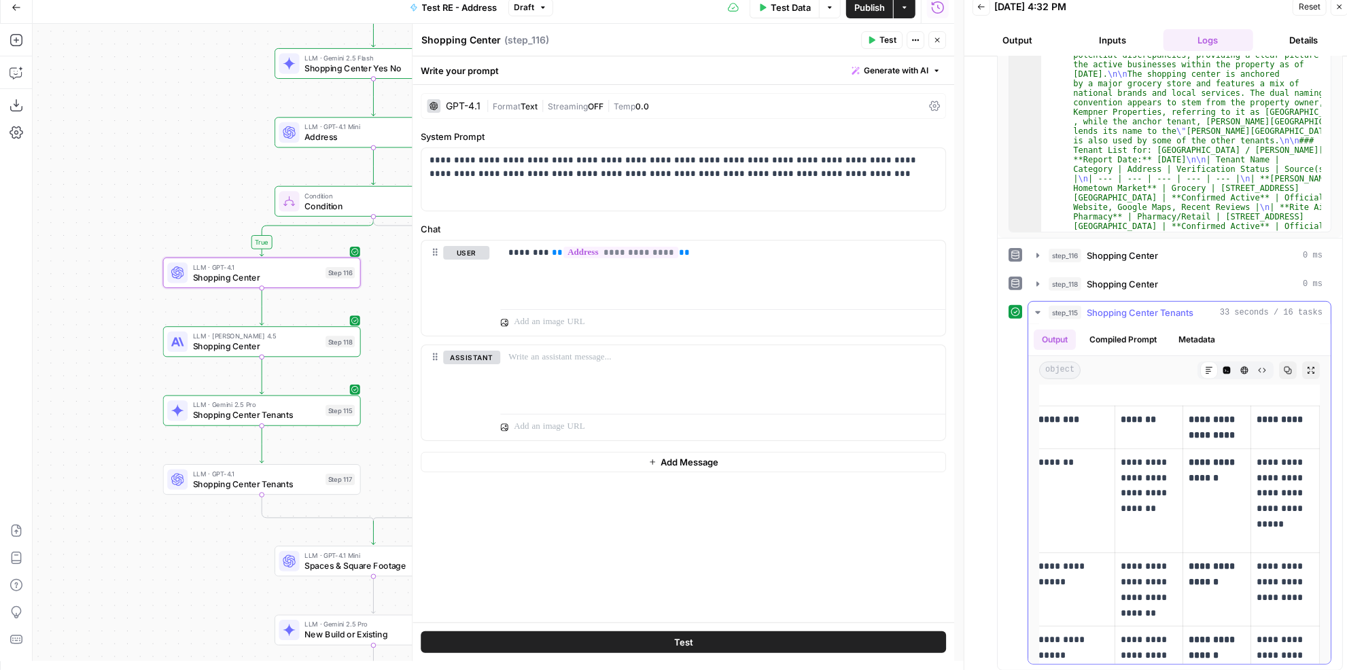
click at [1260, 569] on p "**********" at bounding box center [1284, 589] width 56 height 62
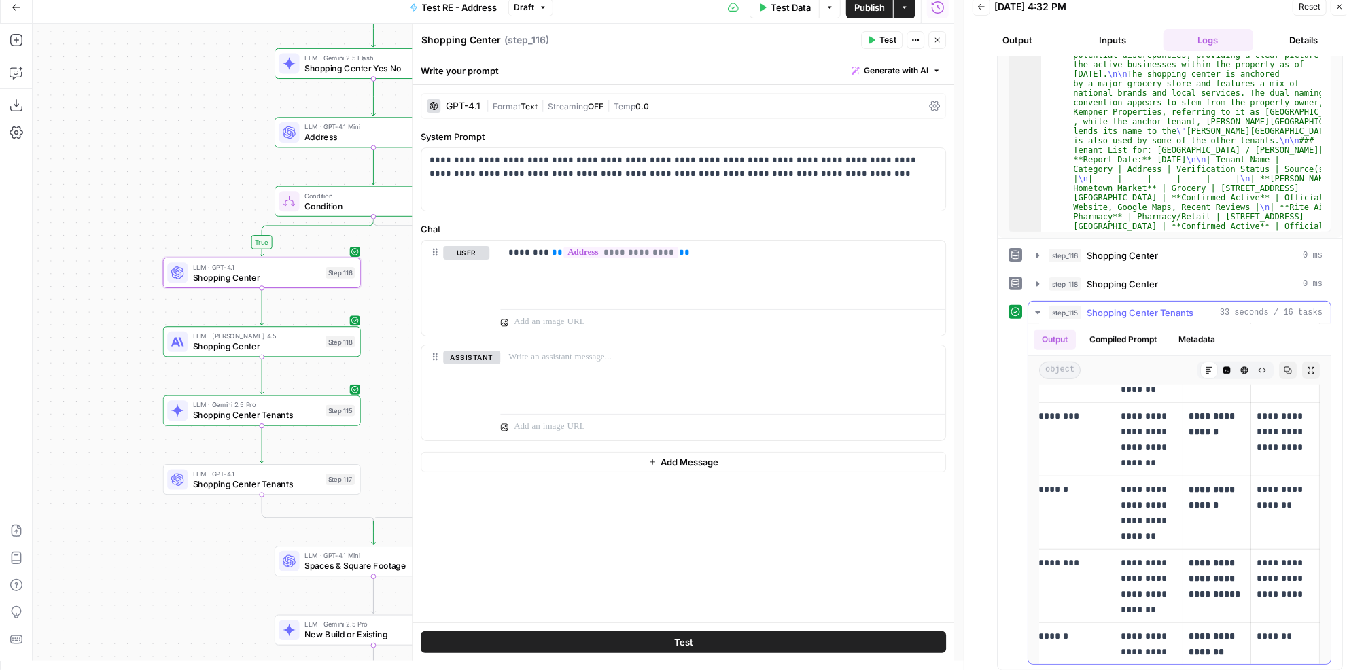
scroll to position [0, 0]
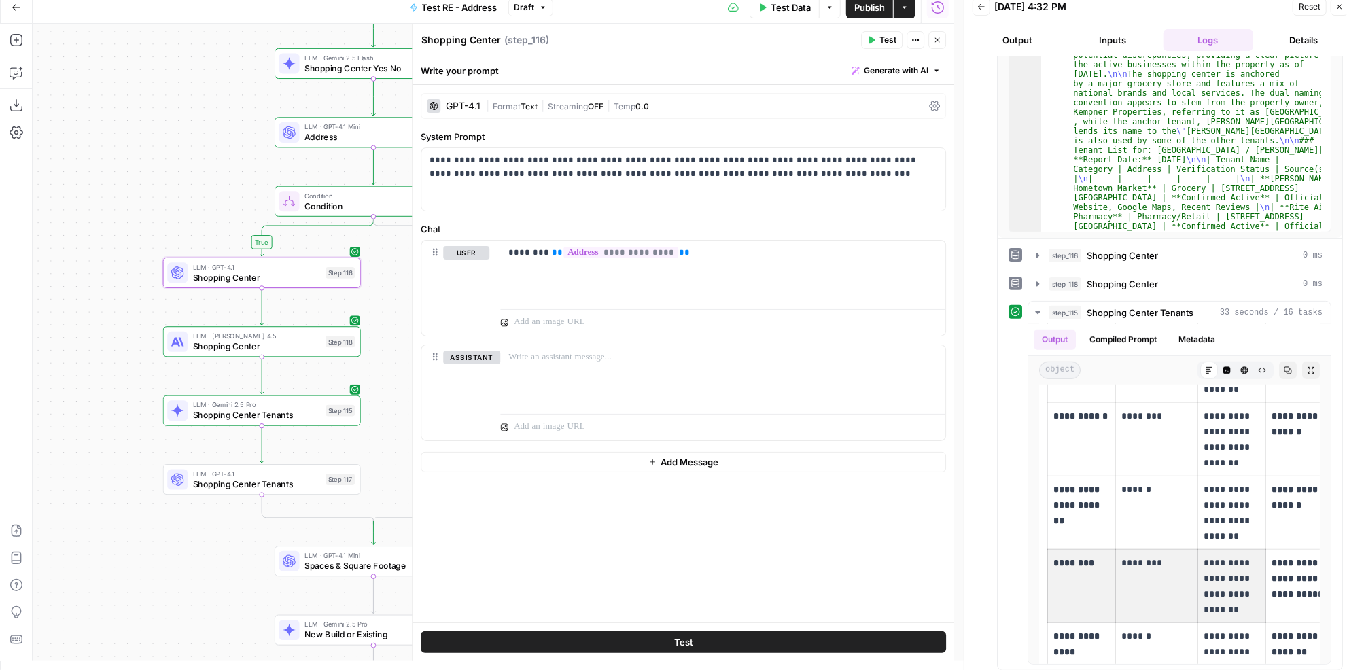
drag, startPoint x: 1121, startPoint y: 552, endPoint x: 1203, endPoint y: 562, distance: 82.2
click at [963, 549] on div "Back [DATE] 4:32 PM Reset Close Output Inputs Logs Details step_1 PDF Extractio…" at bounding box center [1159, 330] width 393 height 679
click at [1209, 558] on p "**********" at bounding box center [1231, 586] width 56 height 62
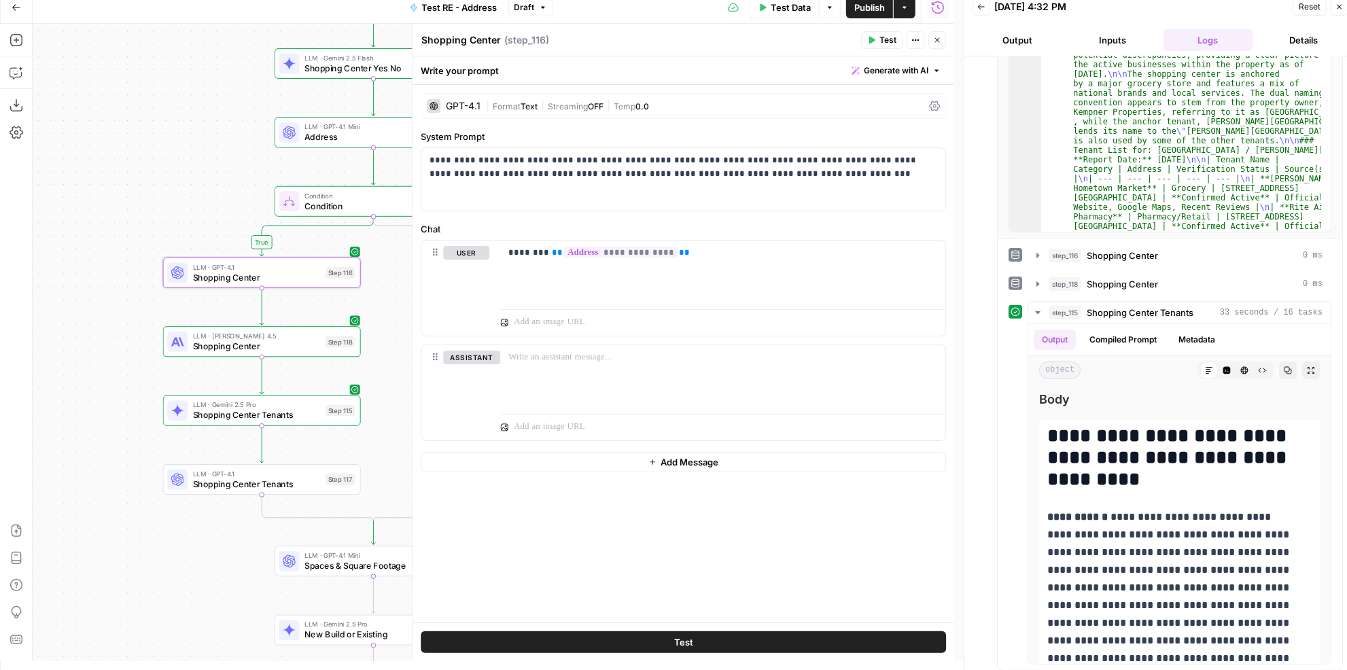
click at [210, 340] on span "Shopping Center" at bounding box center [257, 346] width 128 height 13
click at [268, 412] on span "Shopping Center Tenants" at bounding box center [257, 414] width 128 height 13
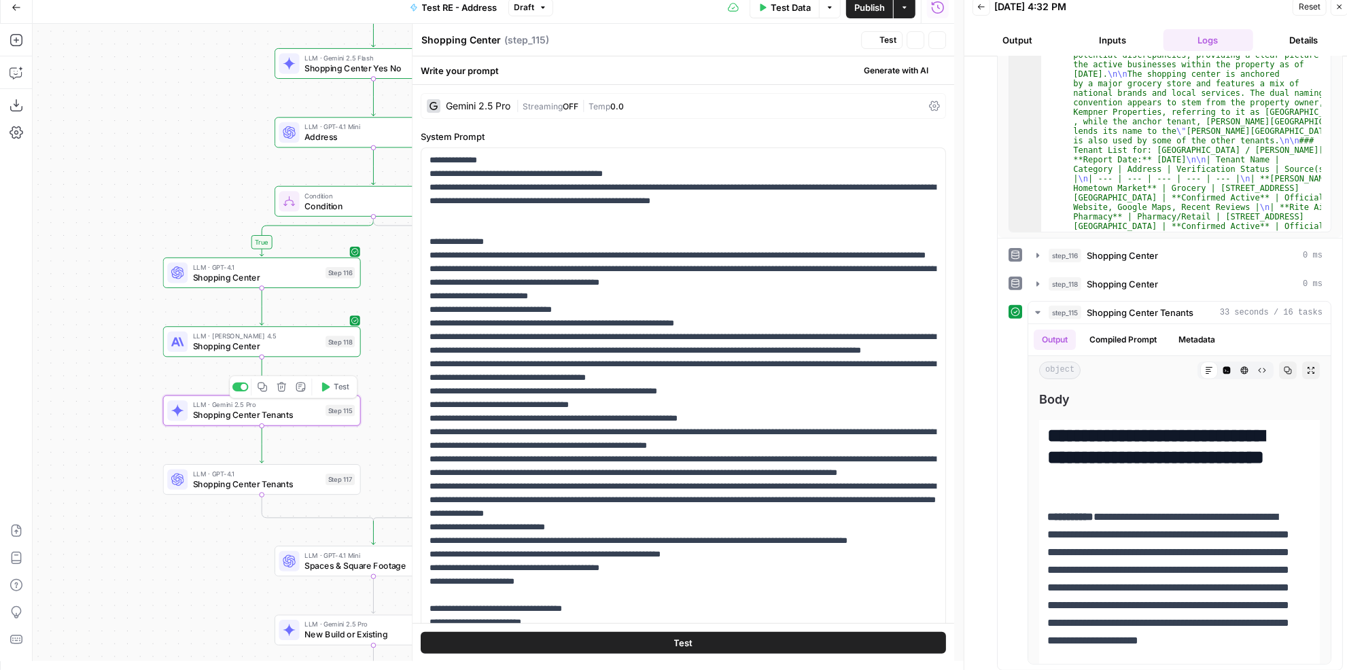
type textarea "Shopping Center Tenants"
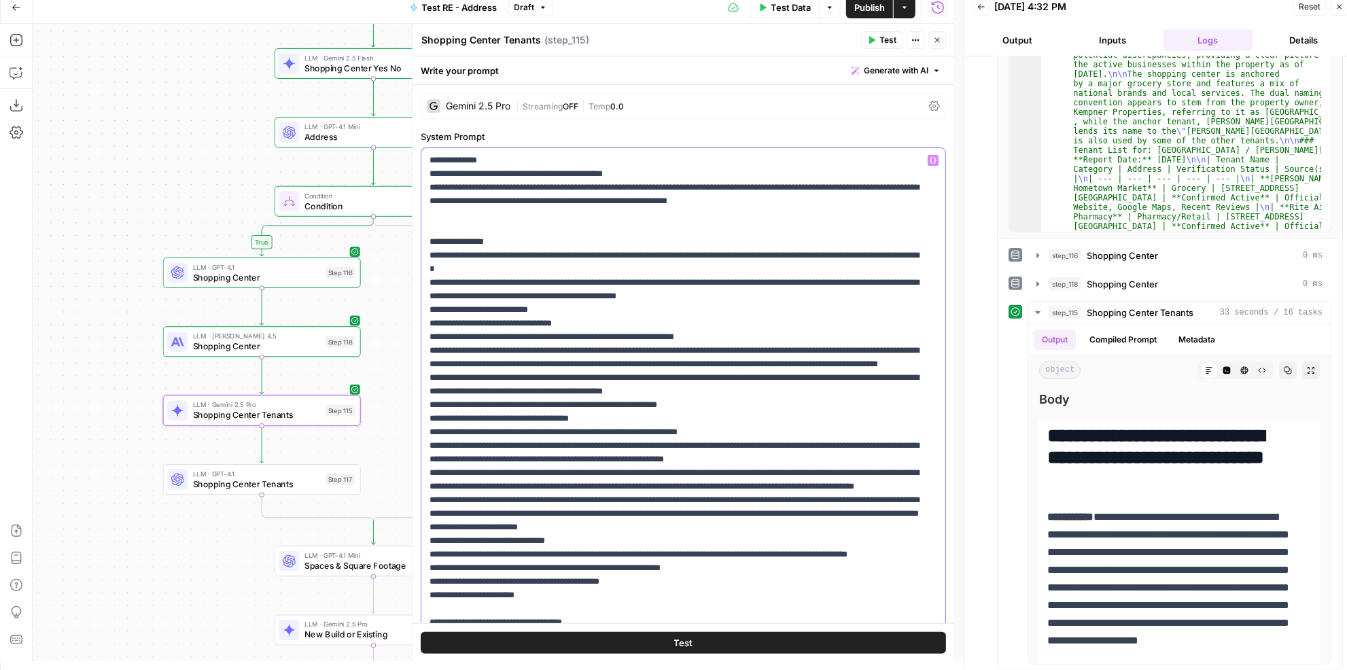
click at [433, 252] on p "**********" at bounding box center [674, 493] width 490 height 679
click at [18, 70] on icon "button" at bounding box center [17, 73] width 14 height 14
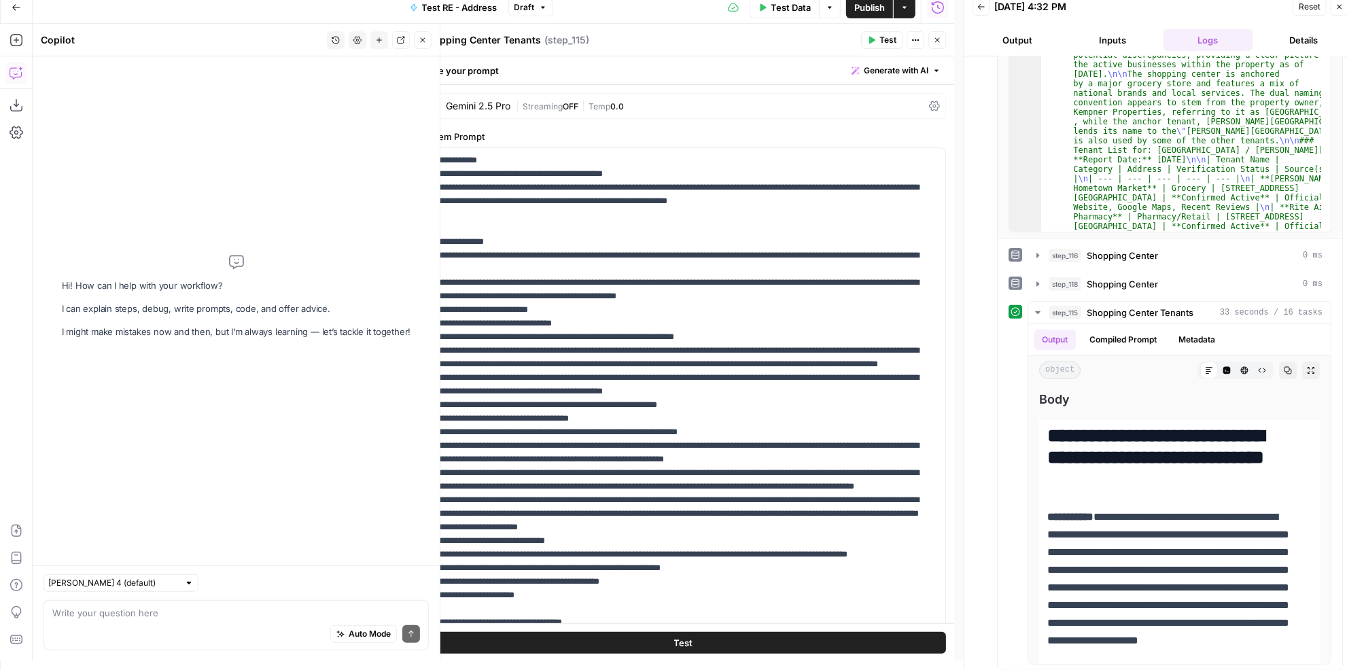
click at [139, 613] on textarea at bounding box center [236, 613] width 368 height 14
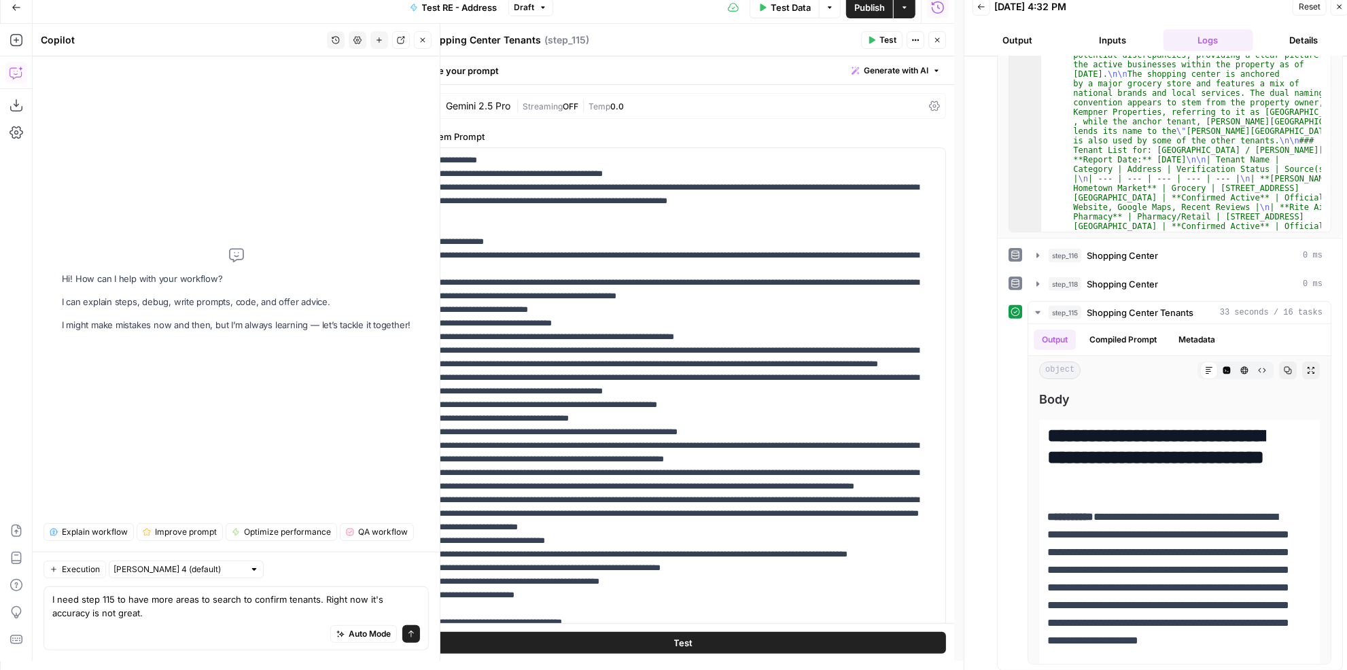
type textarea "I need step 115 to have more areas to search to confirm tenants. Right now it's…"
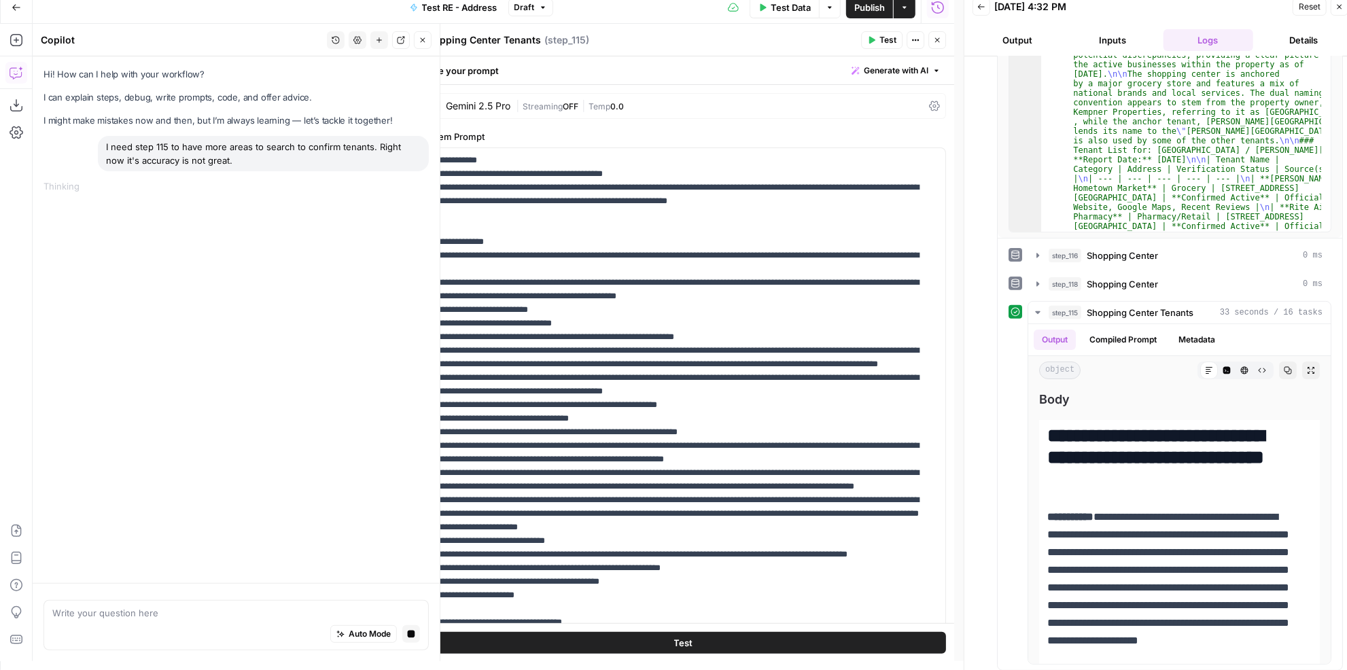
click at [246, 157] on div "I need step 115 to have more areas to search to confirm tenants. Right now it's…" at bounding box center [263, 153] width 331 height 35
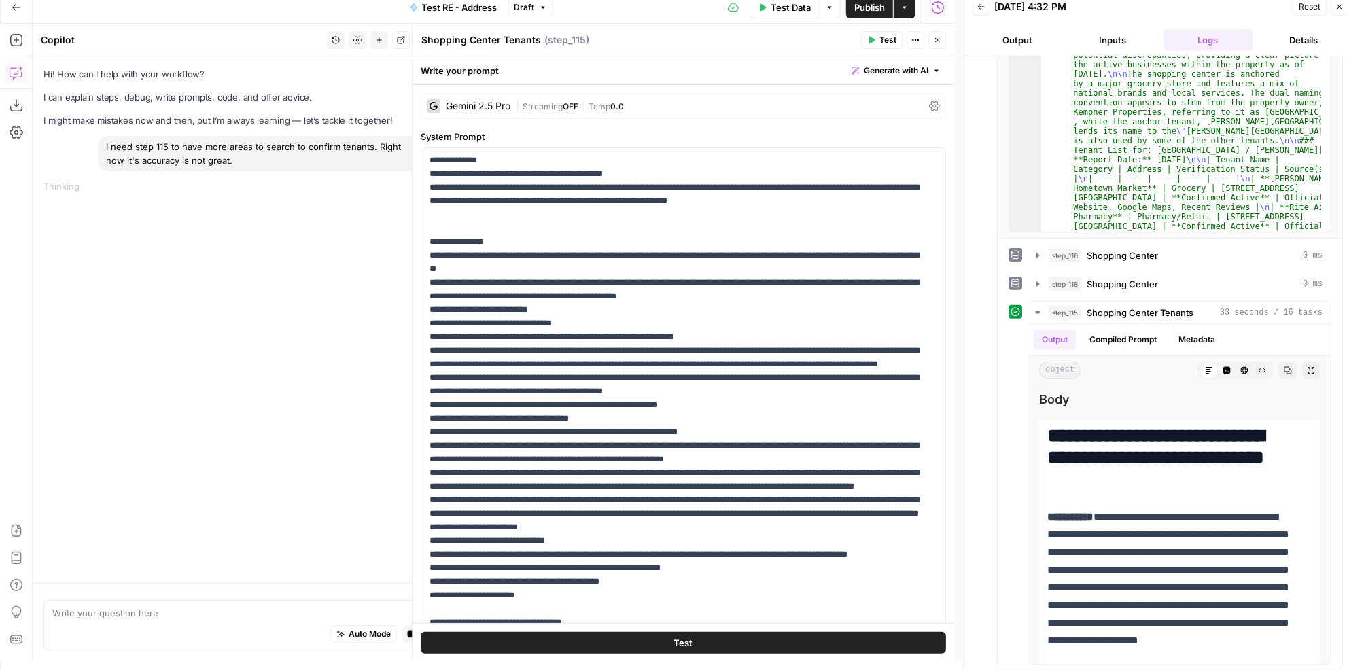
click at [866, 13] on span "Publish" at bounding box center [869, 8] width 31 height 14
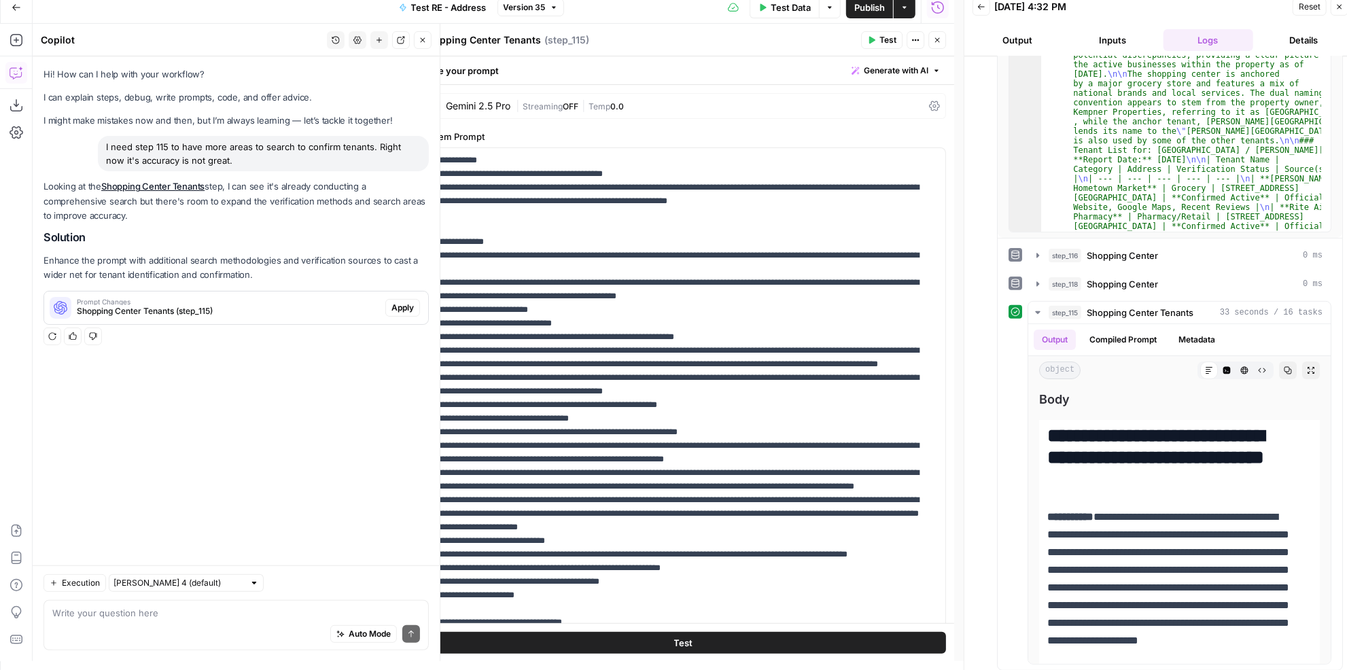
click at [405, 311] on span "Apply" at bounding box center [402, 308] width 22 height 12
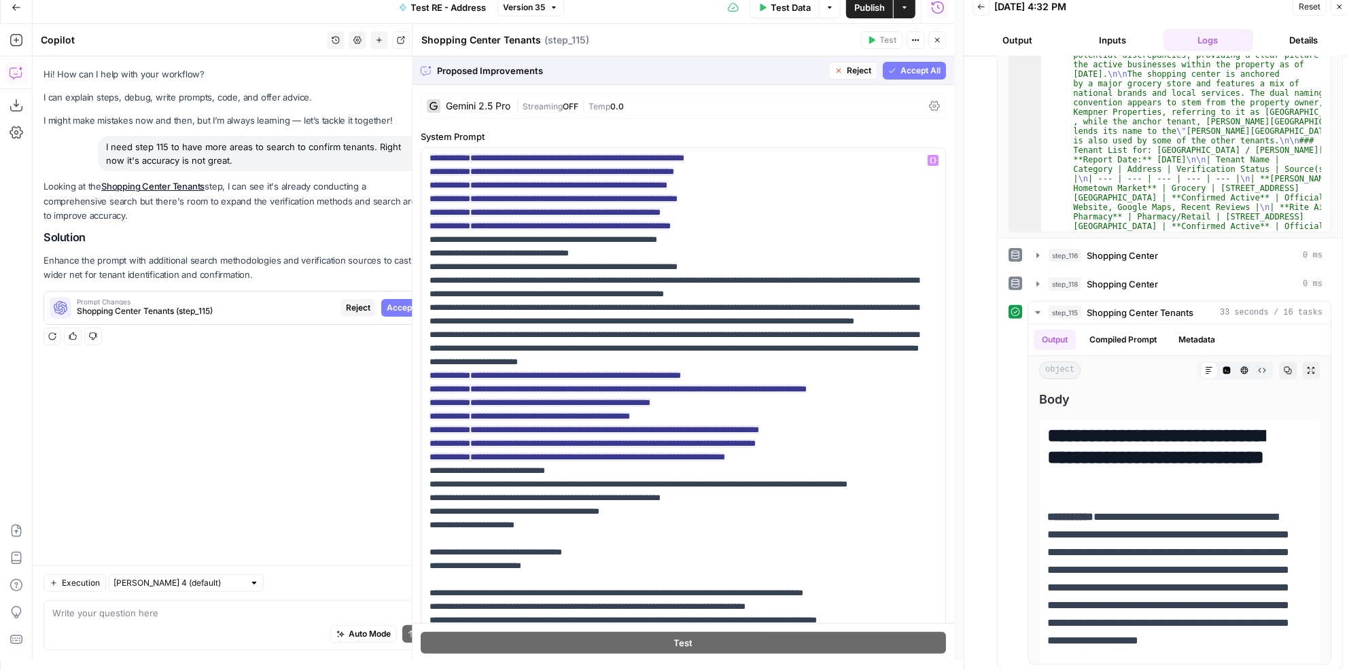
scroll to position [370, 0]
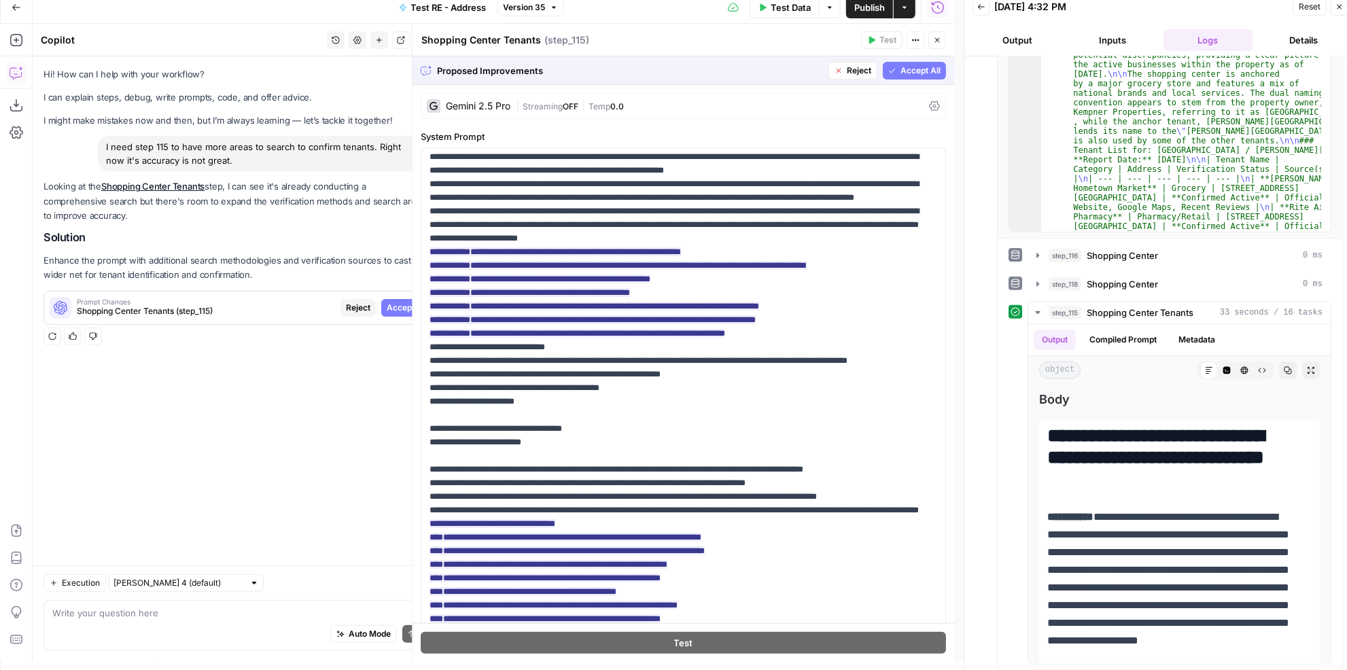
click at [900, 72] on span "Accept All" at bounding box center [920, 71] width 40 height 12
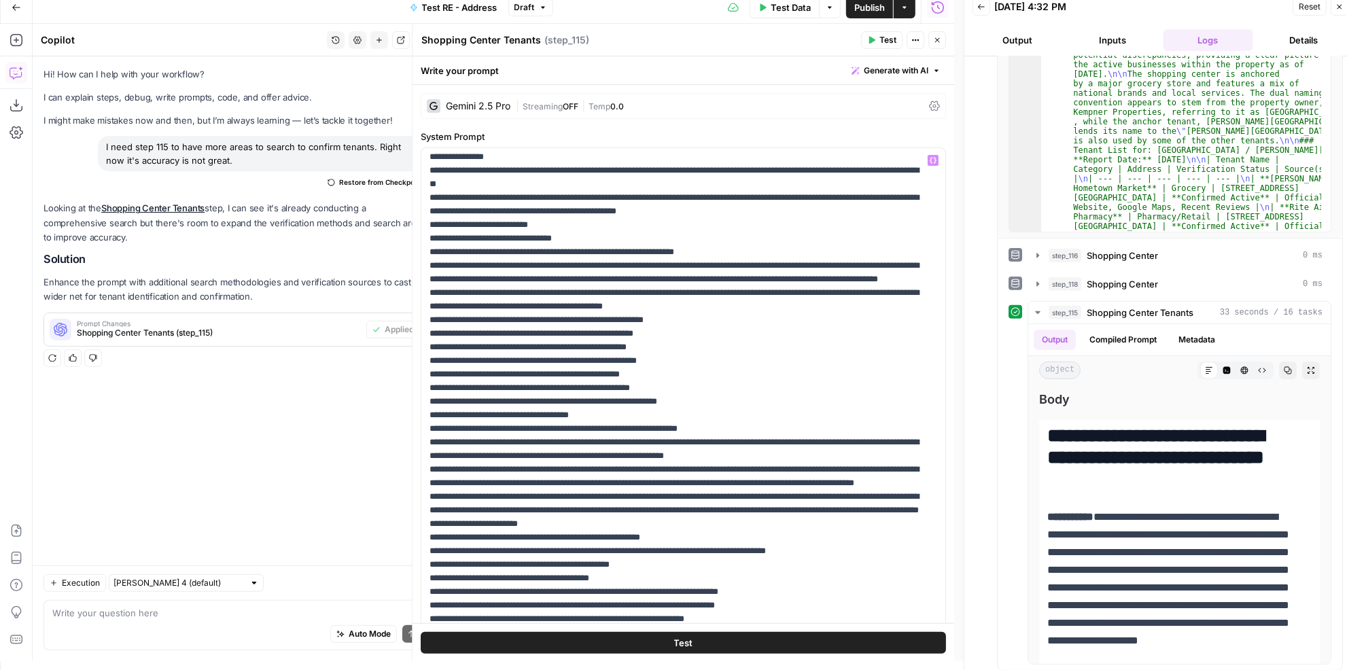
scroll to position [0, 0]
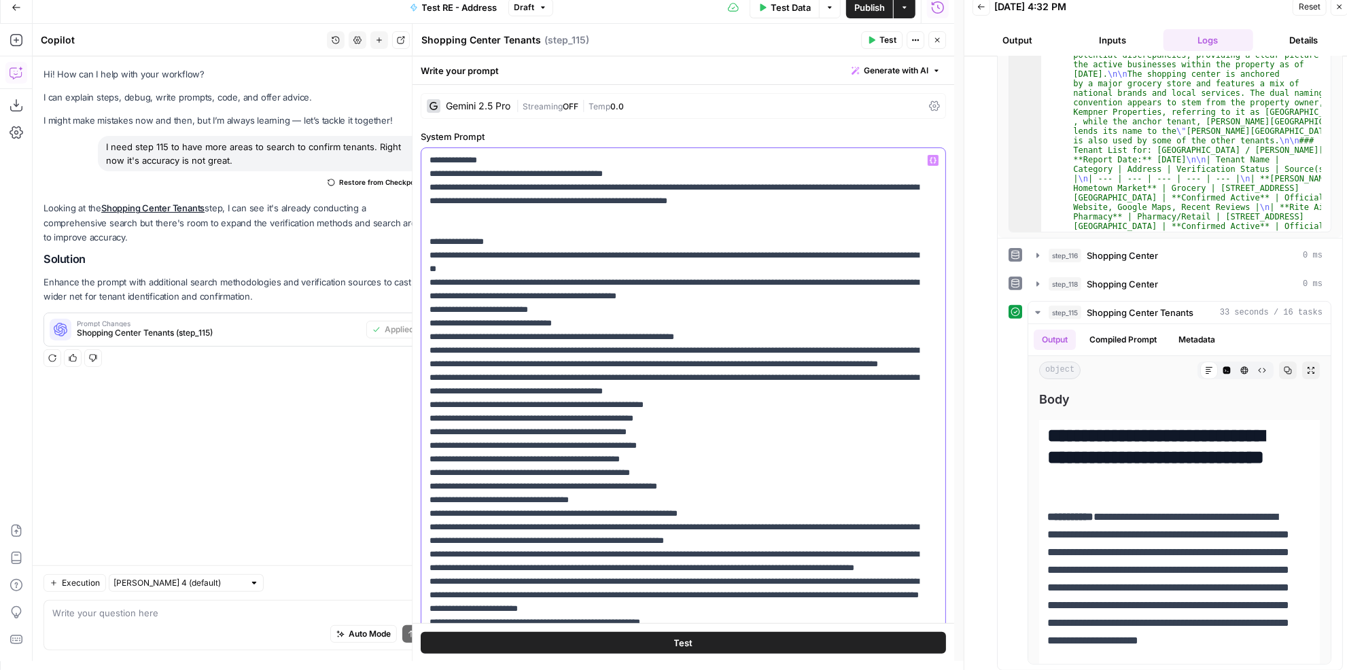
click at [711, 185] on p "**********" at bounding box center [674, 684] width 490 height 1060
click at [556, 266] on p "**********" at bounding box center [674, 684] width 490 height 1060
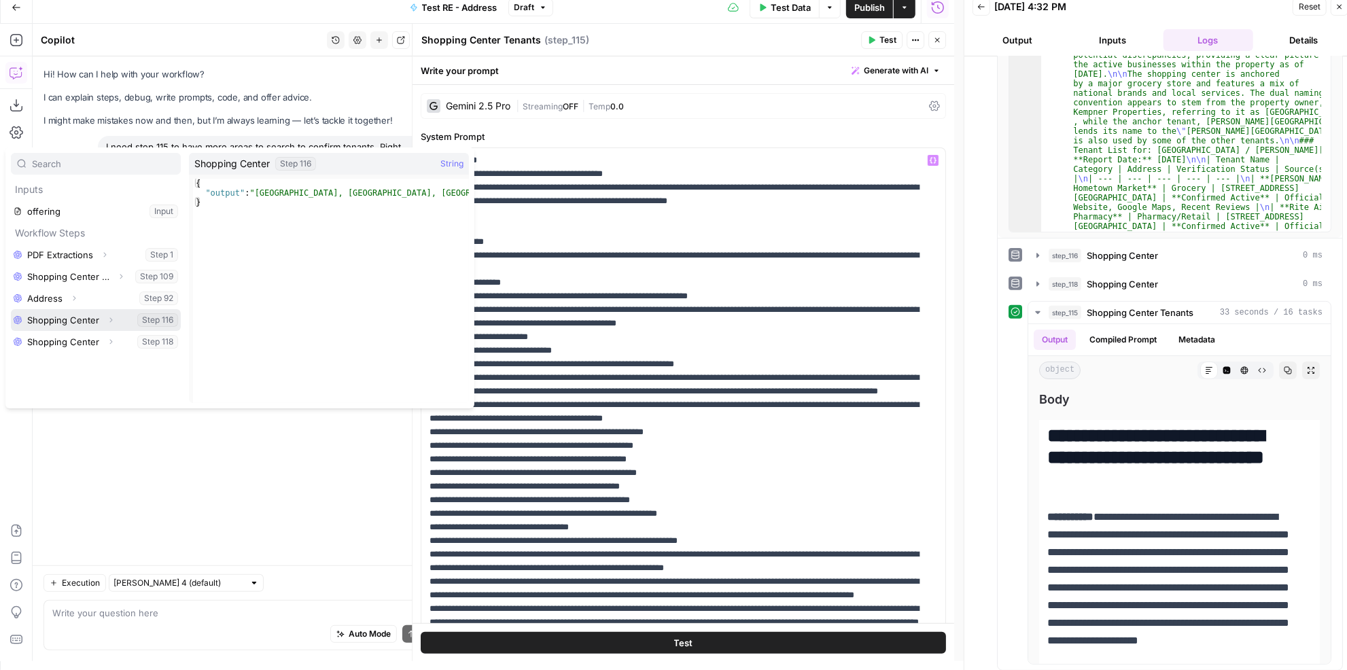
click at [41, 315] on button "Select variable Shopping Center" at bounding box center [96, 320] width 170 height 22
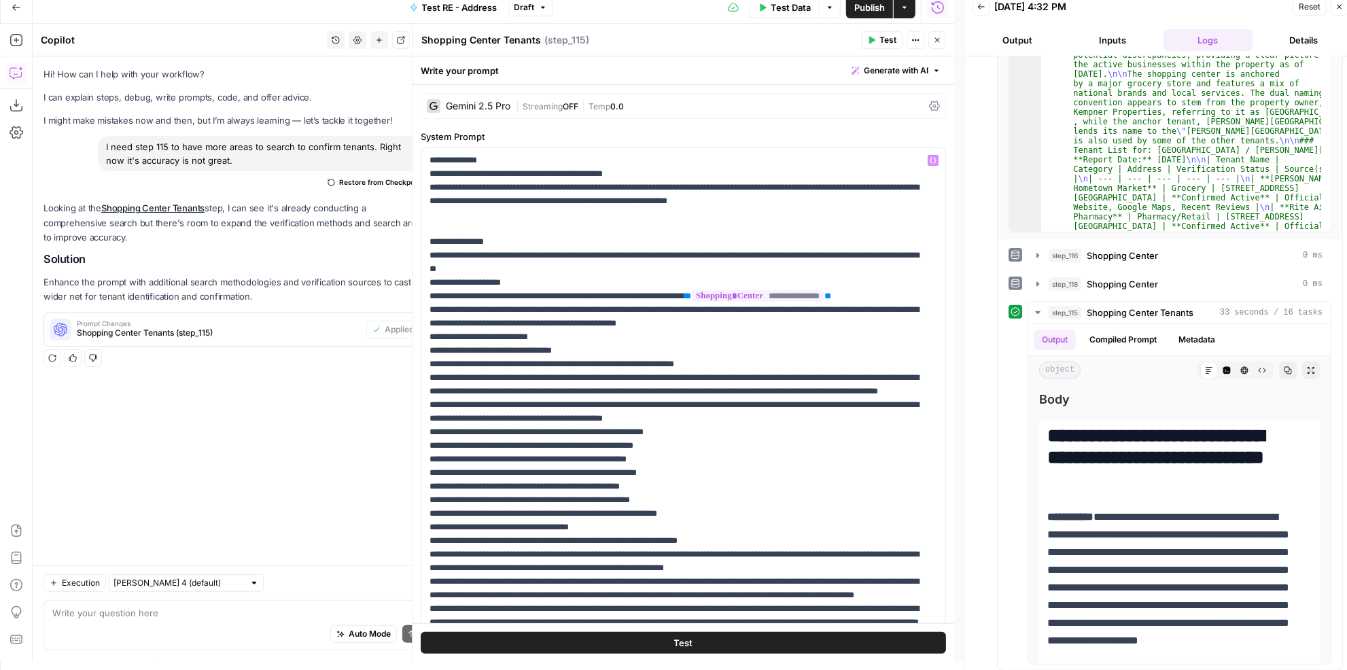
click at [872, 36] on icon "button" at bounding box center [871, 40] width 8 height 8
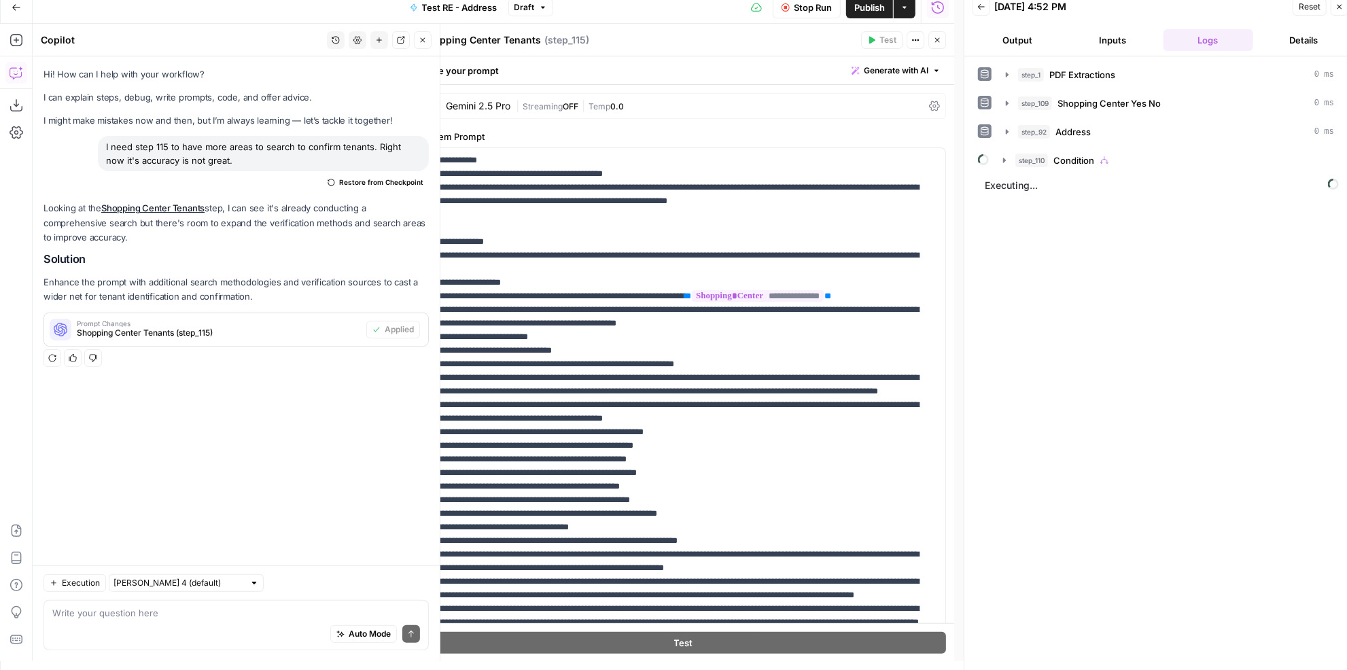
click at [425, 39] on icon "button" at bounding box center [423, 40] width 8 height 8
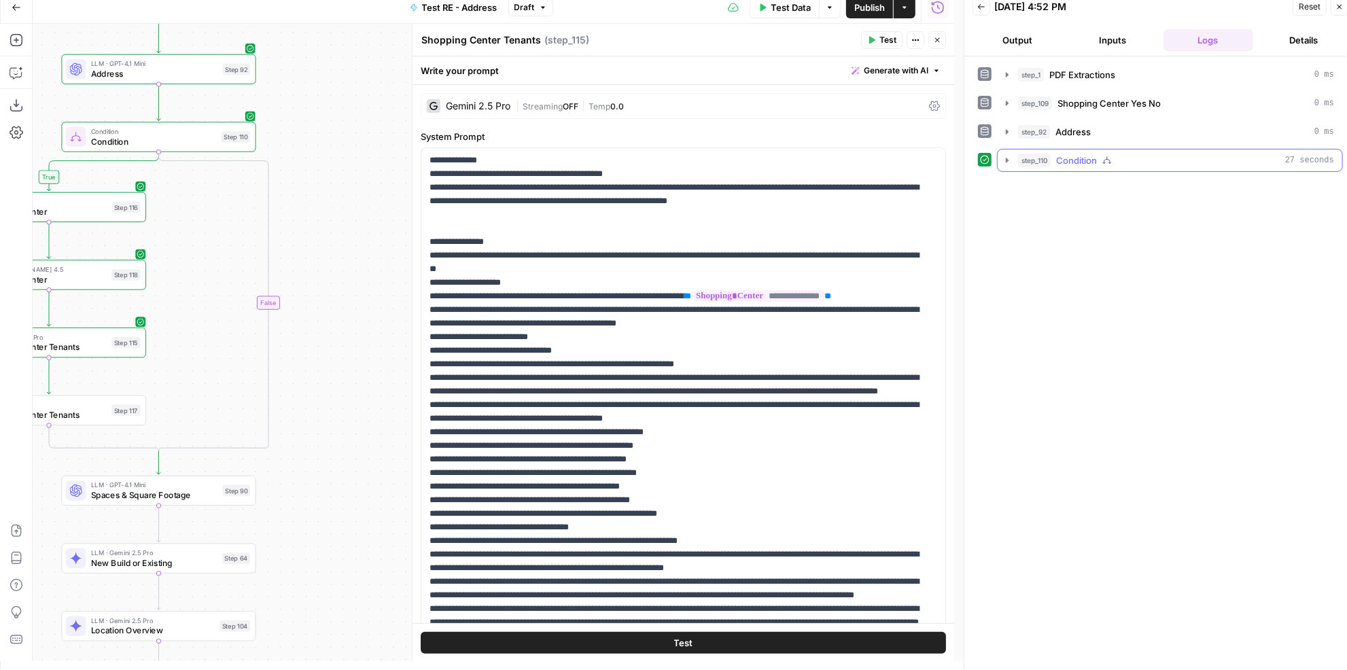
click at [1116, 154] on div "step_110 Condition 27 seconds" at bounding box center [1176, 161] width 316 height 14
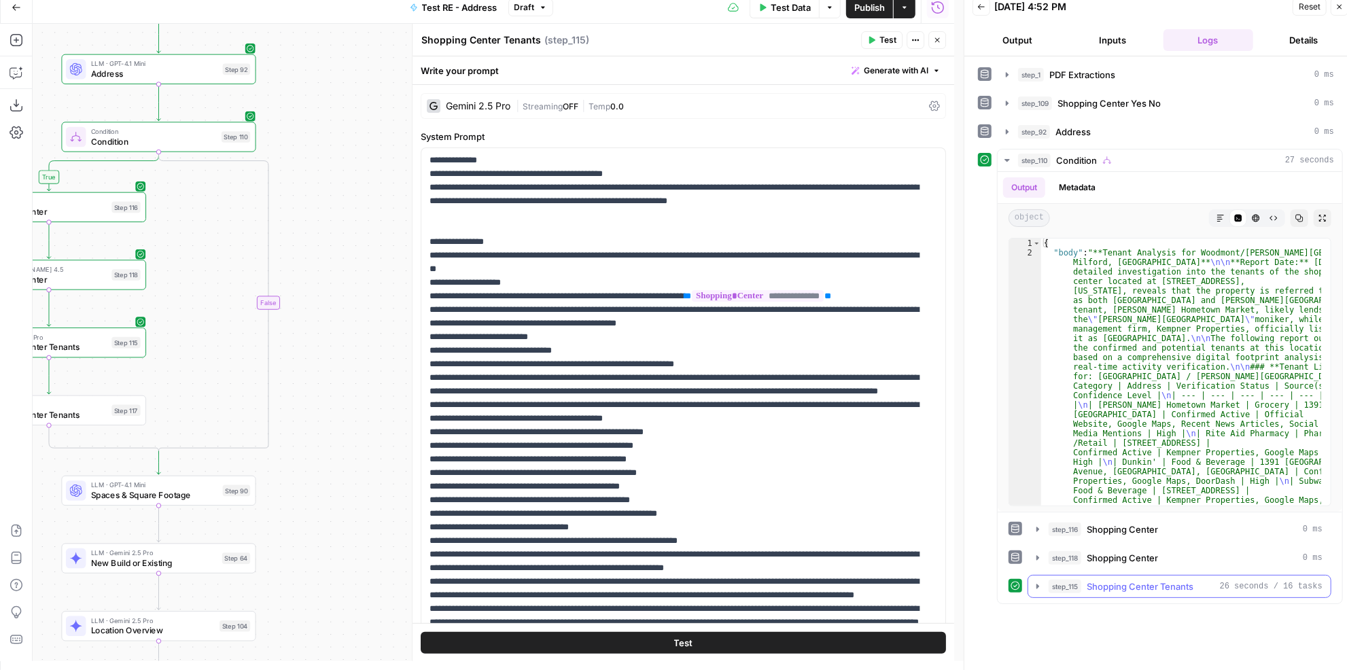
click at [1192, 580] on span "Shopping Center Tenants" at bounding box center [1139, 587] width 107 height 14
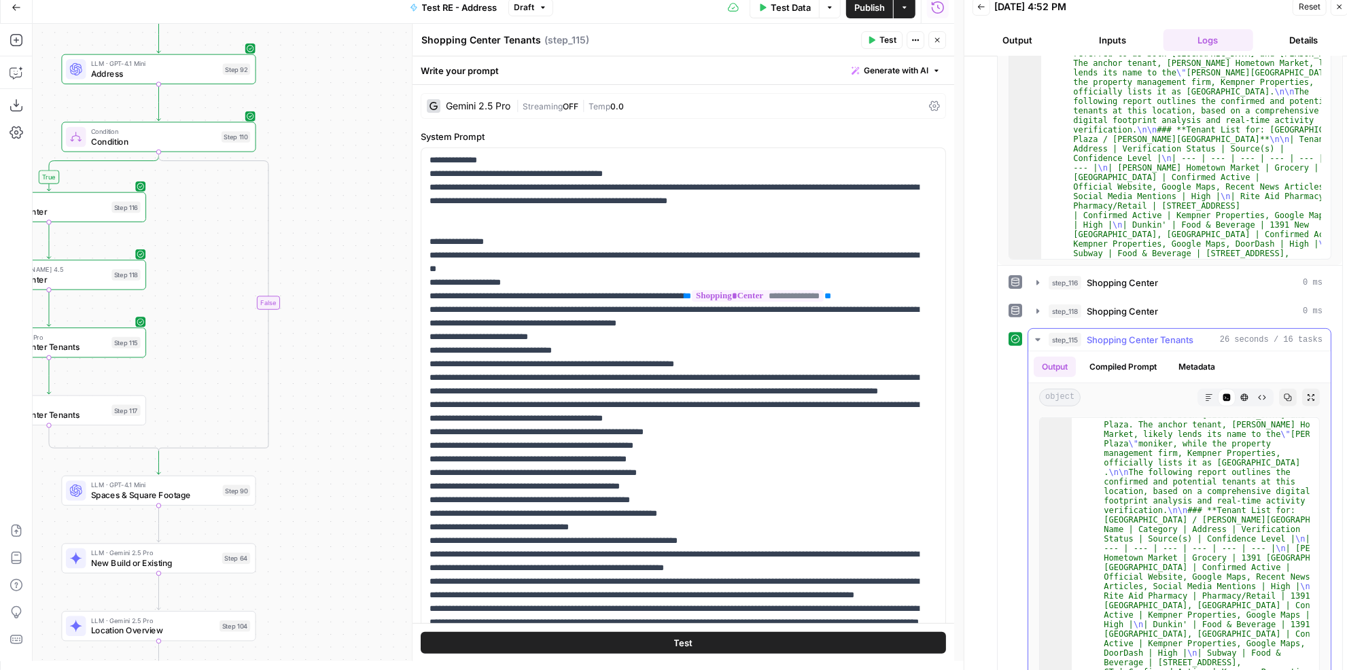
scroll to position [74, 0]
click at [1206, 390] on button "Markdown" at bounding box center [1209, 398] width 18 height 18
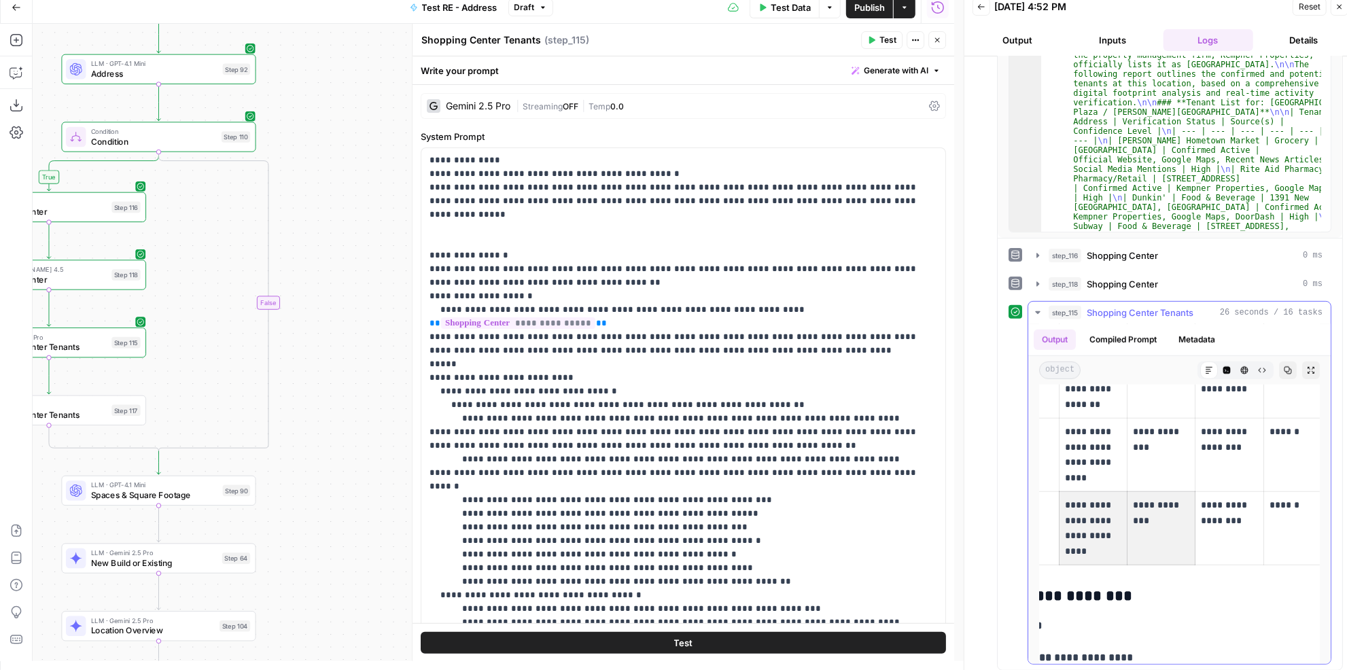
scroll to position [0, 165]
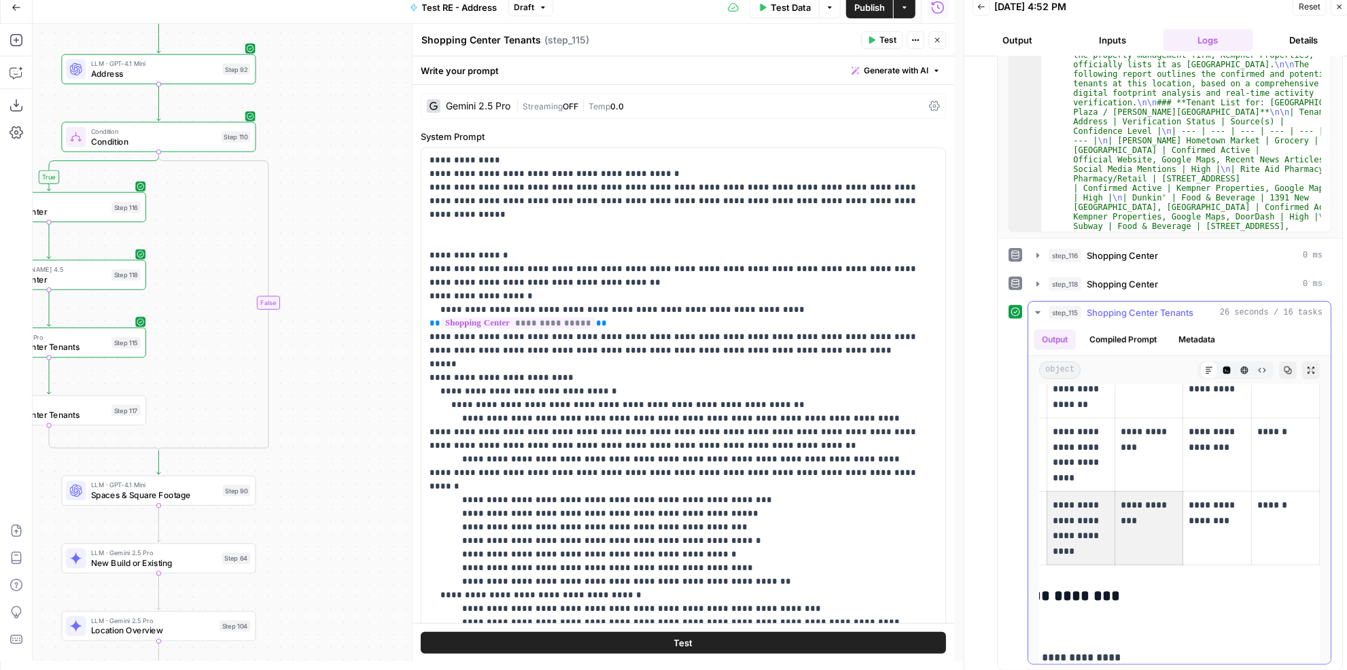
drag, startPoint x: 1211, startPoint y: 497, endPoint x: 1318, endPoint y: 495, distance: 106.7
click at [1318, 495] on div "**********" at bounding box center [1179, 494] width 302 height 340
click at [1198, 500] on p "**********" at bounding box center [1216, 512] width 56 height 31
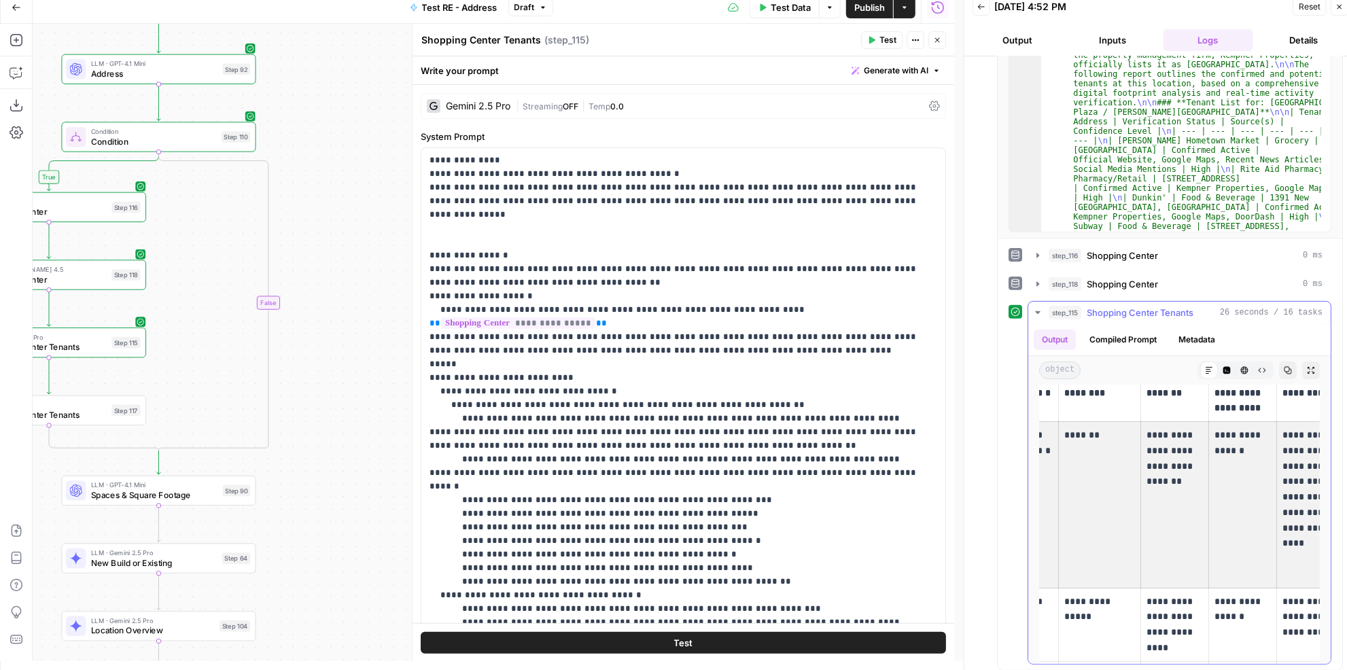
scroll to position [0, 0]
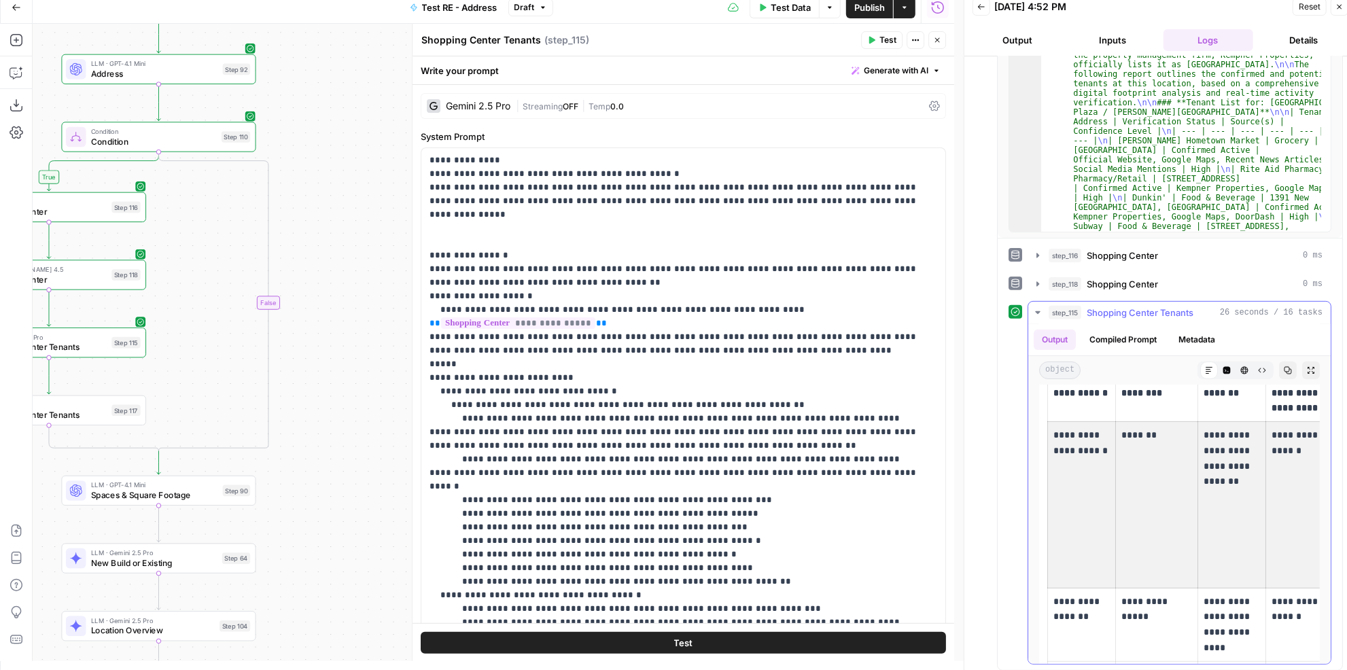
drag, startPoint x: 1205, startPoint y: 516, endPoint x: 1026, endPoint y: 526, distance: 179.6
click at [1027, 526] on div "**********" at bounding box center [1179, 482] width 304 height 363
click at [1163, 493] on td "*******" at bounding box center [1157, 505] width 82 height 166
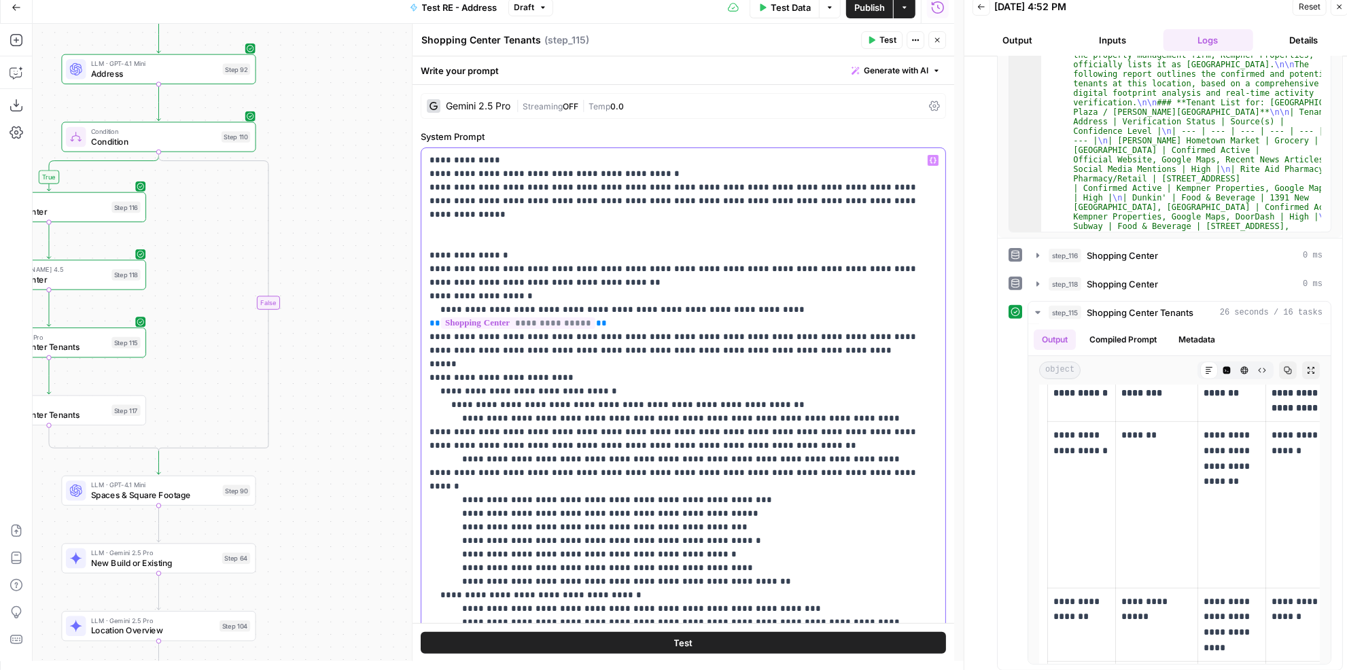
drag, startPoint x: 847, startPoint y: 431, endPoint x: 419, endPoint y: 419, distance: 428.2
click at [419, 419] on div "**********" at bounding box center [683, 342] width 542 height 637
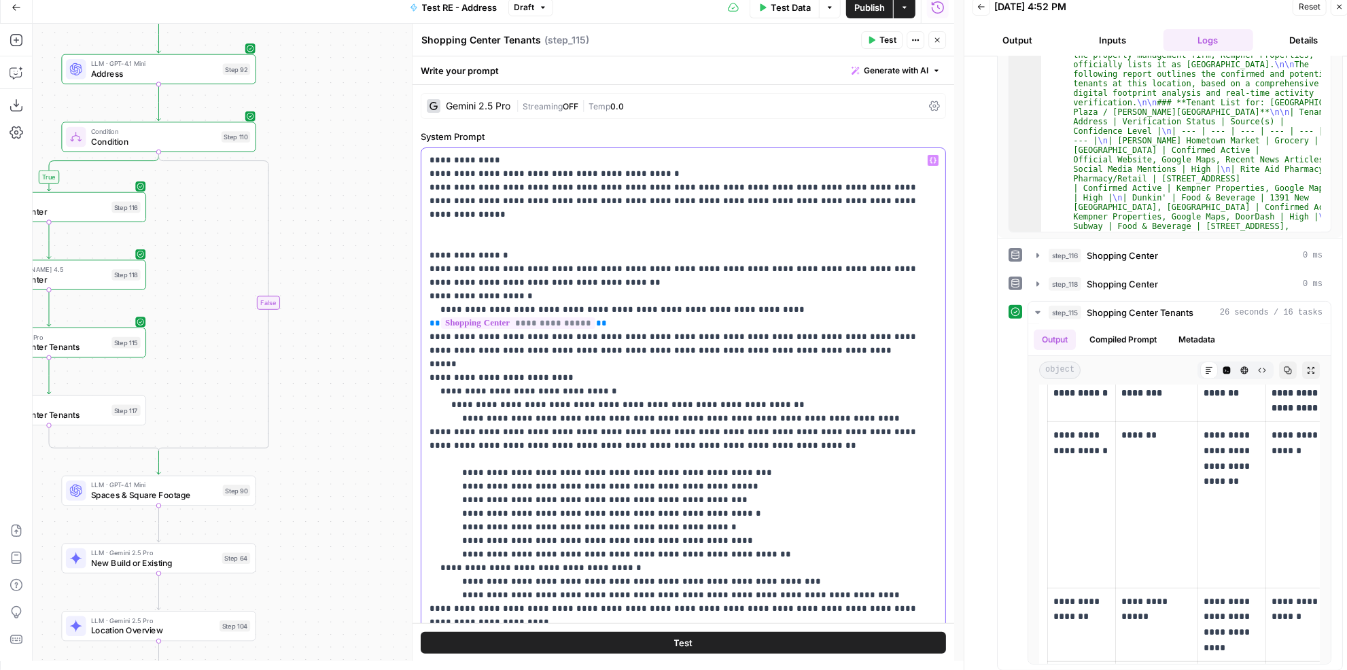
drag, startPoint x: 745, startPoint y: 512, endPoint x: 420, endPoint y: 416, distance: 339.0
click at [420, 416] on div "**********" at bounding box center [682, 459] width 541 height 749
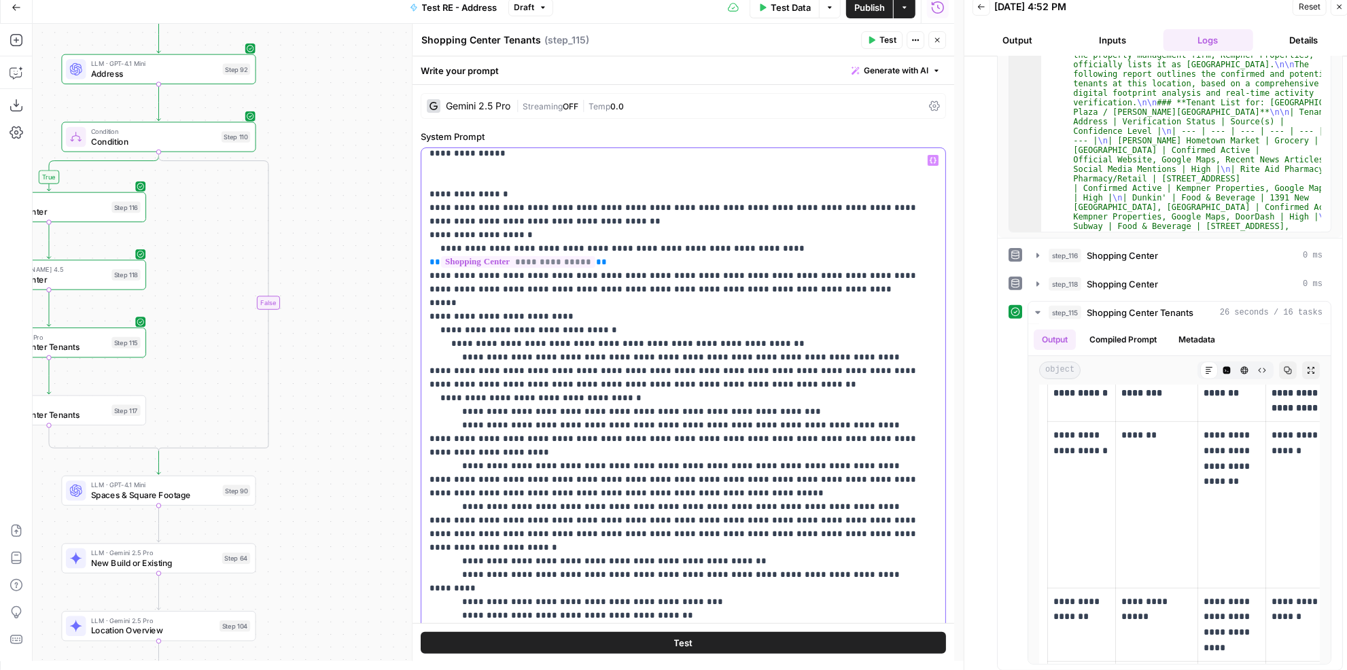
scroll to position [247, 0]
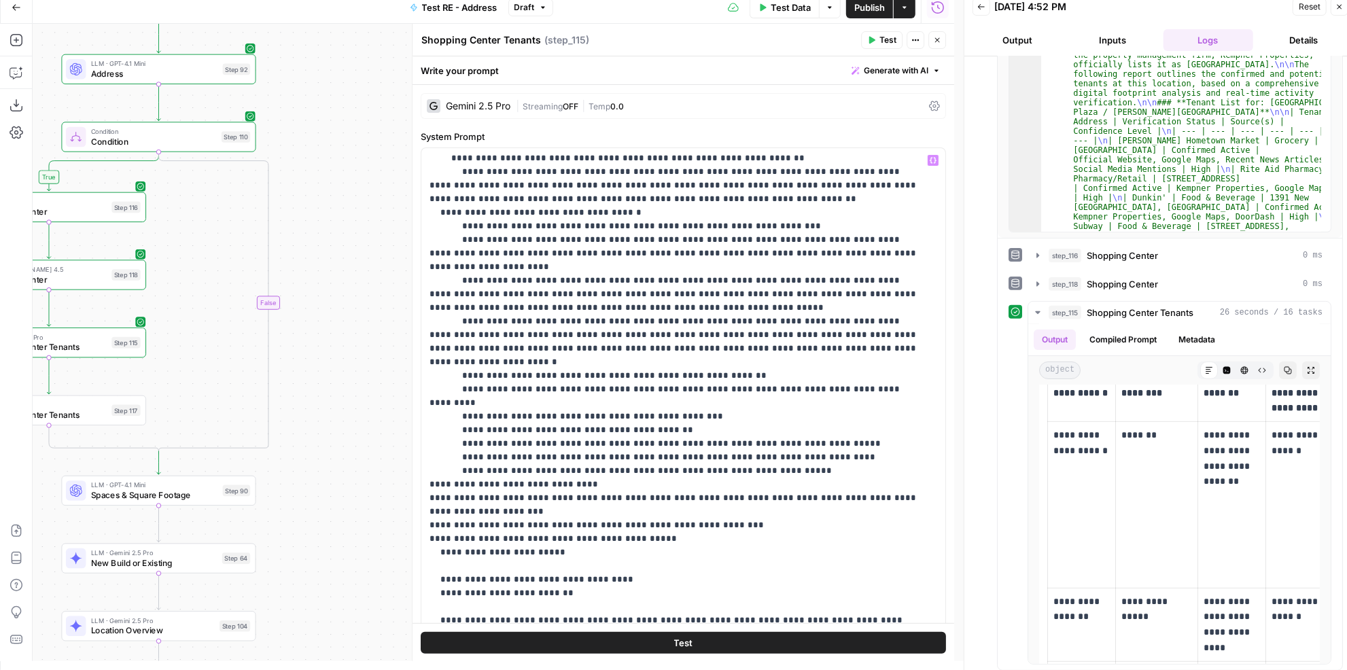
click at [693, 647] on button "Test" at bounding box center [683, 642] width 525 height 22
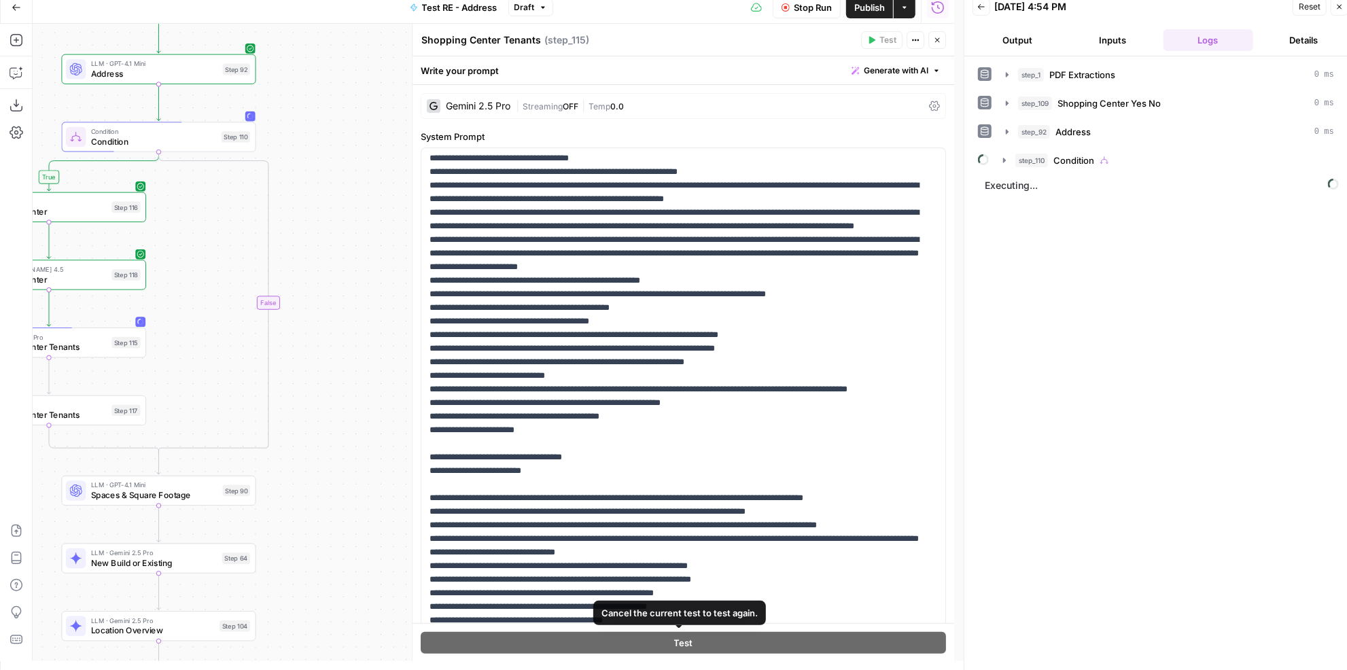
scroll to position [185, 0]
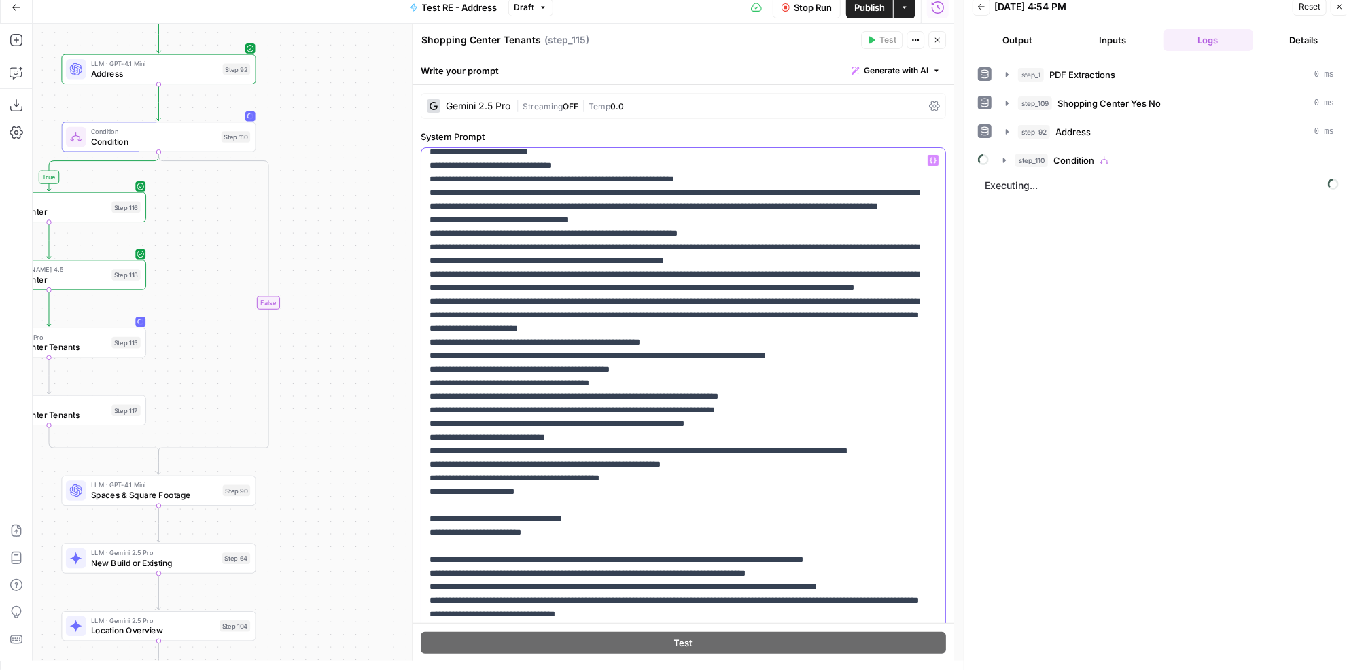
drag, startPoint x: 449, startPoint y: 259, endPoint x: 859, endPoint y: 454, distance: 453.7
click at [859, 454] on p "**********" at bounding box center [674, 451] width 490 height 965
click at [806, 9] on span "Stop Run" at bounding box center [813, 8] width 38 height 14
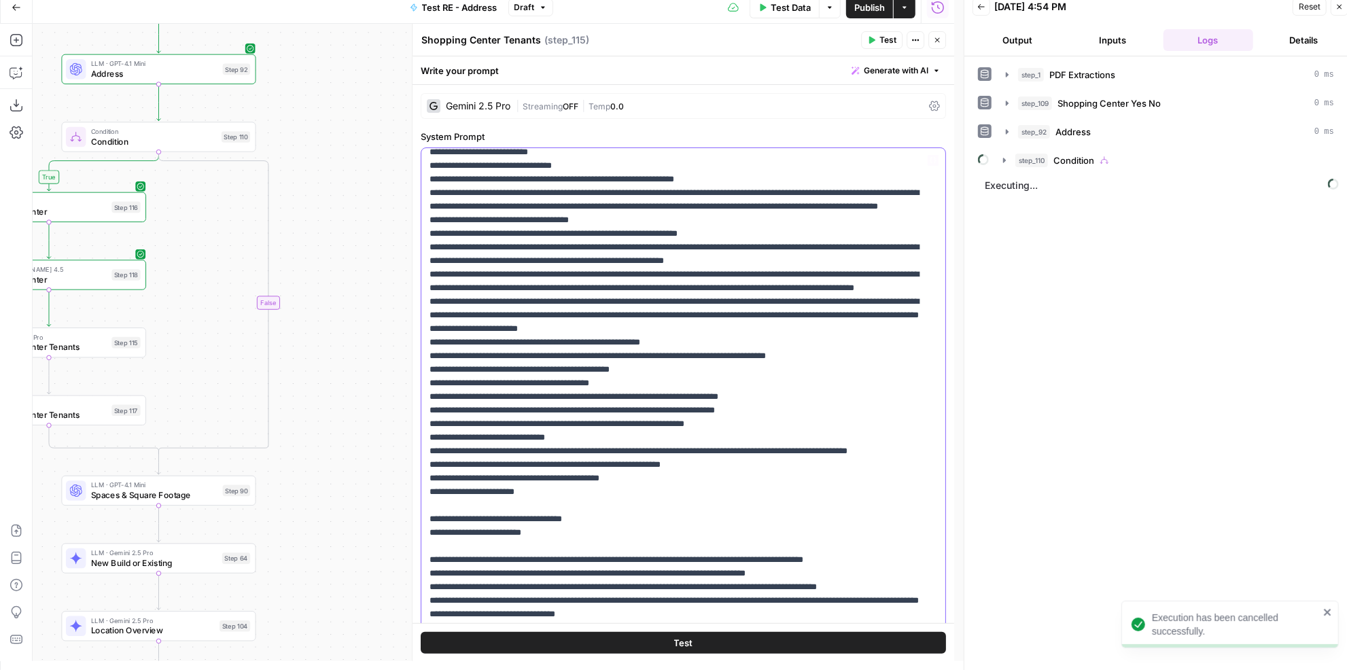
click at [716, 375] on p "**********" at bounding box center [674, 451] width 490 height 965
click at [692, 416] on p "**********" at bounding box center [674, 451] width 490 height 965
click at [811, 422] on p "**********" at bounding box center [674, 451] width 490 height 965
drag, startPoint x: 423, startPoint y: 366, endPoint x: 905, endPoint y: 370, distance: 482.4
click at [905, 370] on div "**********" at bounding box center [679, 424] width 516 height 553
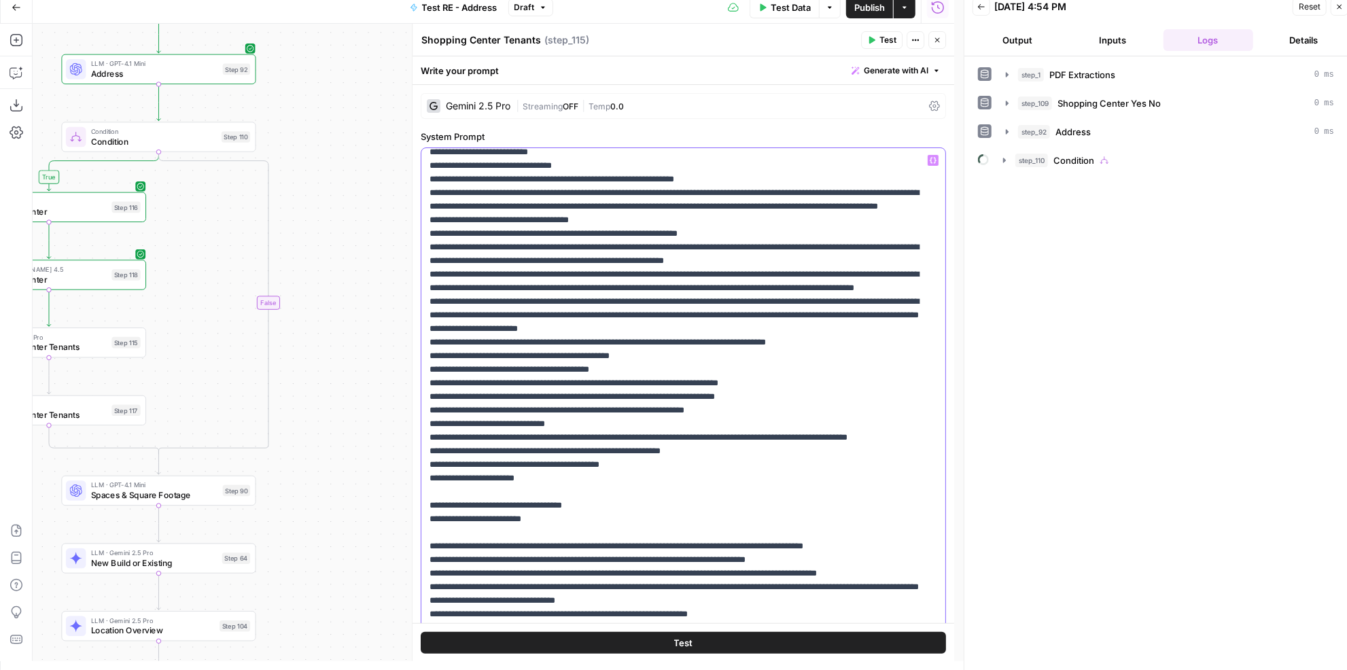
drag, startPoint x: 430, startPoint y: 396, endPoint x: 895, endPoint y: 433, distance: 466.8
click at [895, 433] on p "**********" at bounding box center [674, 444] width 490 height 951
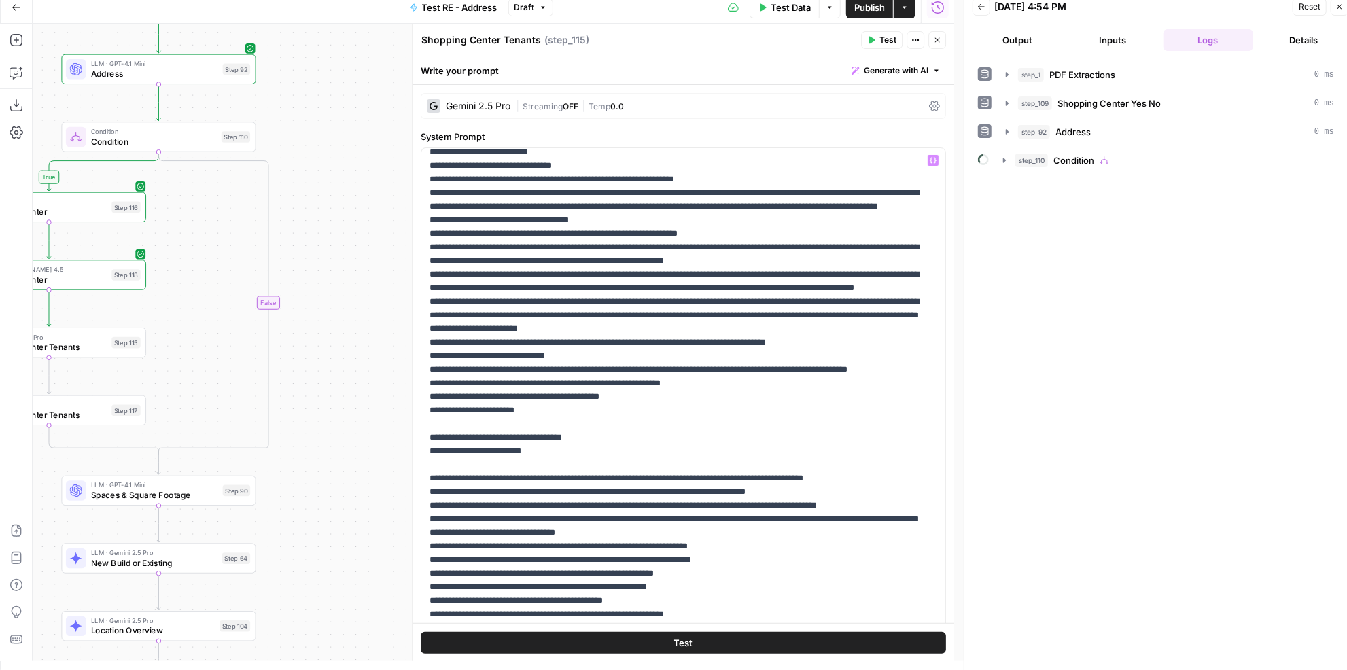
click at [877, 44] on button "Test" at bounding box center [881, 40] width 41 height 18
click at [1110, 168] on div "step_1 PDF Extractions 0 ms step_109 Shopping Center Yes No 0 ms step_92 Addres…" at bounding box center [1160, 363] width 365 height 601
click at [1113, 160] on div "step_110 Condition 54 seconds" at bounding box center [1176, 161] width 316 height 14
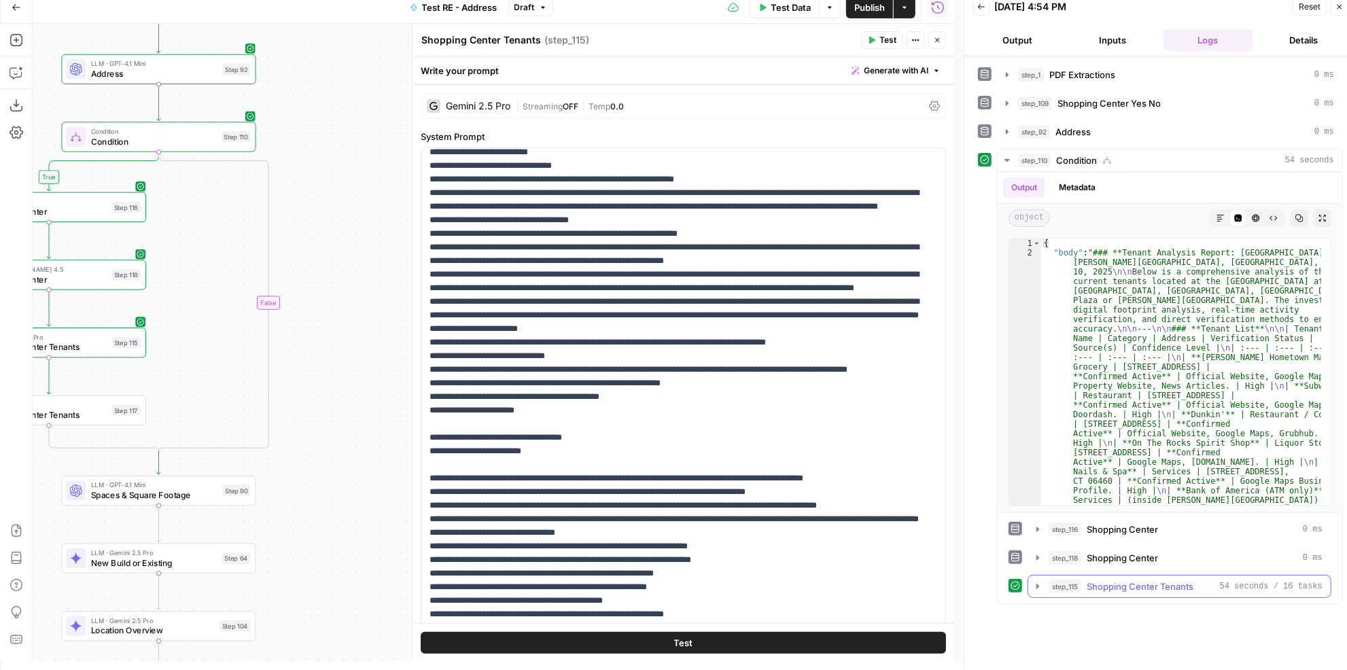
click at [1147, 580] on span "Shopping Center Tenants" at bounding box center [1139, 587] width 107 height 14
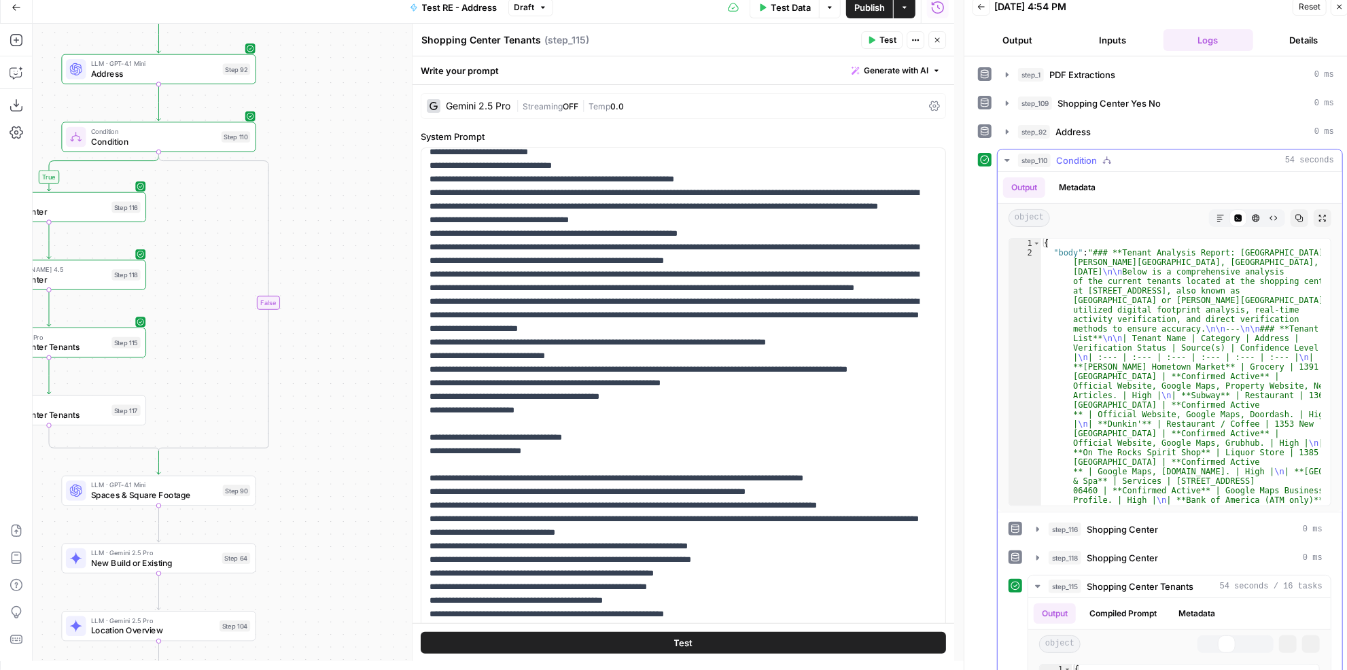
scroll to position [274, 0]
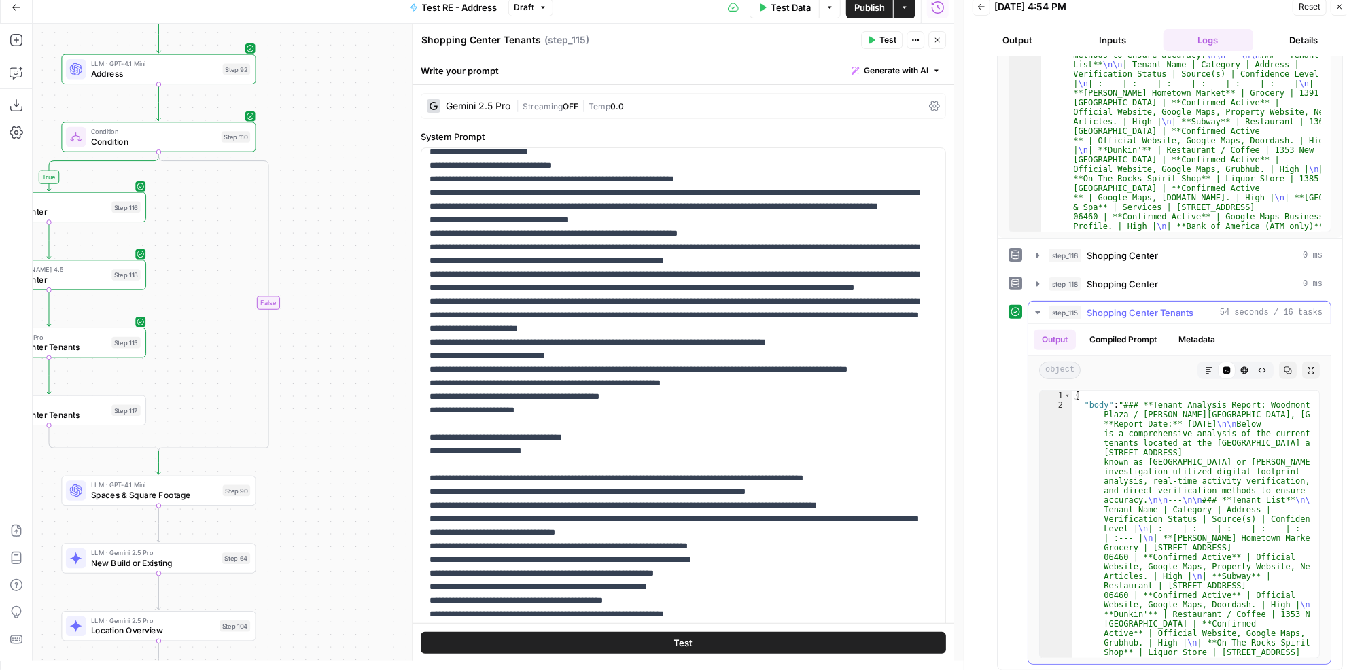
click at [1205, 366] on icon "button" at bounding box center [1209, 370] width 8 height 8
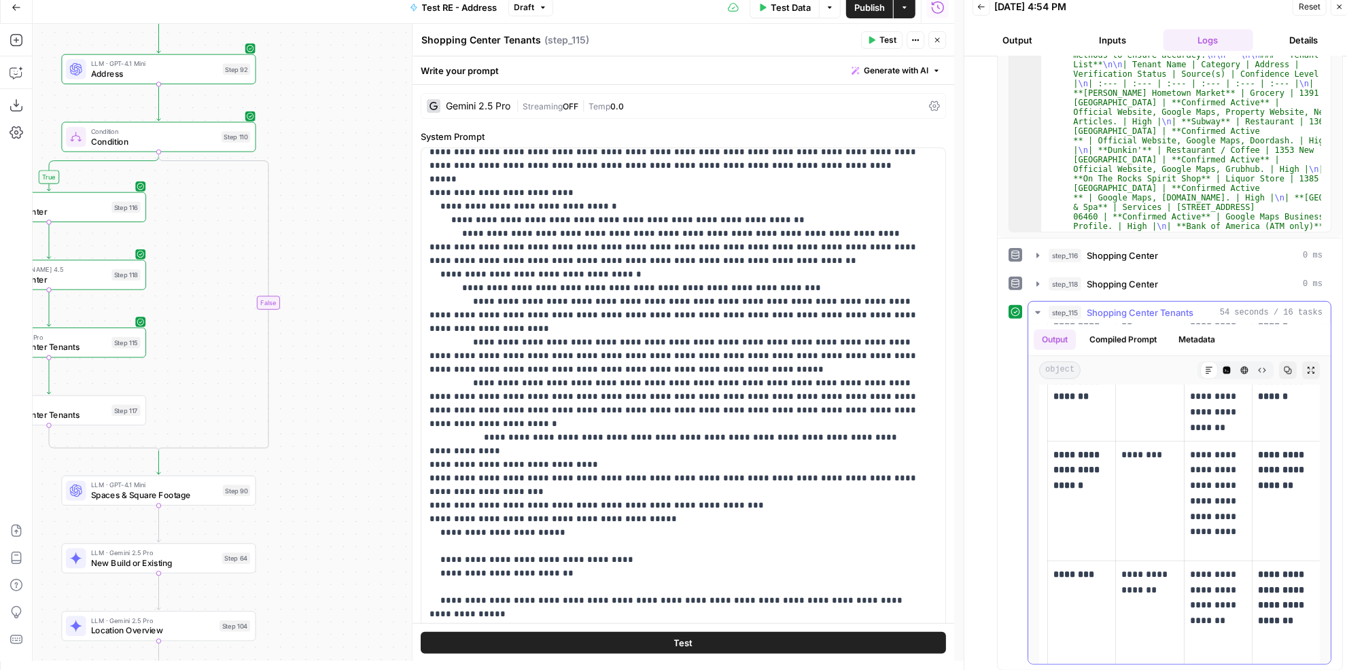
scroll to position [864, 0]
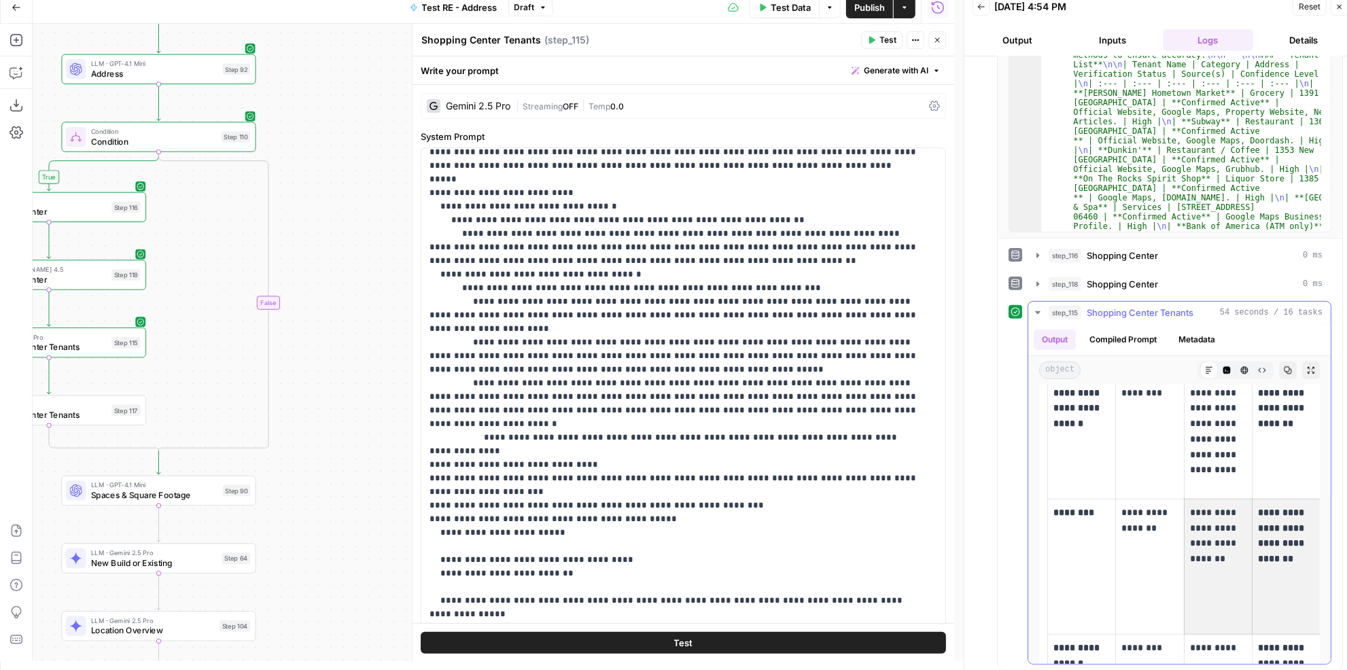
drag, startPoint x: 1222, startPoint y: 524, endPoint x: 1293, endPoint y: 518, distance: 71.6
click at [1293, 518] on tr "**********" at bounding box center [1255, 566] width 414 height 135
click at [1278, 519] on strong "**********" at bounding box center [1282, 536] width 49 height 56
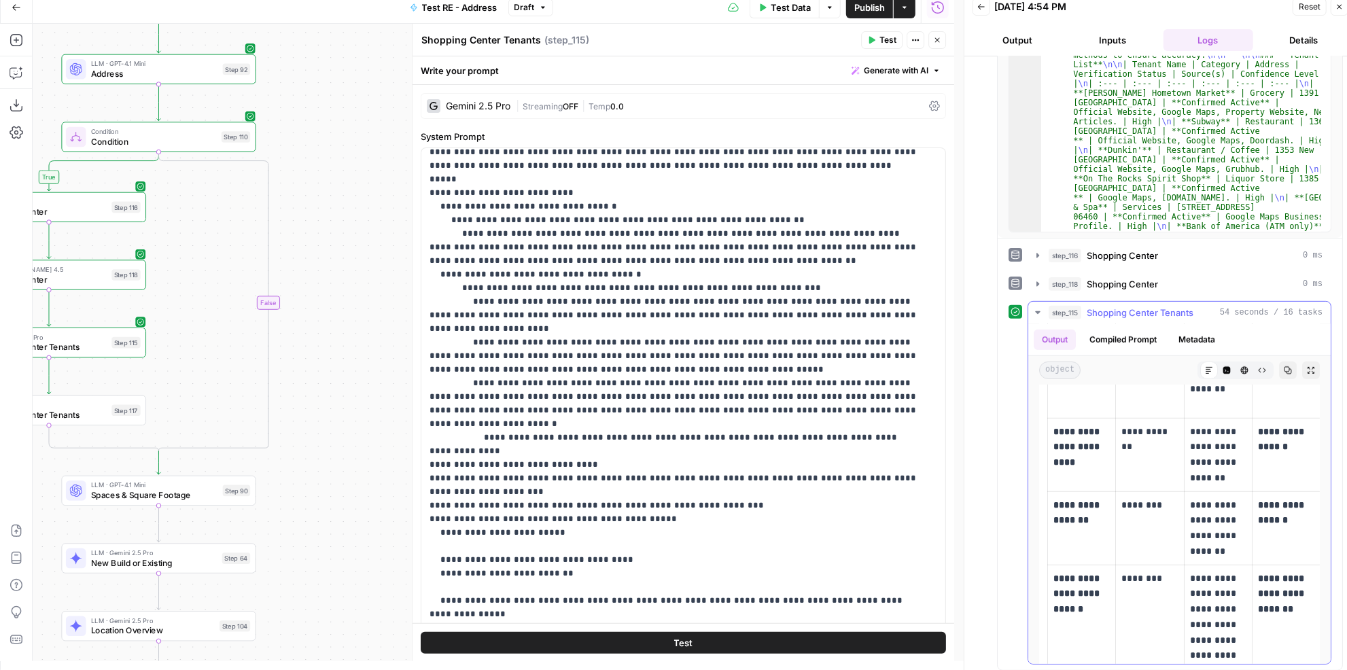
scroll to position [618, 0]
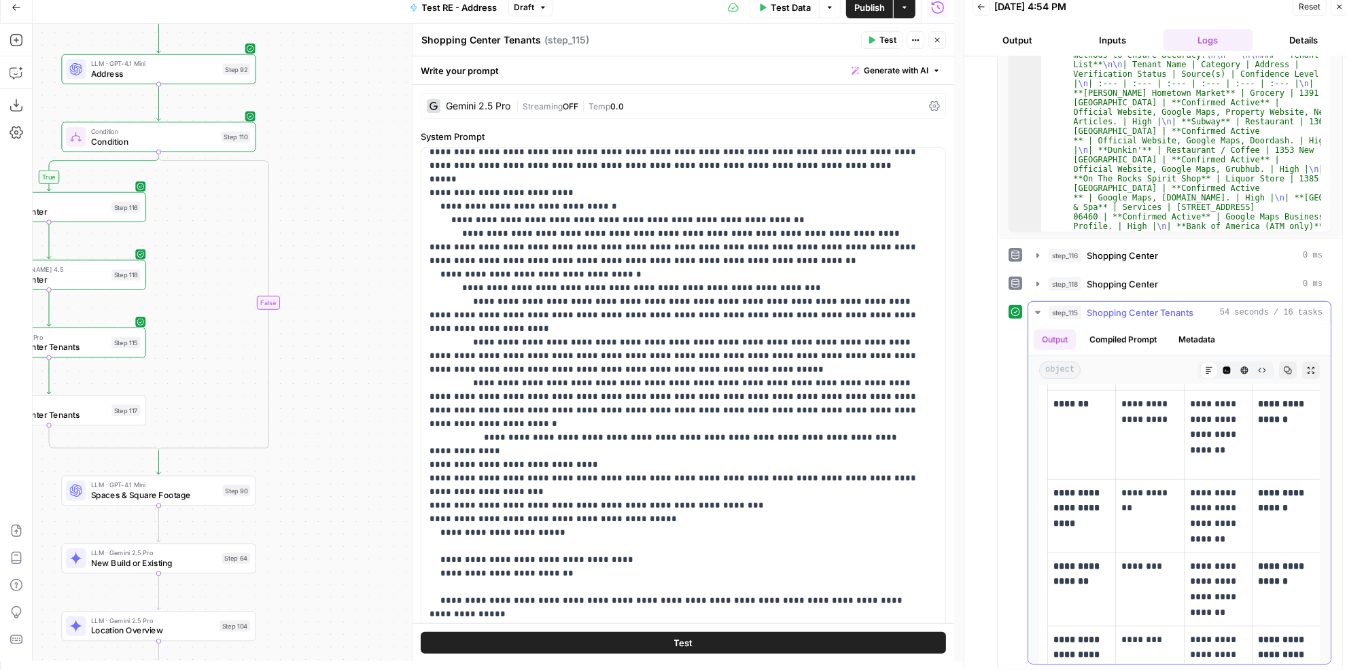
click at [1222, 508] on p "**********" at bounding box center [1218, 516] width 56 height 62
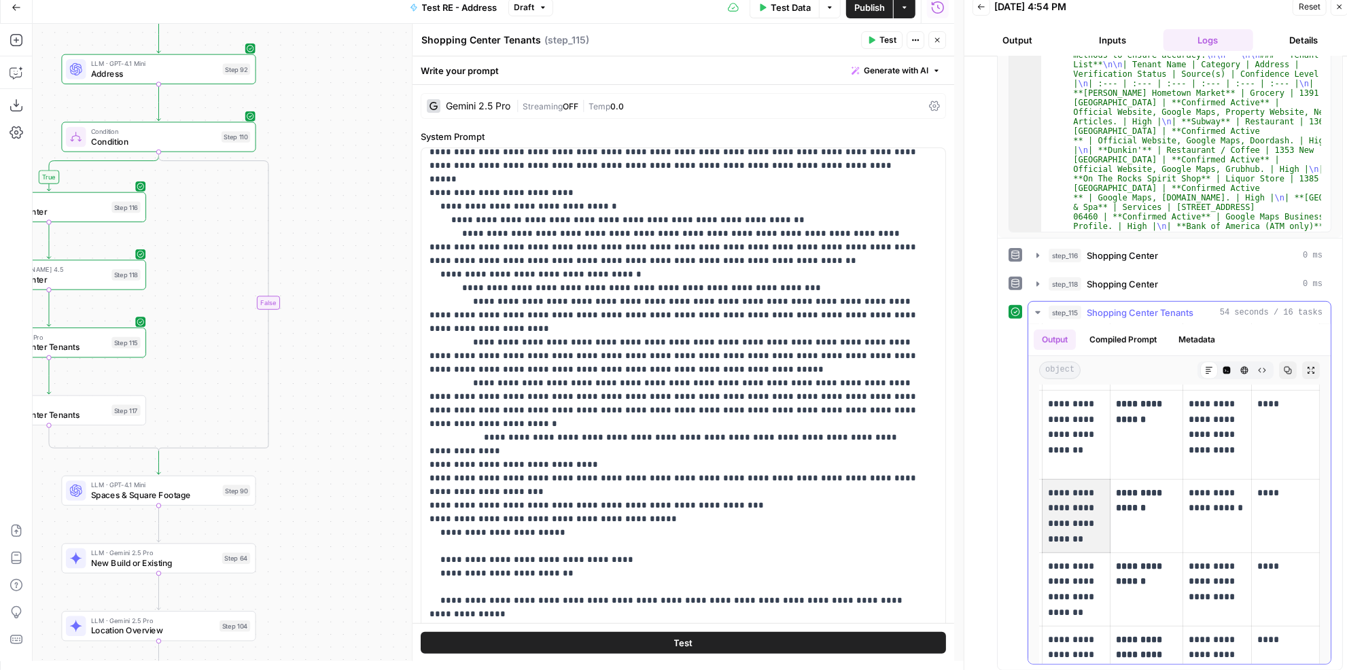
scroll to position [0, 0]
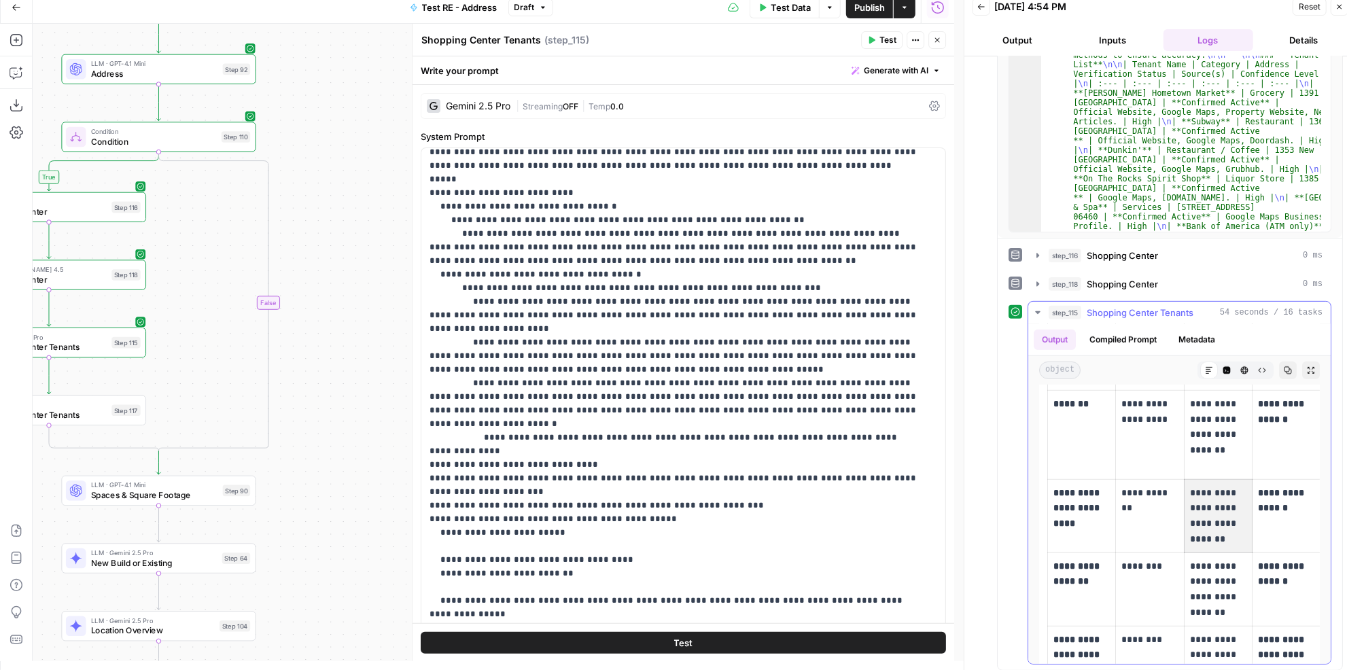
drag, startPoint x: 1221, startPoint y: 493, endPoint x: 1073, endPoint y: 484, distance: 147.7
click at [1147, 485] on p "**********" at bounding box center [1149, 493] width 56 height 16
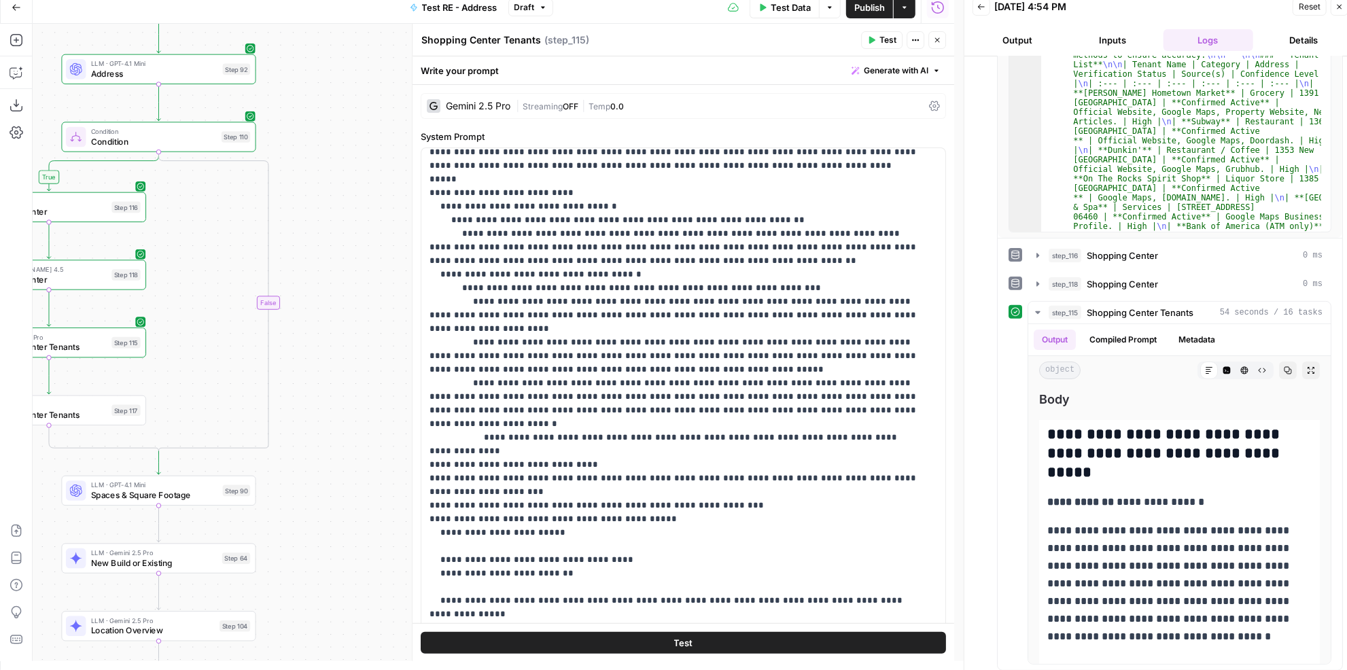
click at [876, 6] on span "Publish" at bounding box center [869, 8] width 31 height 14
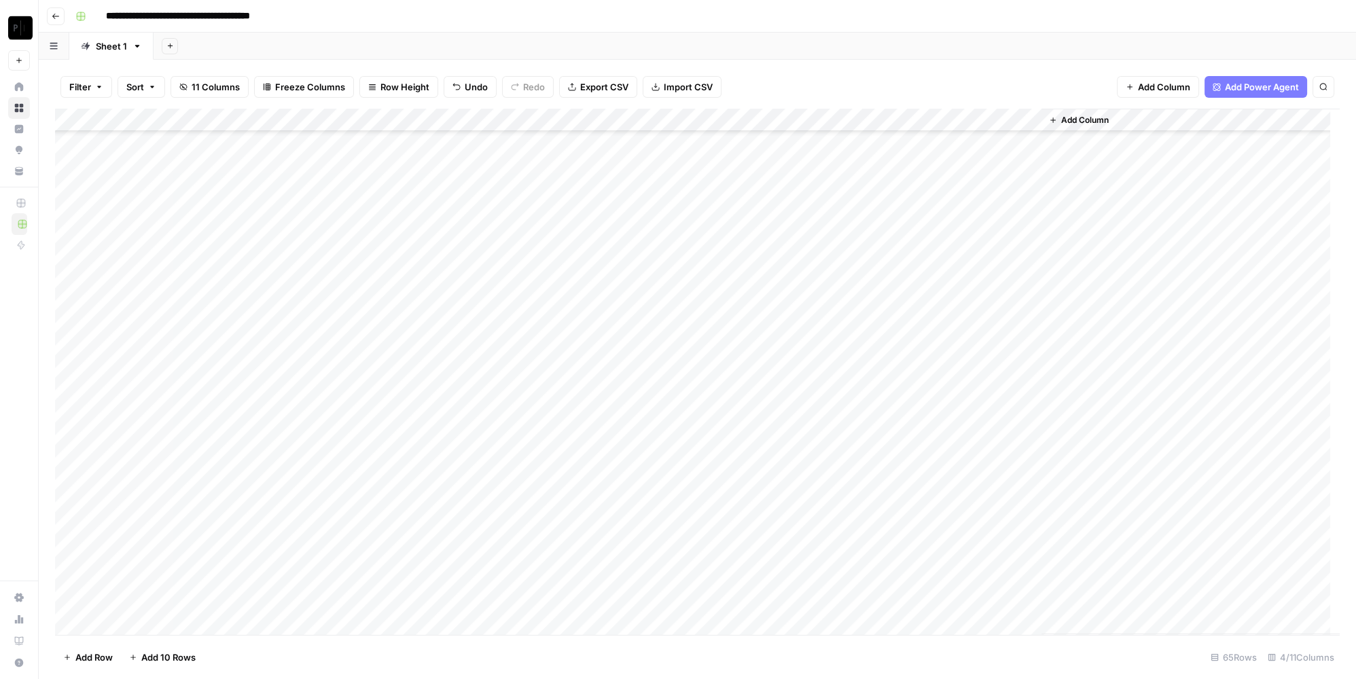
scroll to position [957, 0]
click at [949, 336] on div "Add Column" at bounding box center [697, 372] width 1285 height 527
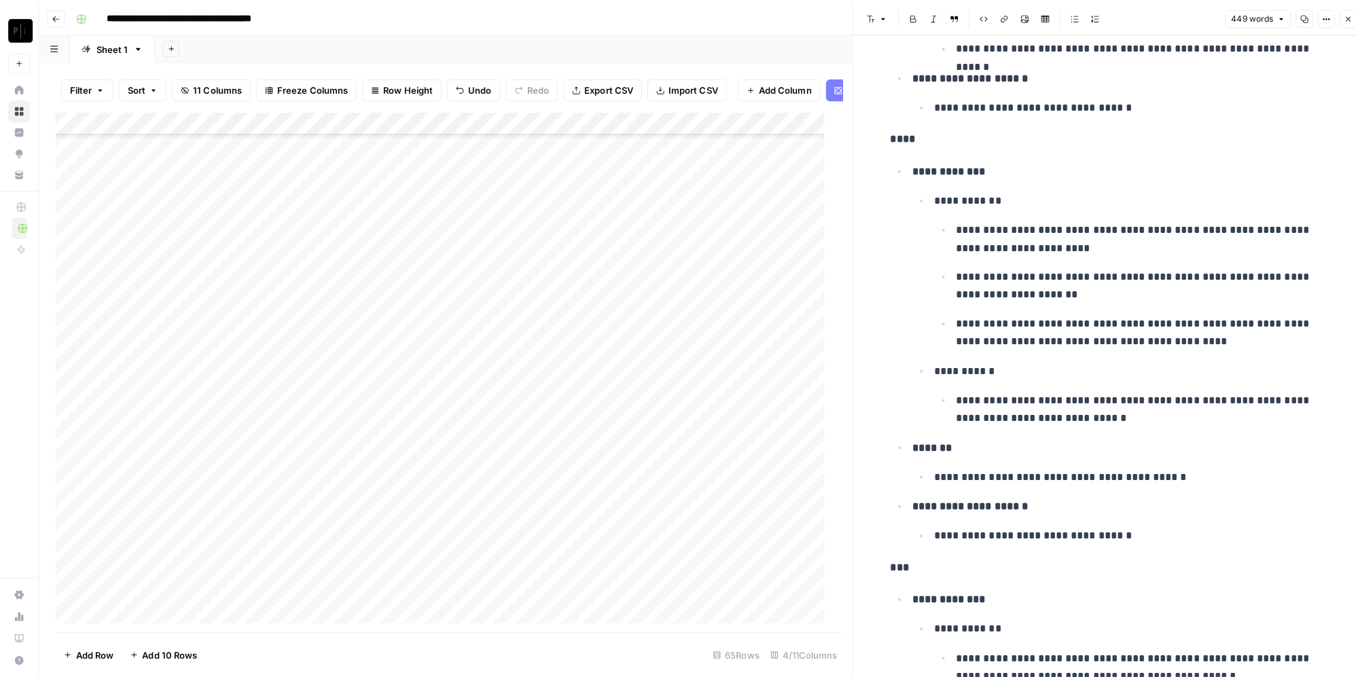
scroll to position [864, 0]
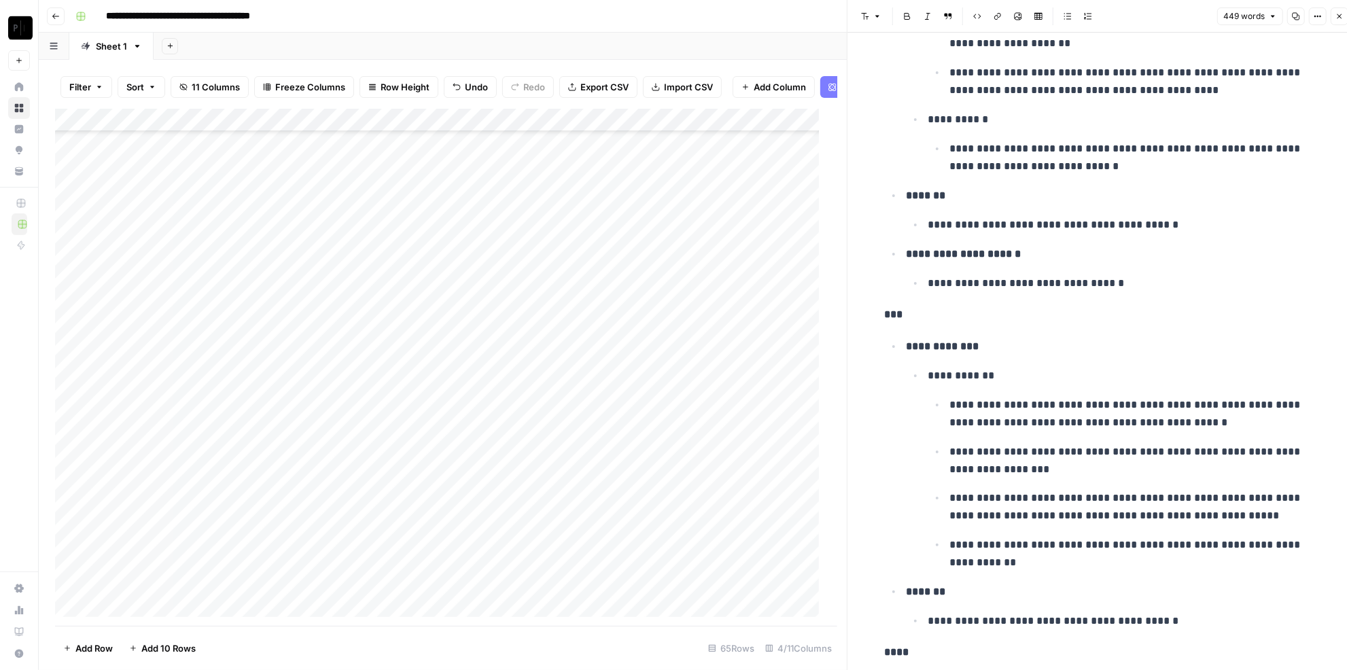
click at [1342, 16] on icon "button" at bounding box center [1339, 16] width 8 height 8
